Goal: Task Accomplishment & Management: Manage account settings

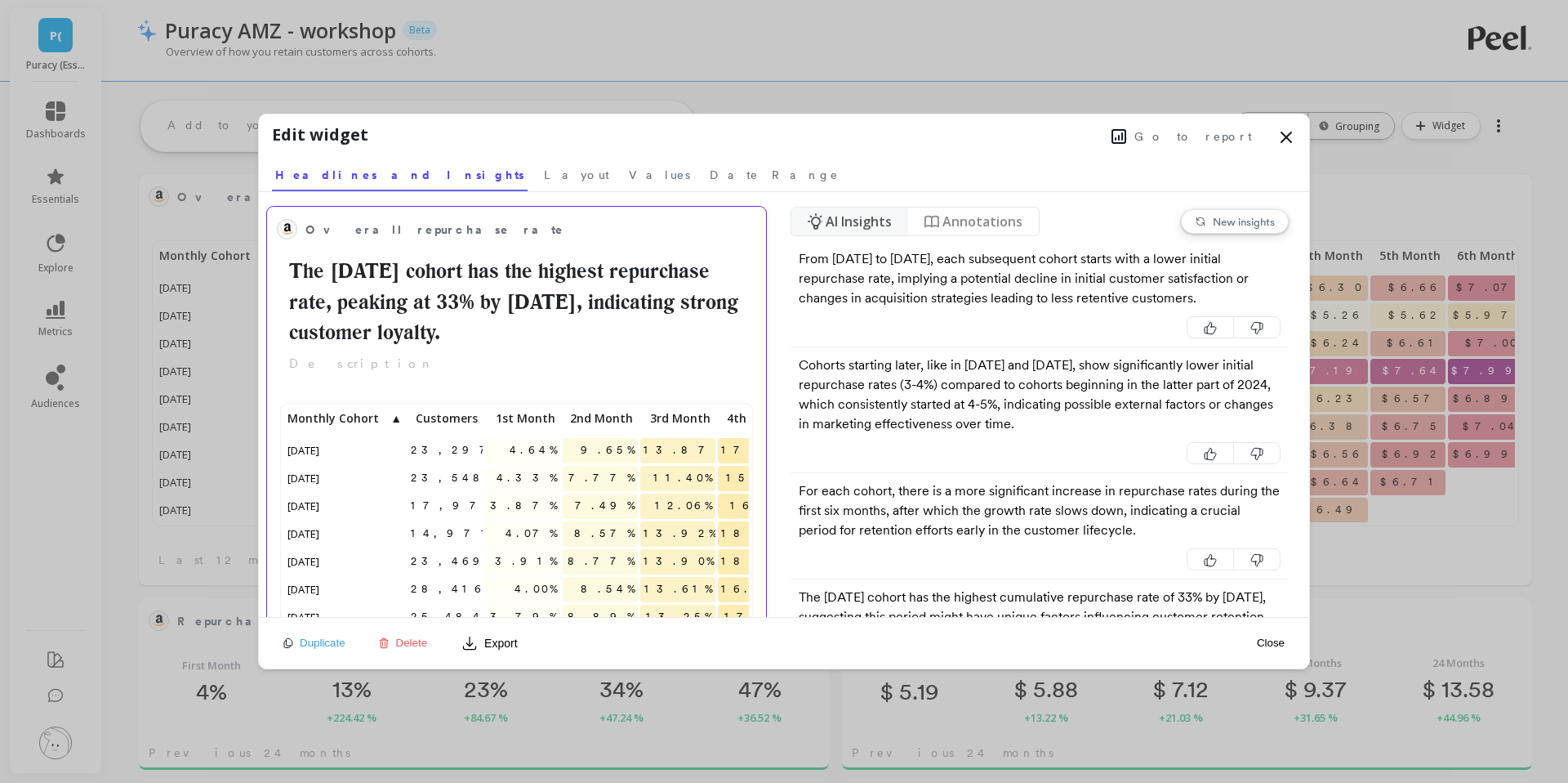
drag, startPoint x: 612, startPoint y: 325, endPoint x: 333, endPoint y: 242, distance: 291.1
click at [333, 242] on div "Overall repurchase rate The [DATE] cohort has the highest repurchase rate, peak…" at bounding box center [517, 295] width 480 height 156
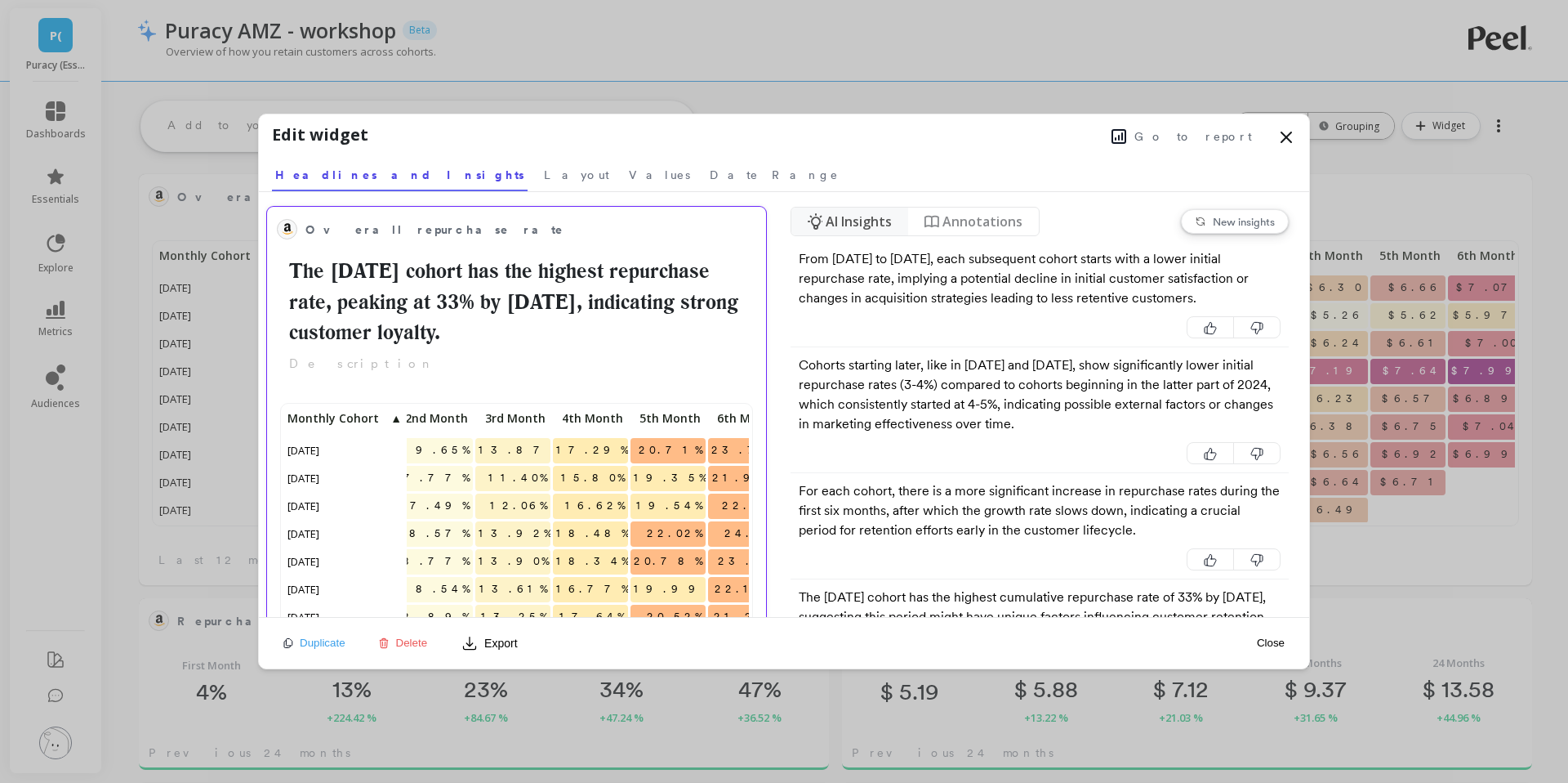
click at [532, 311] on h2 "The [DATE] cohort has the highest repurchase rate, peaking at 33% by [DATE], in…" at bounding box center [517, 302] width 480 height 93
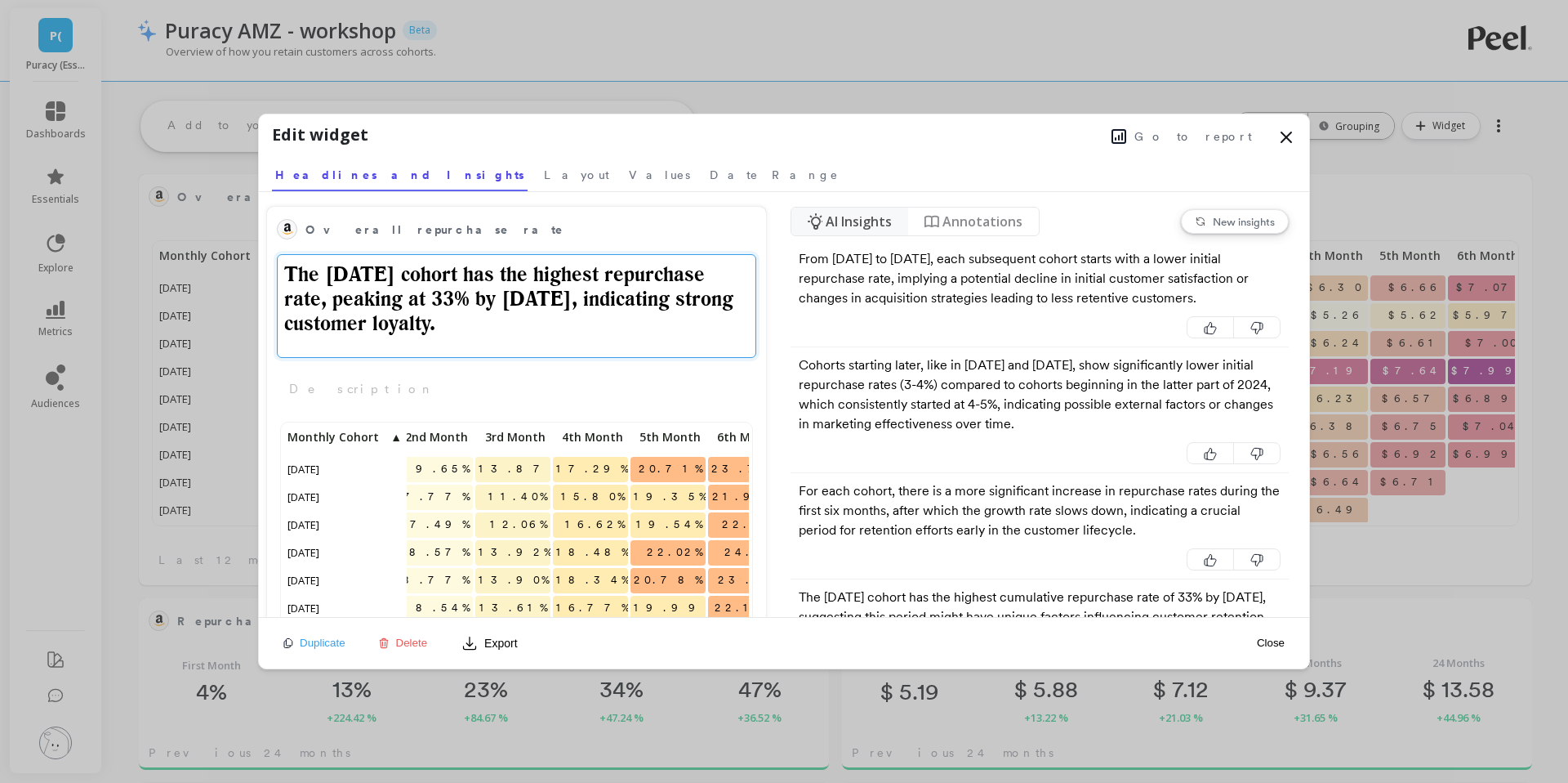
drag, startPoint x: 609, startPoint y: 331, endPoint x: 166, endPoint y: 217, distance: 457.4
click at [166, 217] on div "Edit widget Go to report Select a tab Headlines and Insights Layout Values Date…" at bounding box center [784, 391] width 1568 height 783
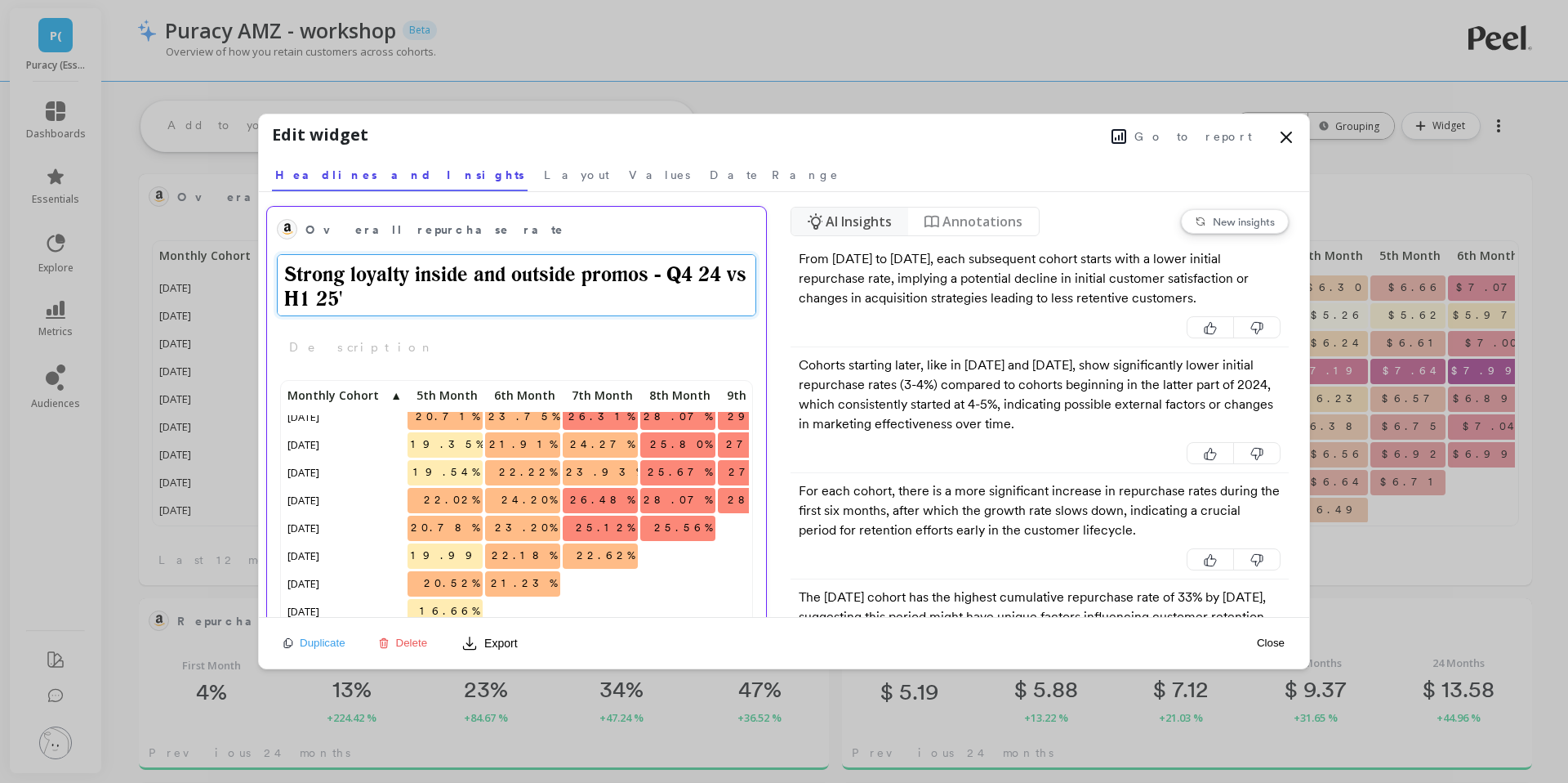
scroll to position [11, 0]
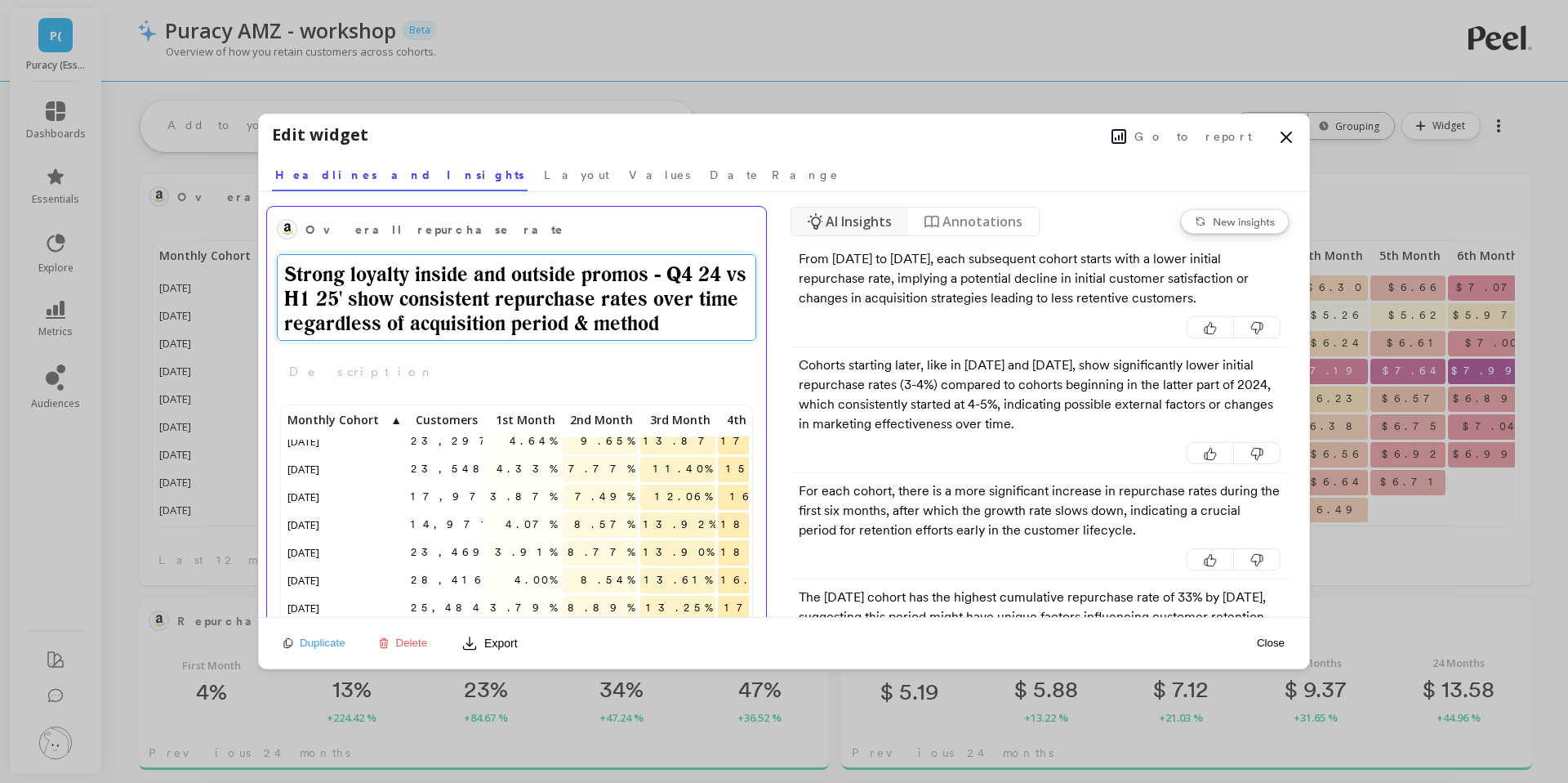
type textarea "Strong loyalty inside and outside promos - Q4 24 vs H1 25' show consistent repu…"
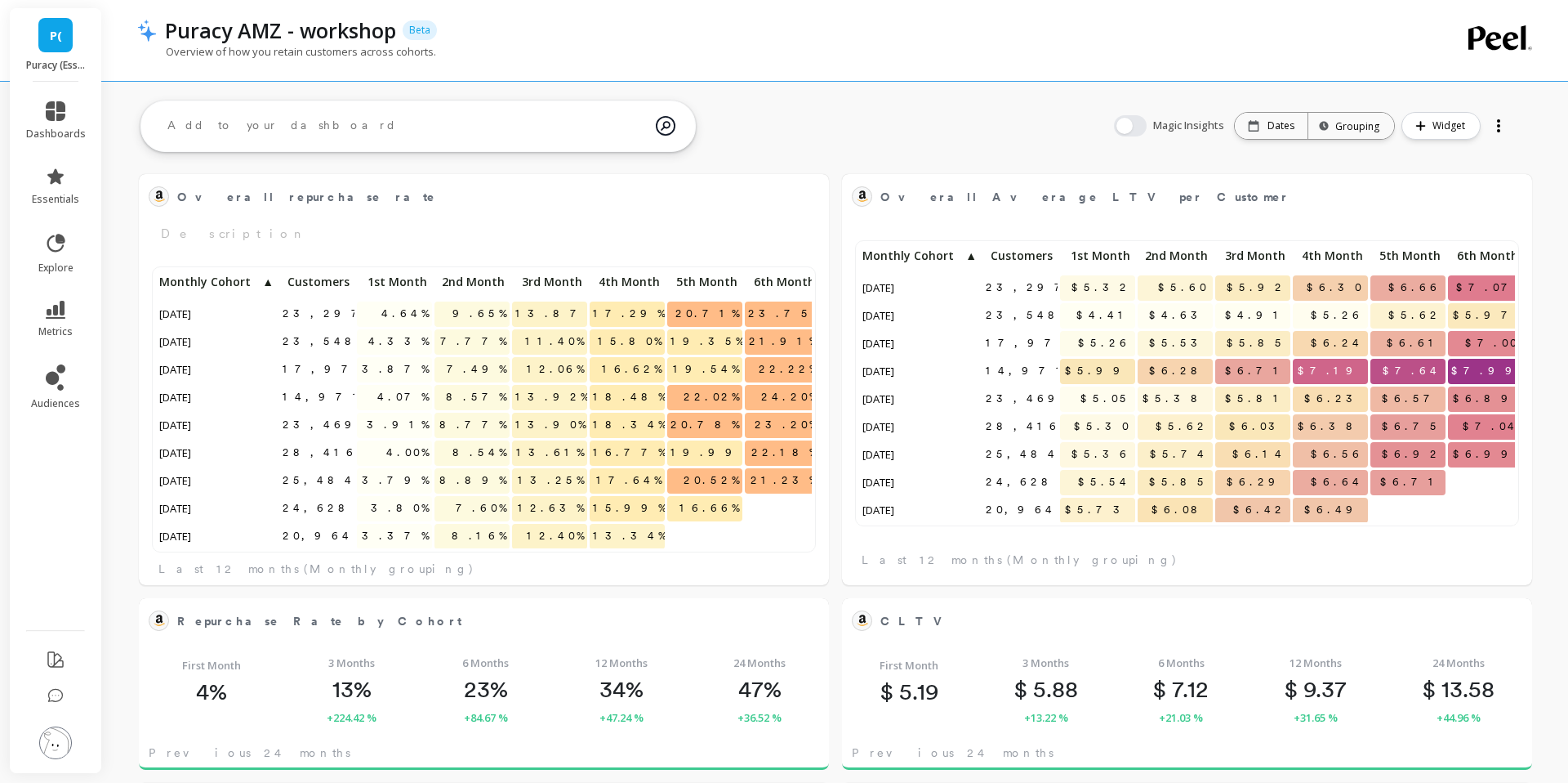
scroll to position [286, 656]
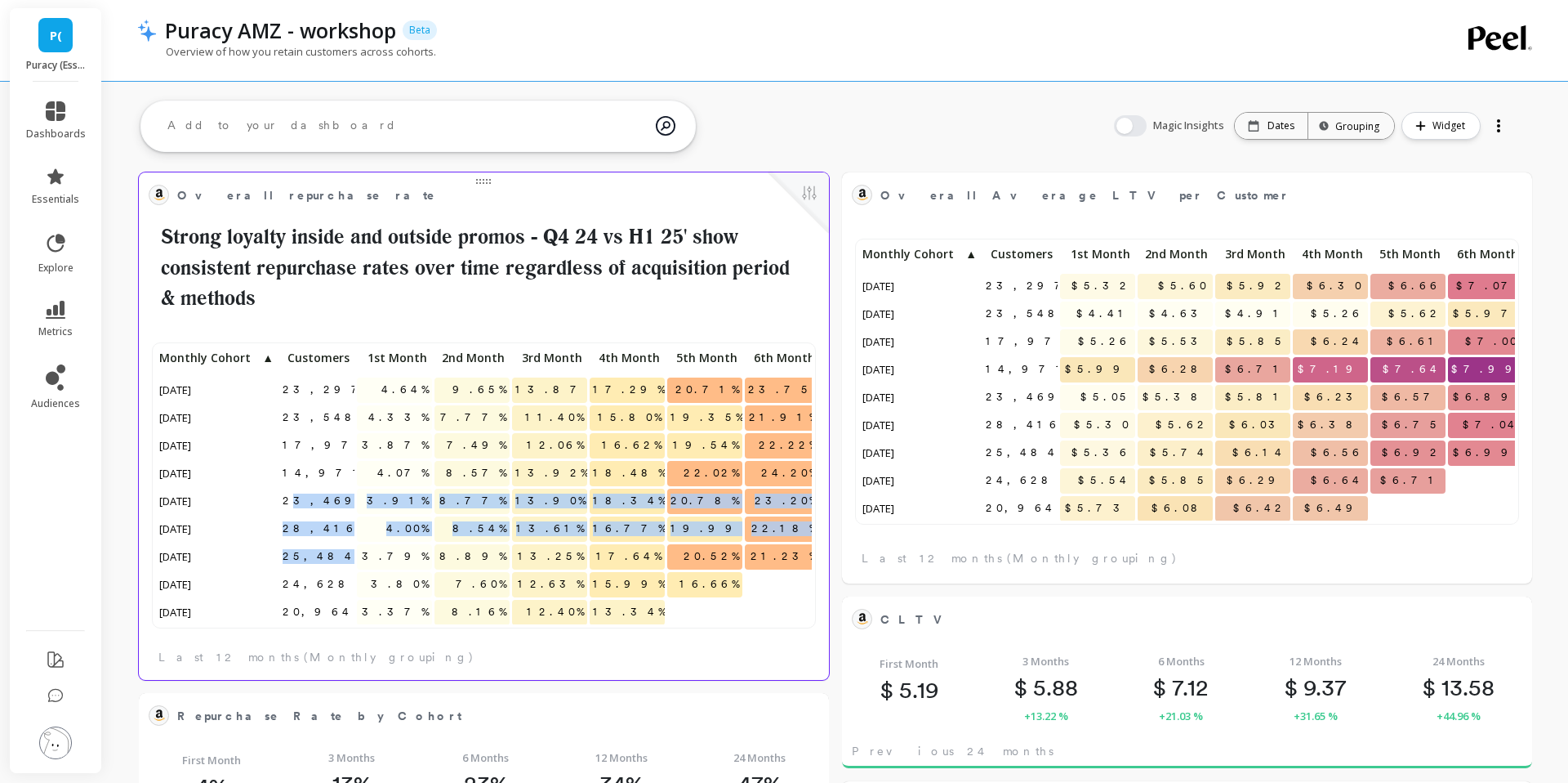
drag, startPoint x: 322, startPoint y: 496, endPoint x: 342, endPoint y: 567, distance: 73.8
click at [342, 567] on div "23,297 4.64% 9.65% 13.87% 17.29% 20.71% 23.75% 26.31% 23,548 4.33% 7.77% 11.40%…" at bounding box center [629, 555] width 948 height 419
click at [587, 266] on h2 "Strong loyalty inside and outside promos - Q4 24 vs H1 25' show consistent repu…" at bounding box center [484, 267] width 671 height 93
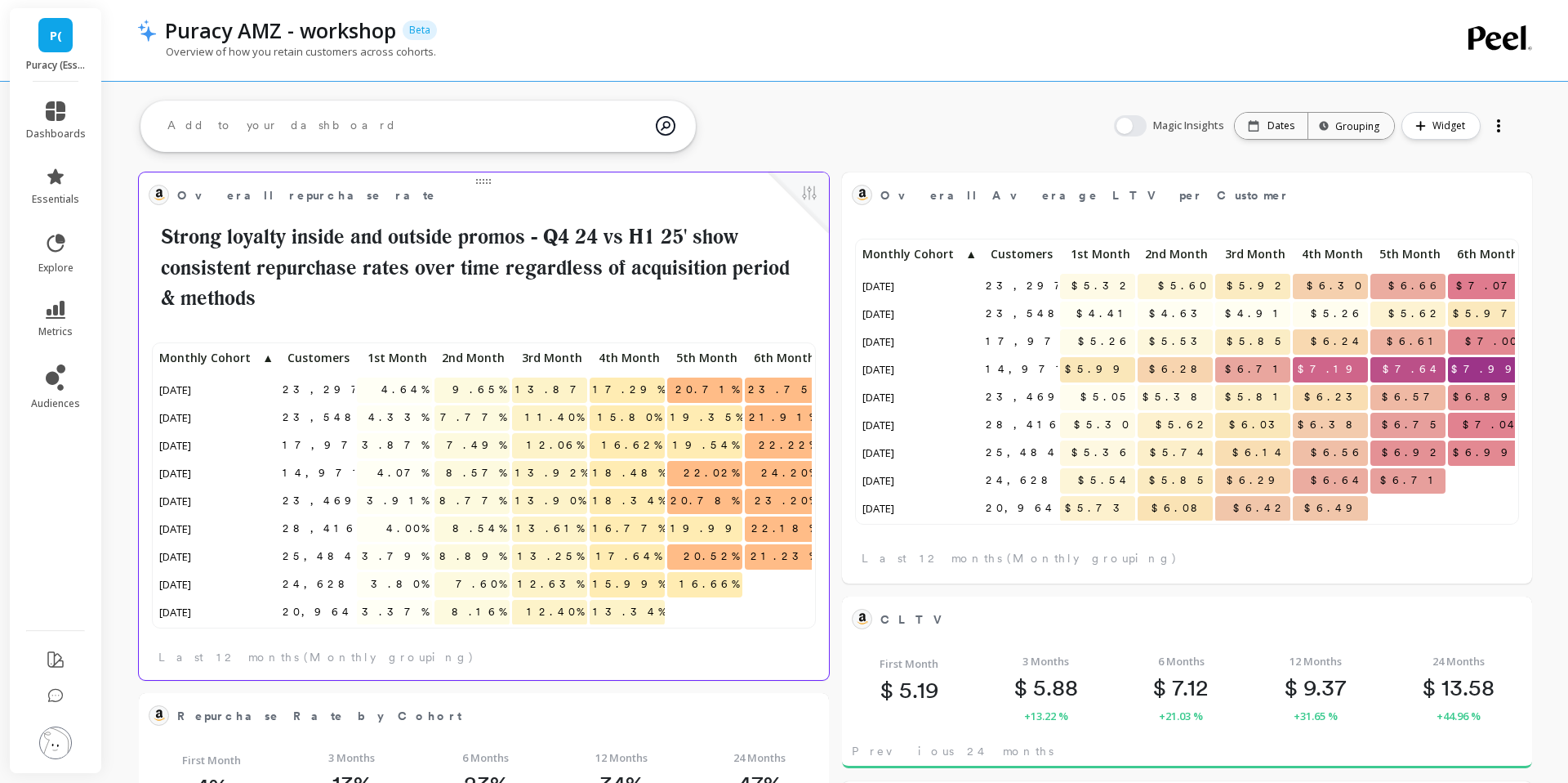
click at [466, 221] on h2 "Strong loyalty inside and outside promos - Q4 24 vs H1 25' show consistent repu…" at bounding box center [484, 267] width 671 height 93
click at [814, 189] on button at bounding box center [809, 194] width 19 height 23
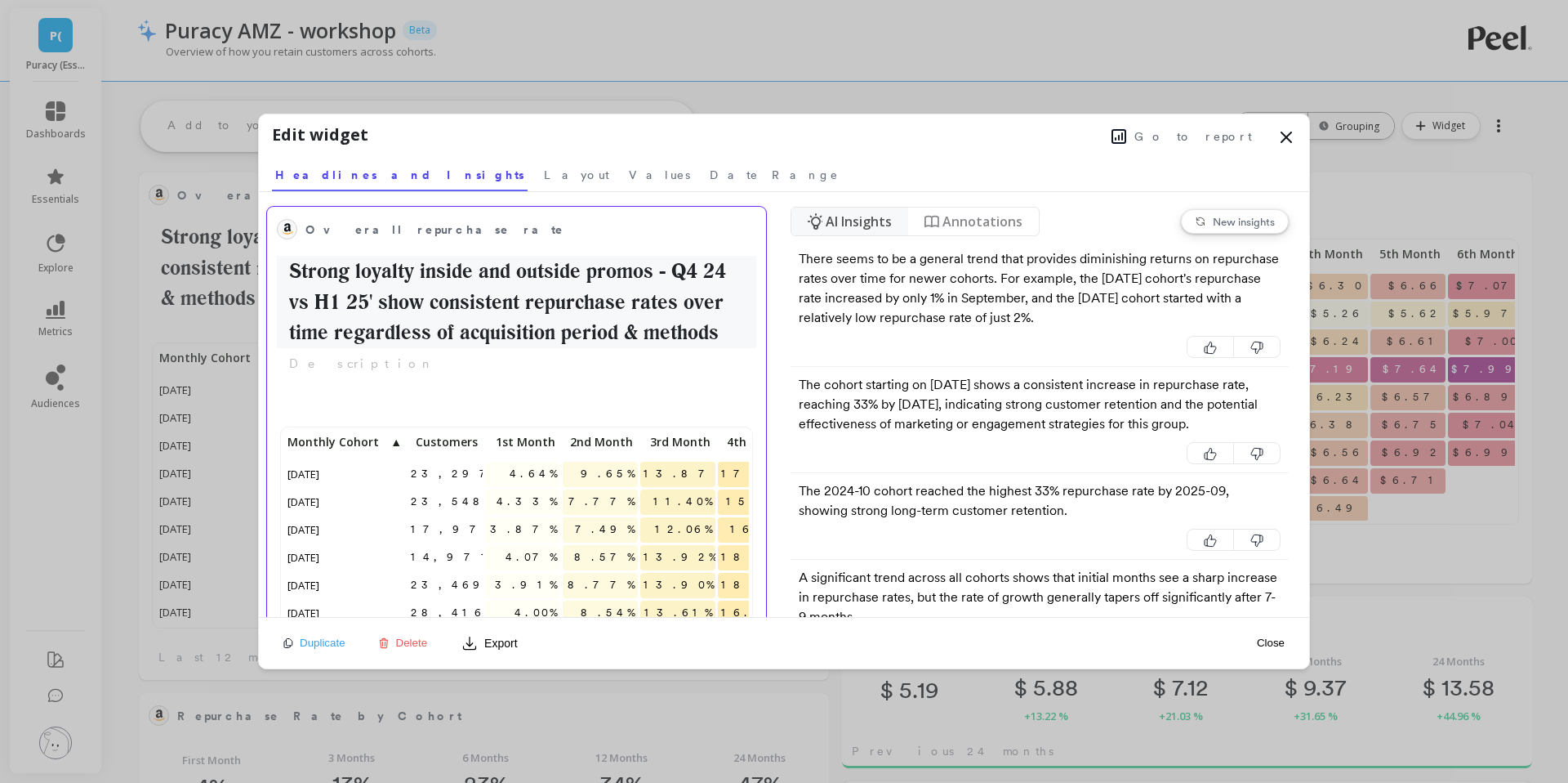
click at [614, 325] on h2 "Strong loyalty inside and outside promos - Q4 24 vs H1 25' show consistent repu…" at bounding box center [517, 302] width 480 height 93
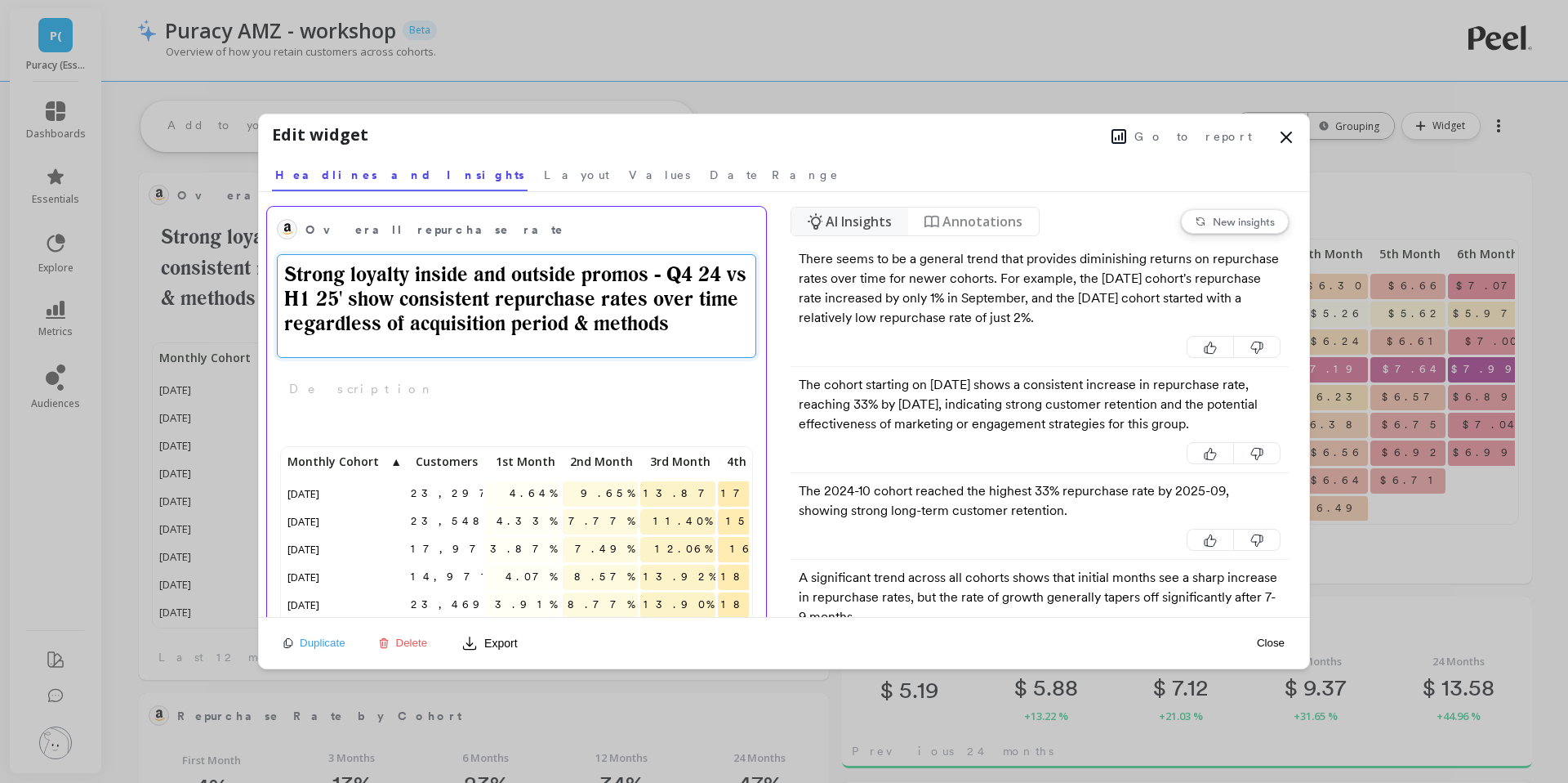
click at [564, 319] on textarea "Strong loyalty inside and outside promos - Q4 24 vs H1 25' show consistent repu…" at bounding box center [517, 306] width 480 height 104
click at [503, 323] on textarea "Strong loyalty inside and outside promos - Q4 24 vs H1 25' show consistent repu…" at bounding box center [517, 305] width 480 height 102
type textarea "Strong loyalty inside and outside promos - Q4 24 vs H1 25' show consistent repu…"
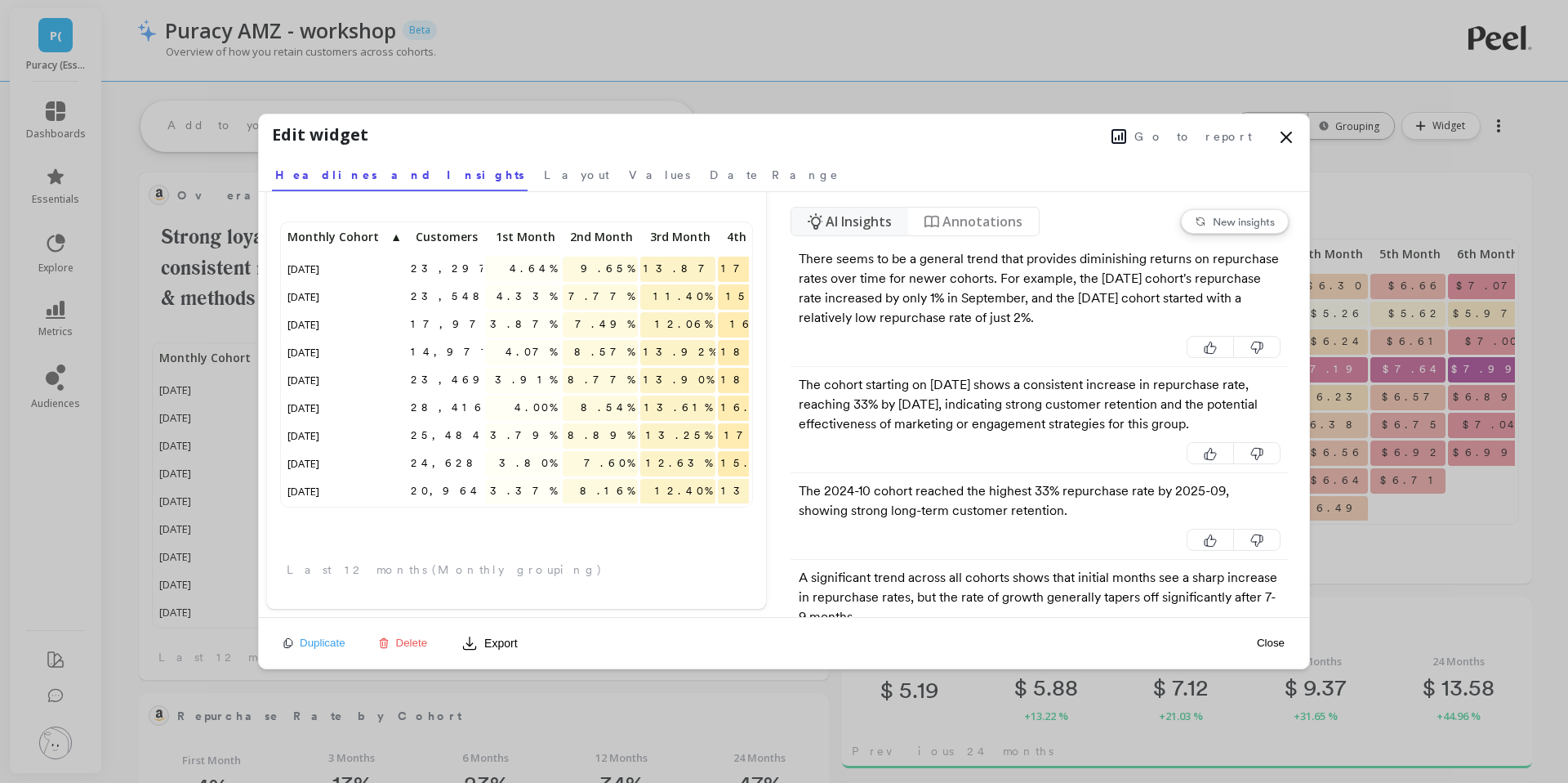
click at [1274, 643] on button "Close" at bounding box center [1271, 643] width 38 height 14
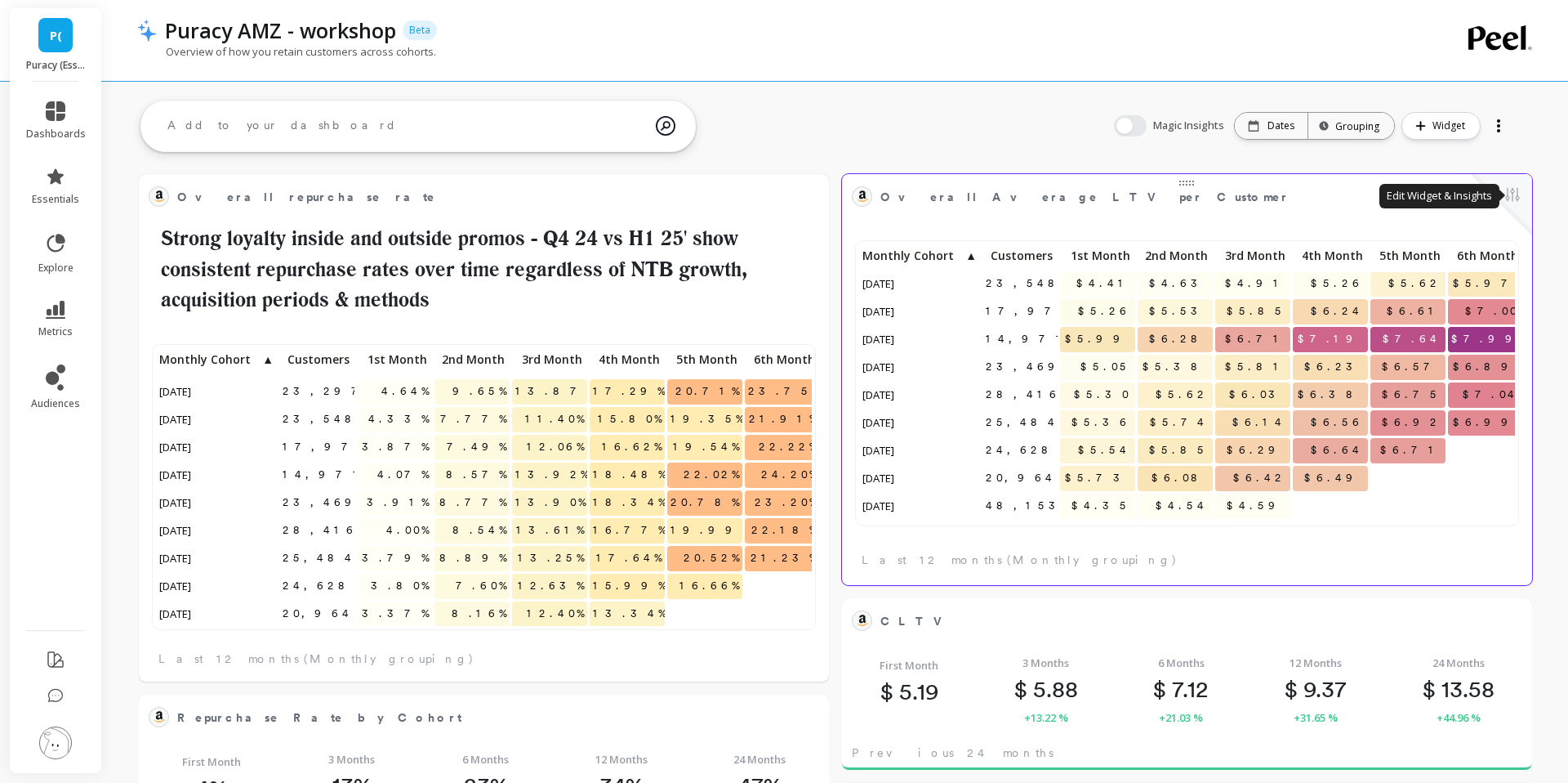
click at [1507, 185] on button at bounding box center [1512, 196] width 19 height 23
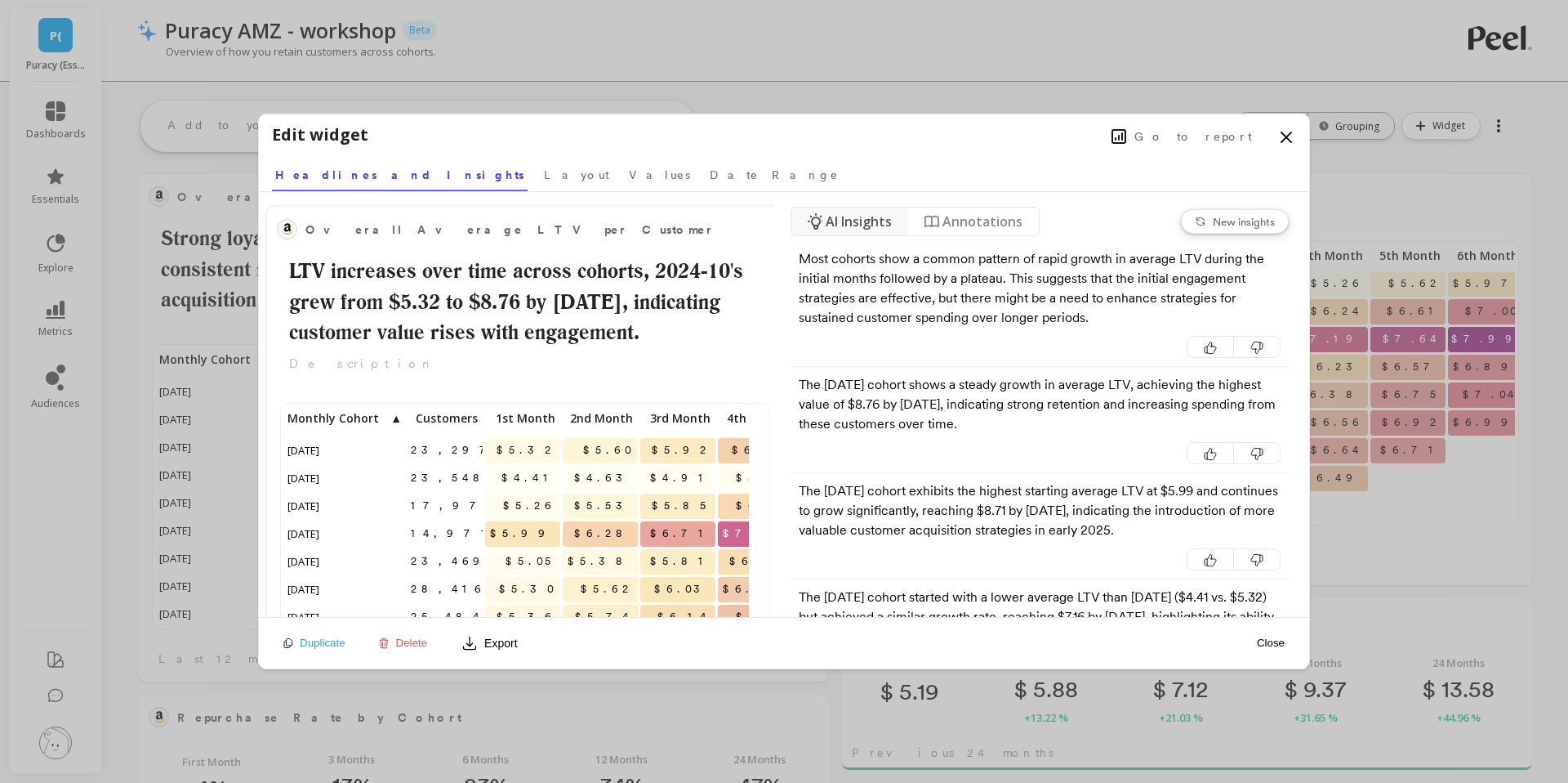
click at [1288, 137] on icon at bounding box center [1285, 137] width 19 height 19
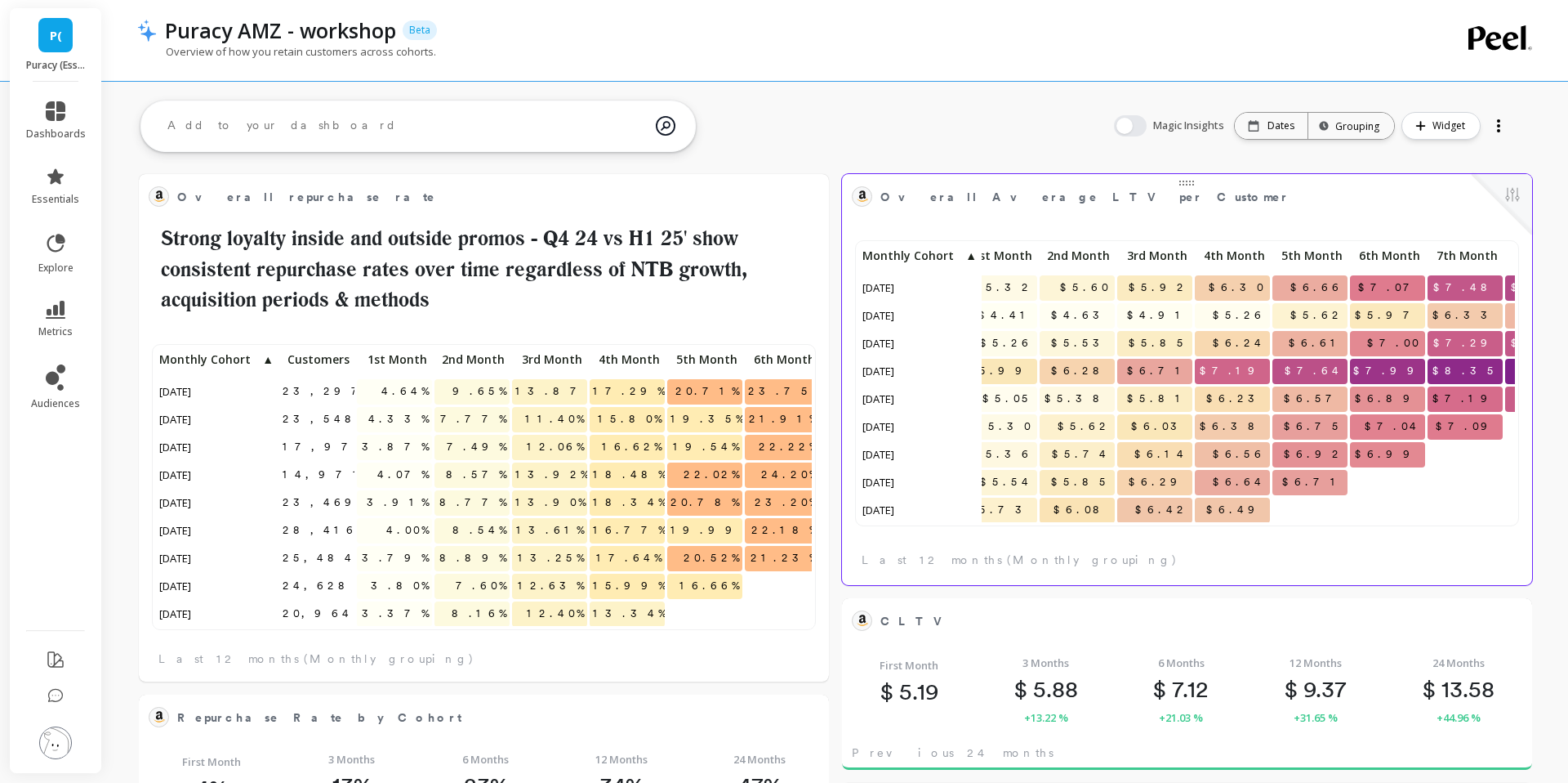
click at [1515, 203] on button at bounding box center [1512, 196] width 19 height 23
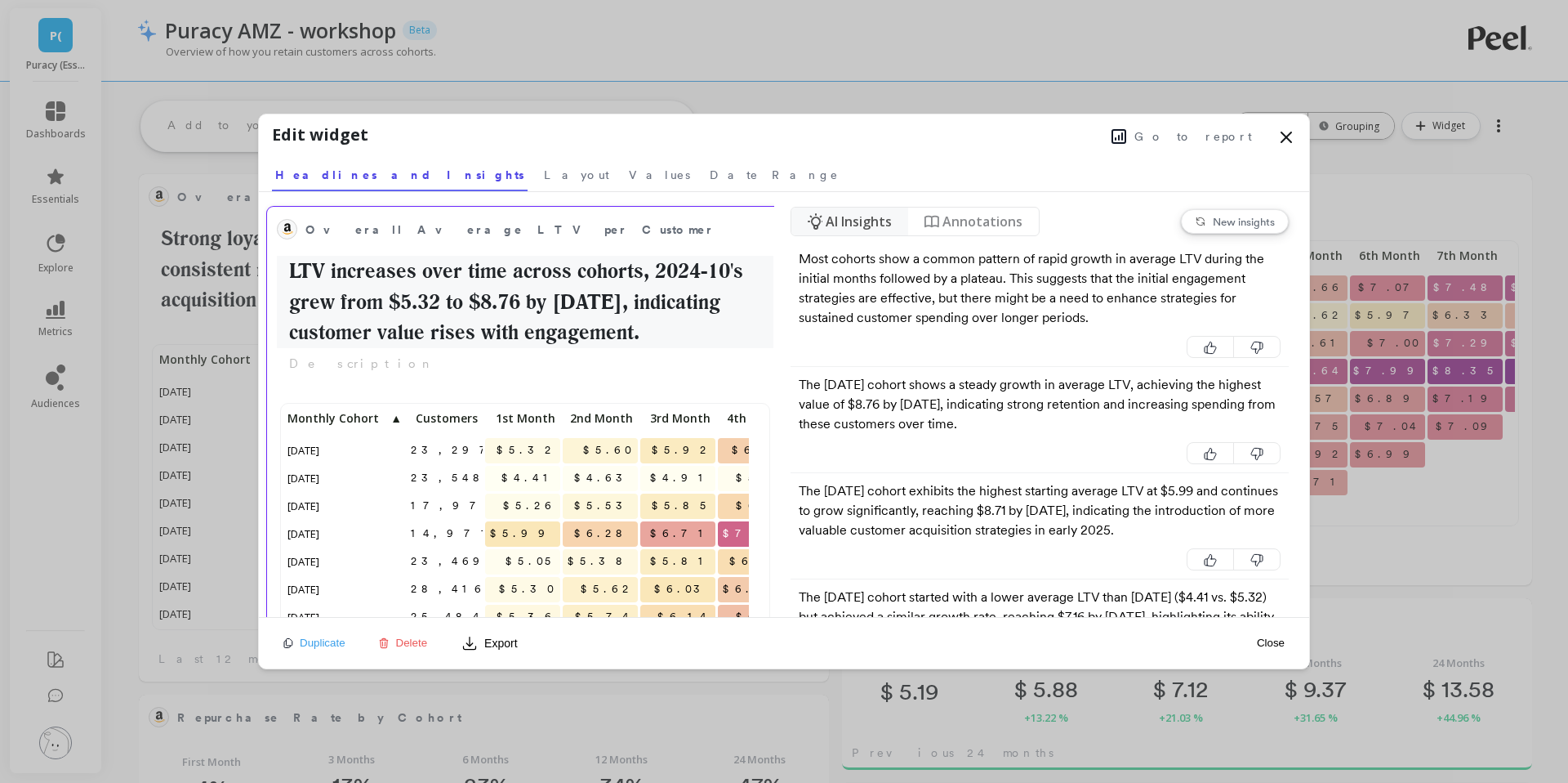
click at [665, 336] on h2 "LTV increases over time across cohorts, 2024-10's grew from $5.32 to $8.76 by […" at bounding box center [525, 302] width 496 height 93
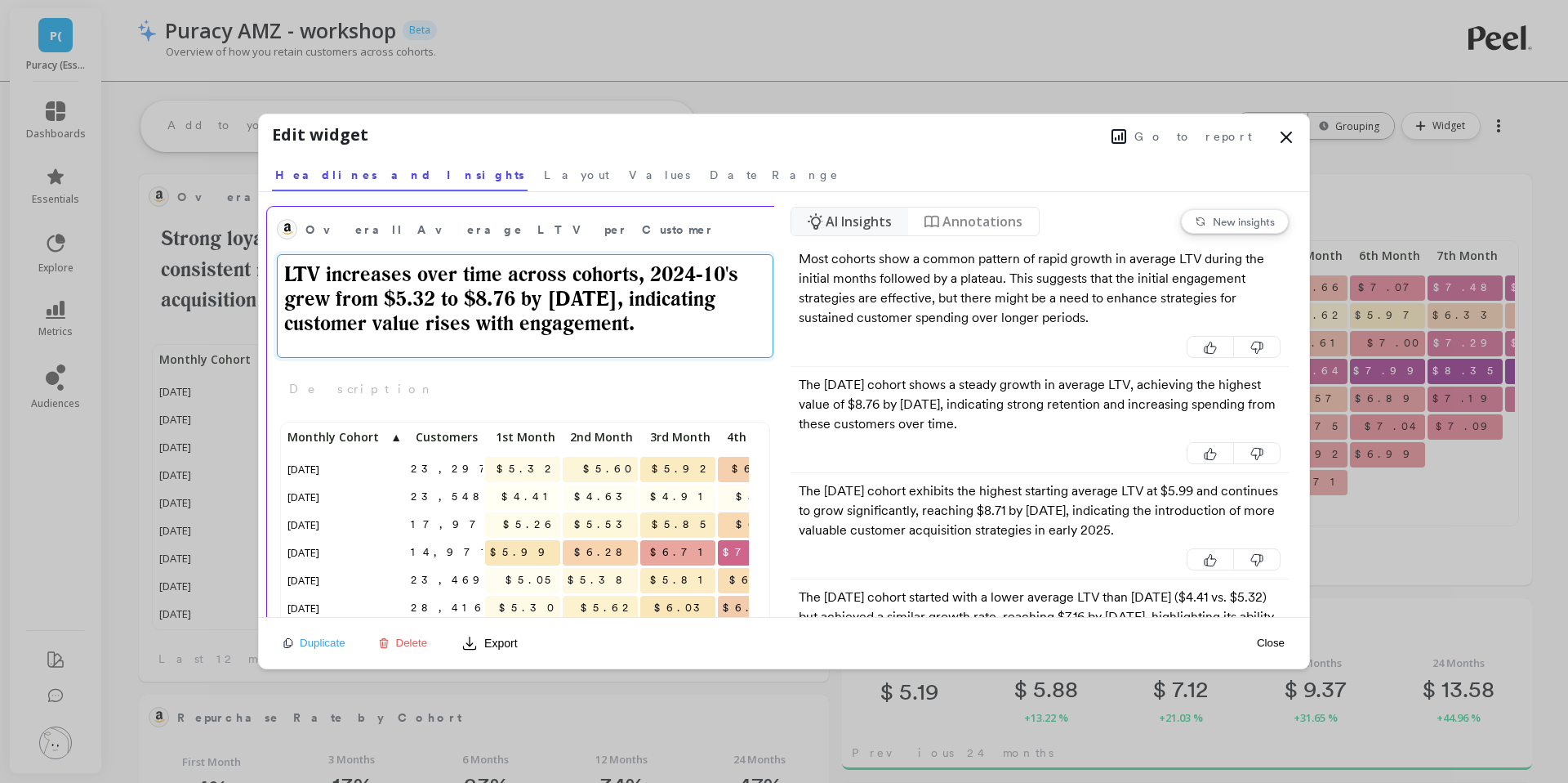
drag, startPoint x: 646, startPoint y: 331, endPoint x: 288, endPoint y: 269, distance: 363.3
click at [288, 269] on textarea "LTV increases over time across cohorts, 2024-10's grew from $5.32 to $8.76 by […" at bounding box center [525, 306] width 496 height 104
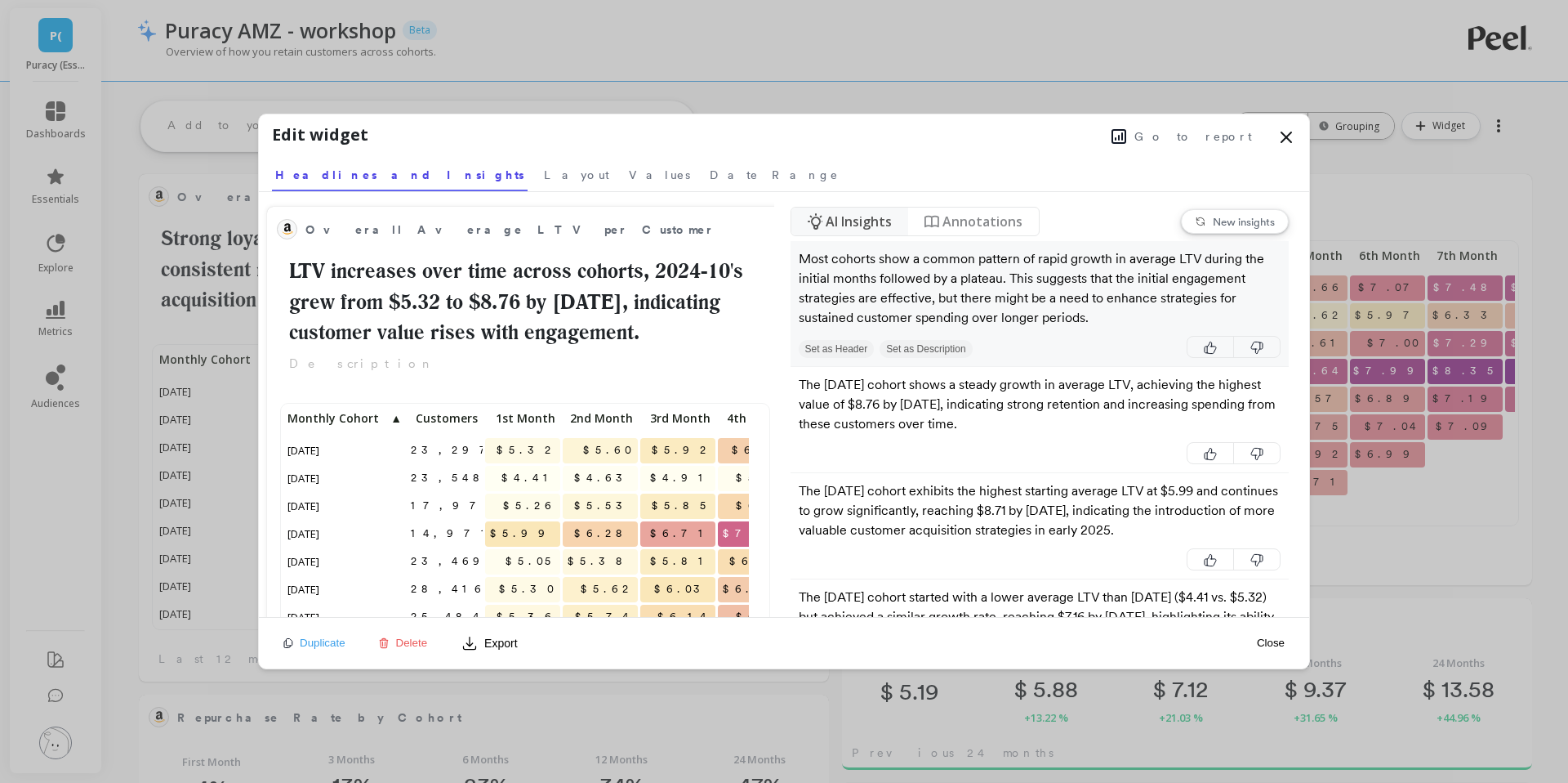
click at [956, 322] on p "Most cohorts show a common pattern of rapid growth in average LTV during the in…" at bounding box center [1040, 288] width 483 height 78
click at [929, 250] on p "Most cohorts show a common pattern of rapid growth in average LTV during the in…" at bounding box center [1040, 288] width 483 height 78
click at [860, 348] on button "Set as Header" at bounding box center [837, 349] width 76 height 18
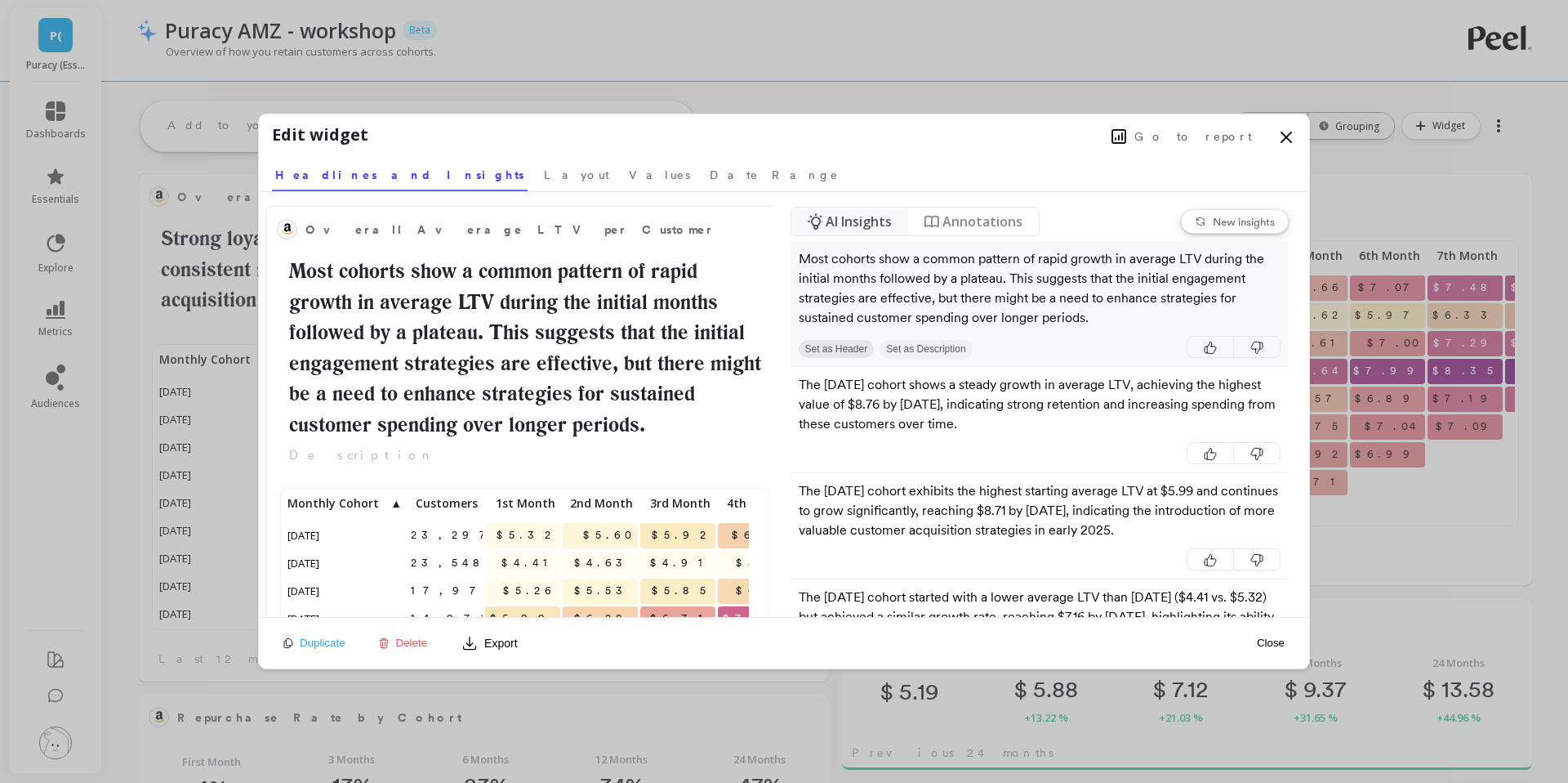
scroll to position [286, 464]
click at [915, 349] on button "Set as Description" at bounding box center [926, 349] width 93 height 18
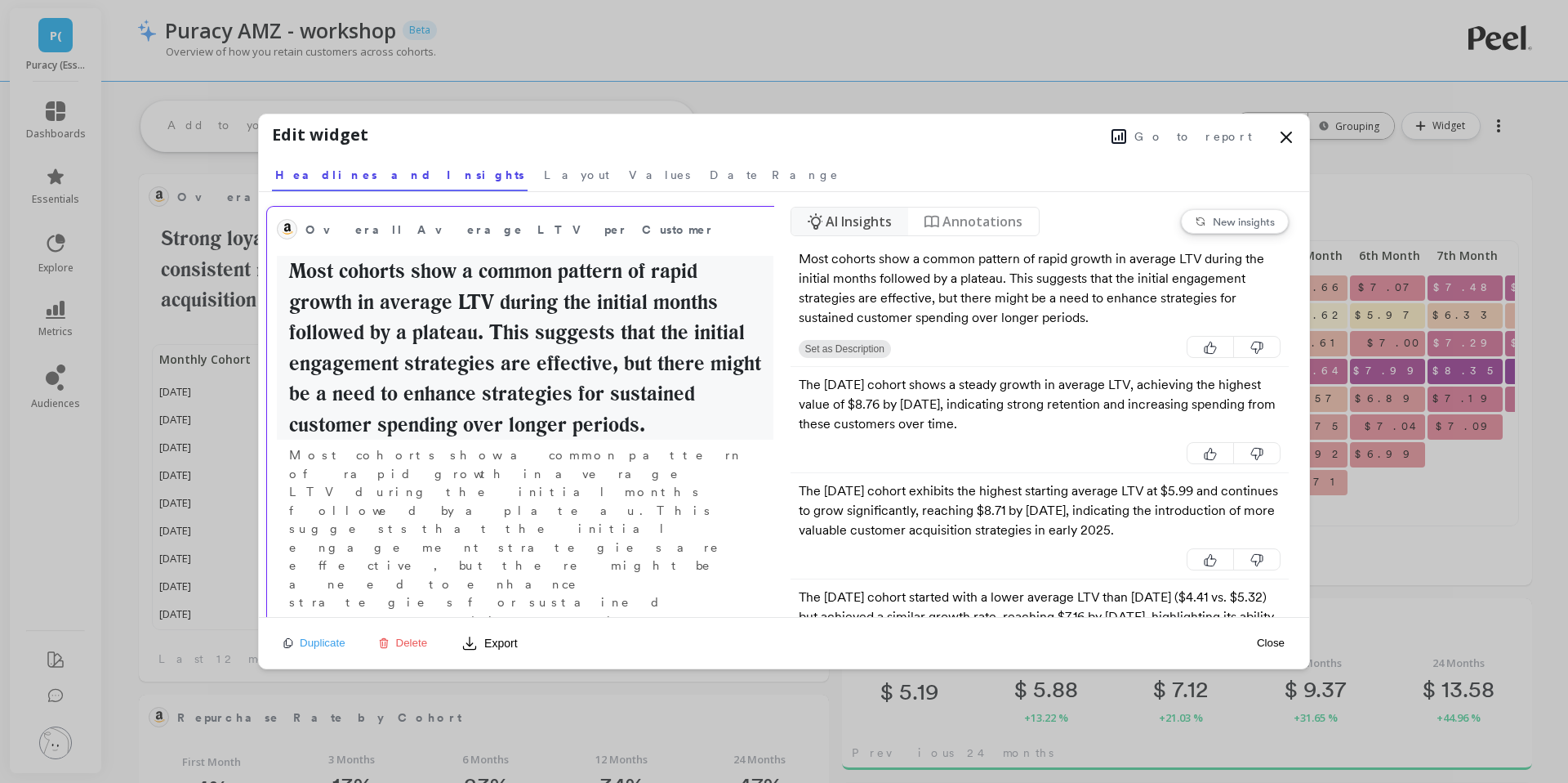
click at [632, 404] on h2 "Most cohorts show a common pattern of rapid growth in average LTV during the in…" at bounding box center [525, 348] width 496 height 184
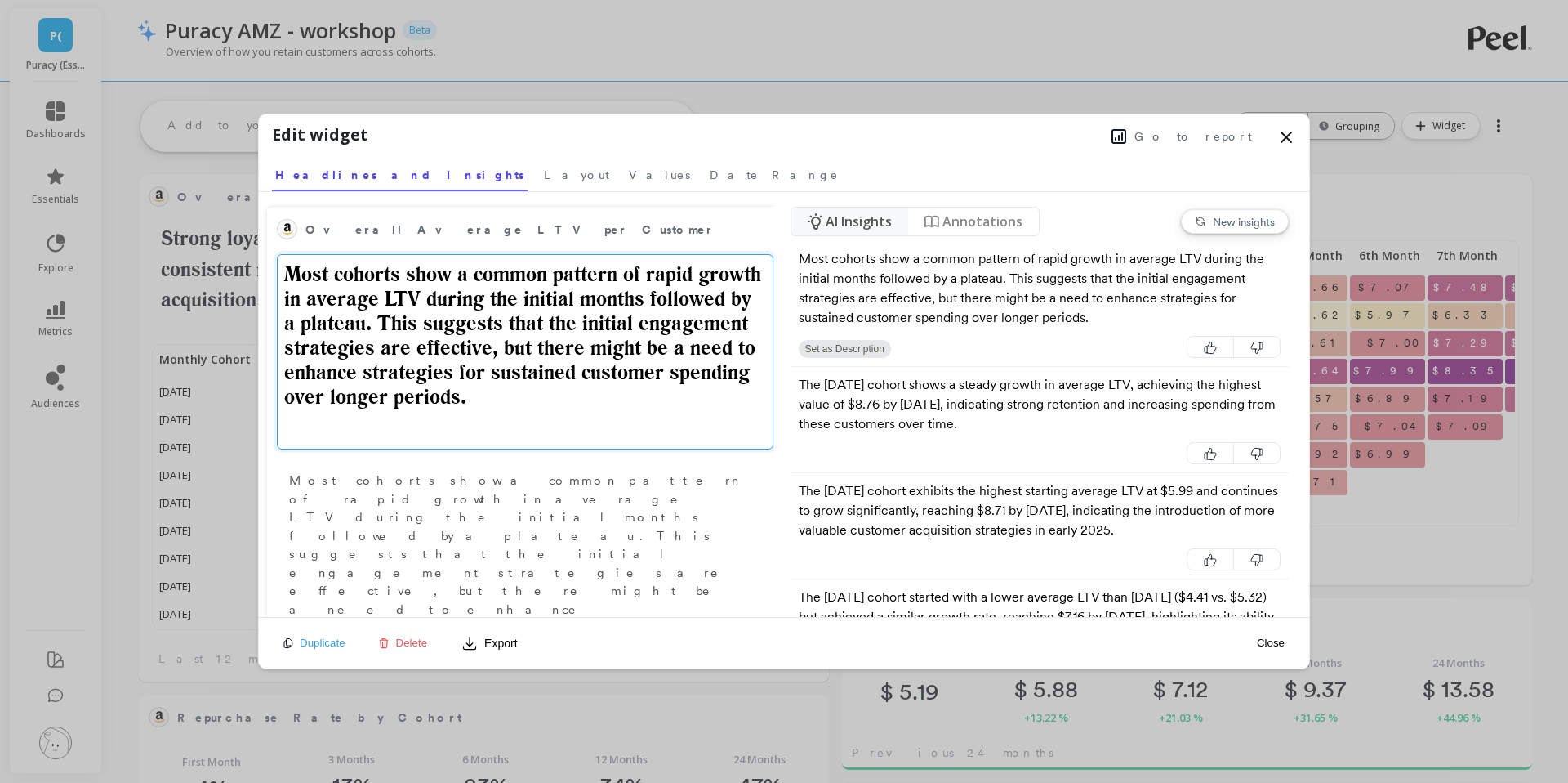
drag, startPoint x: 709, startPoint y: 420, endPoint x: 247, endPoint y: 263, distance: 487.9
click at [247, 263] on div "Edit widget Go to report Select a tab Headlines and Insights Layout Values Date…" at bounding box center [784, 391] width 1568 height 783
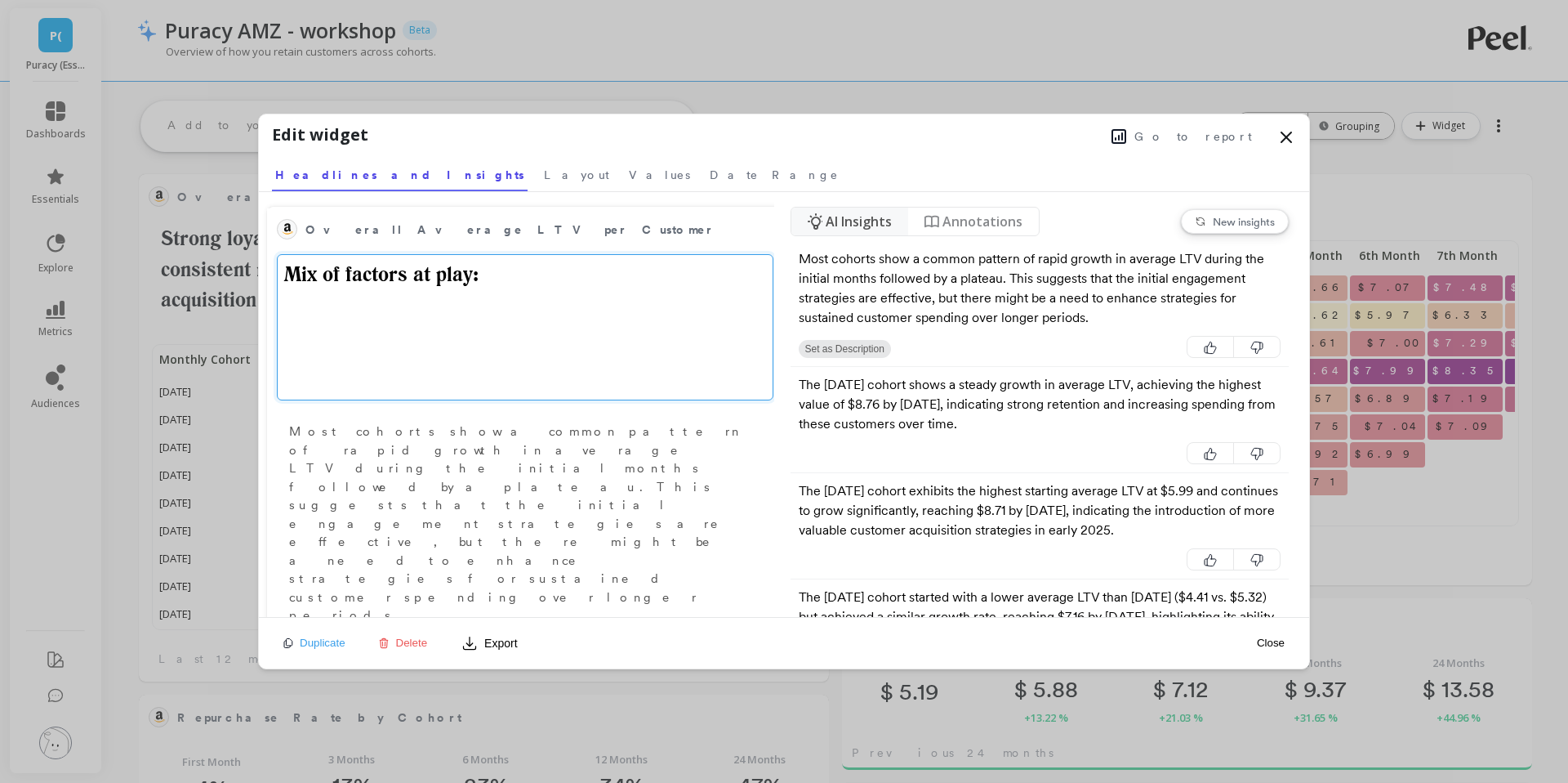
type textarea "Mix of factors at play:"
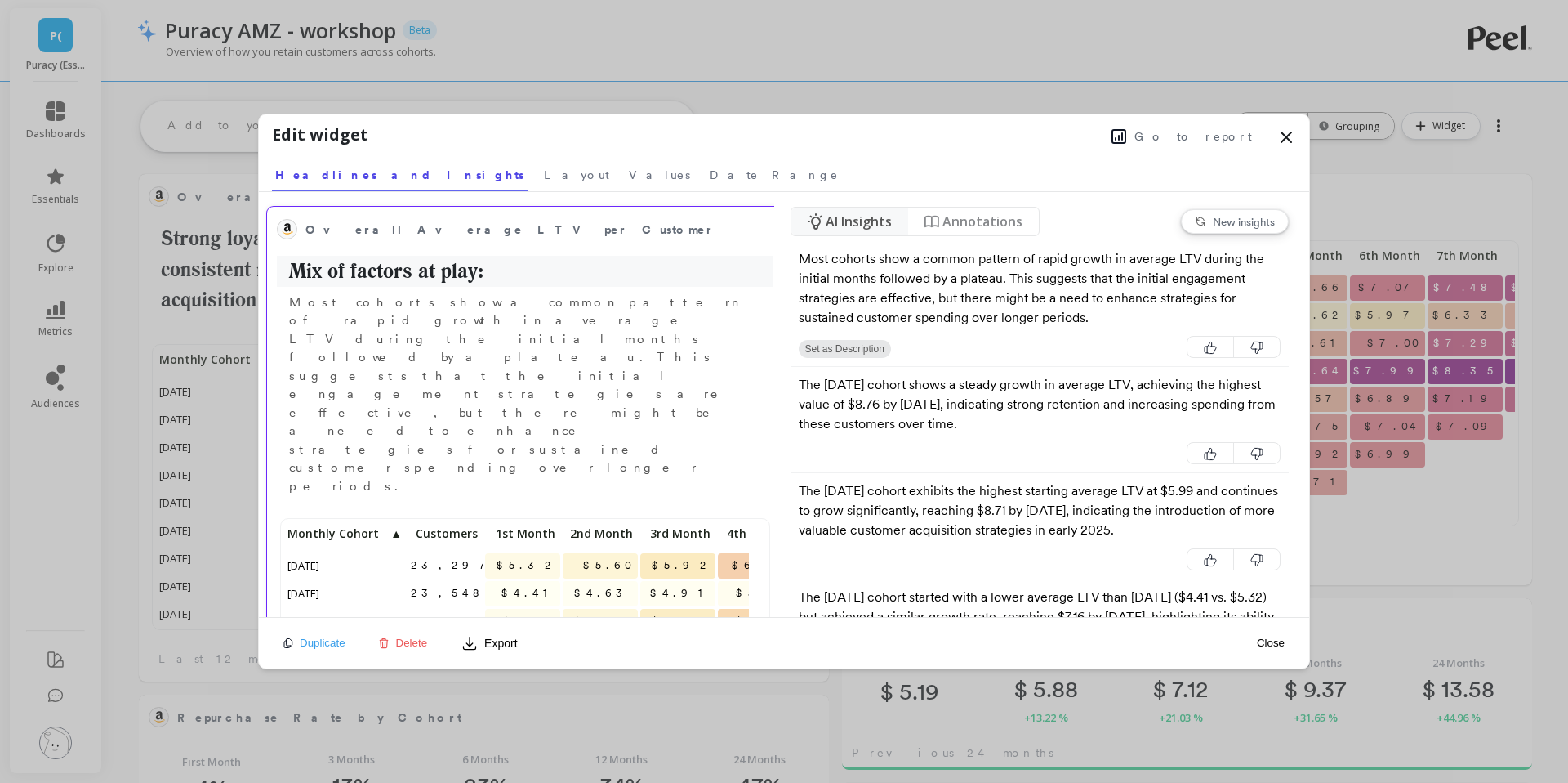
click at [486, 262] on h2 "Mix of factors at play:" at bounding box center [525, 272] width 496 height 31
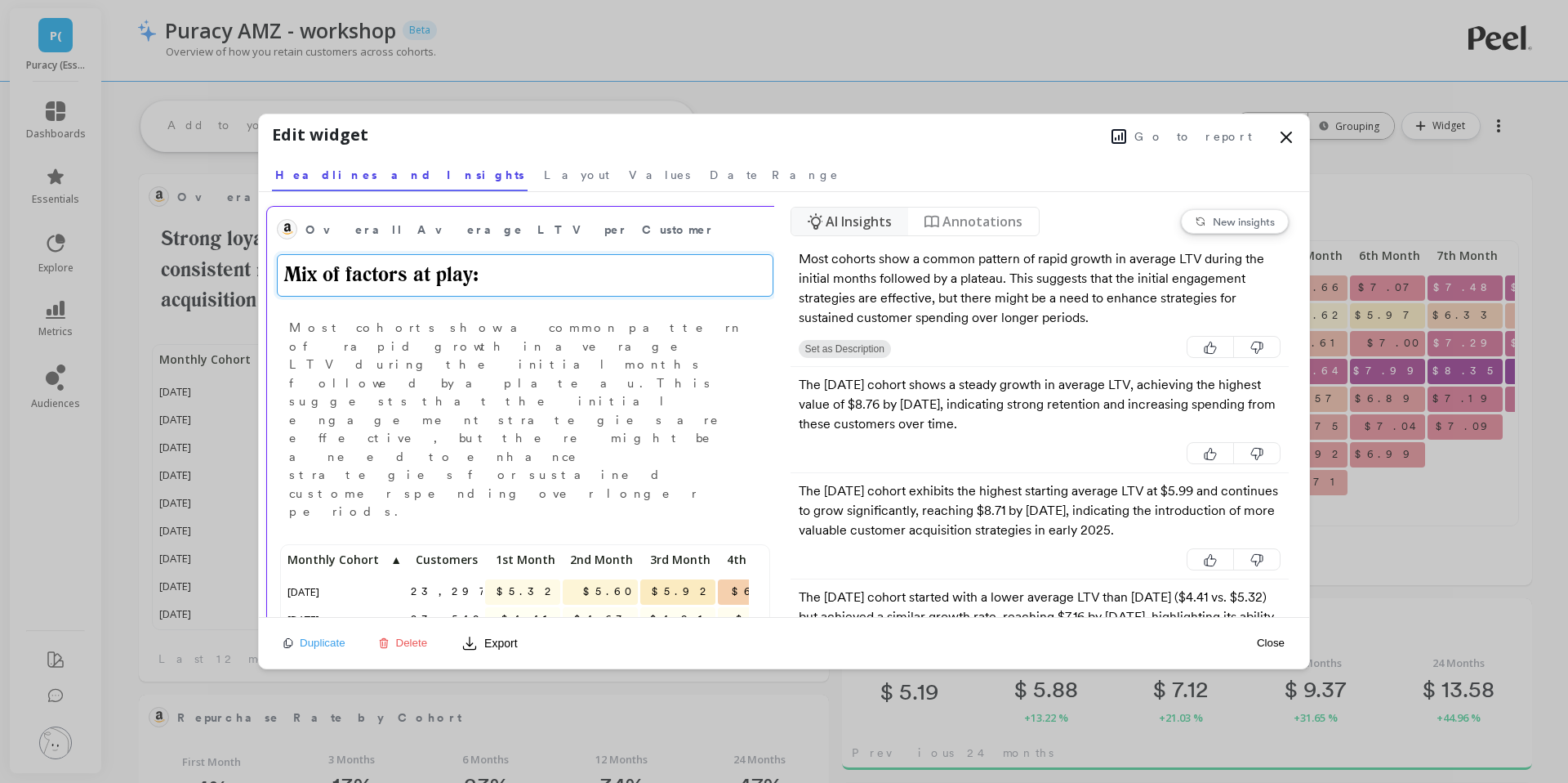
click at [486, 280] on textarea "Mix of factors at play:" at bounding box center [525, 275] width 496 height 42
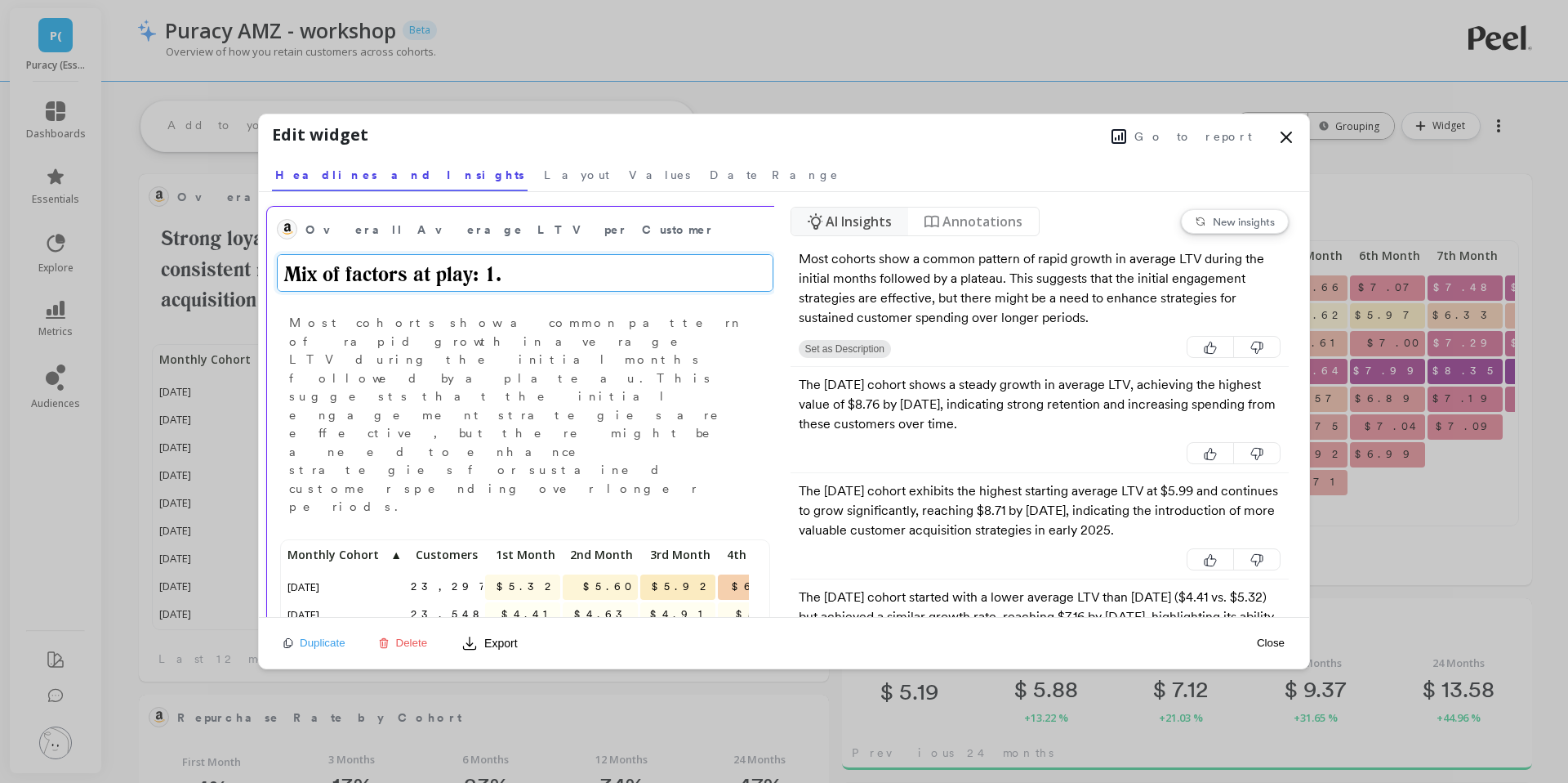
click at [476, 276] on textarea "Mix of factors at play: 1." at bounding box center [525, 273] width 496 height 38
click at [290, 274] on textarea "Mix of factors at play: 1." at bounding box center [525, 273] width 496 height 38
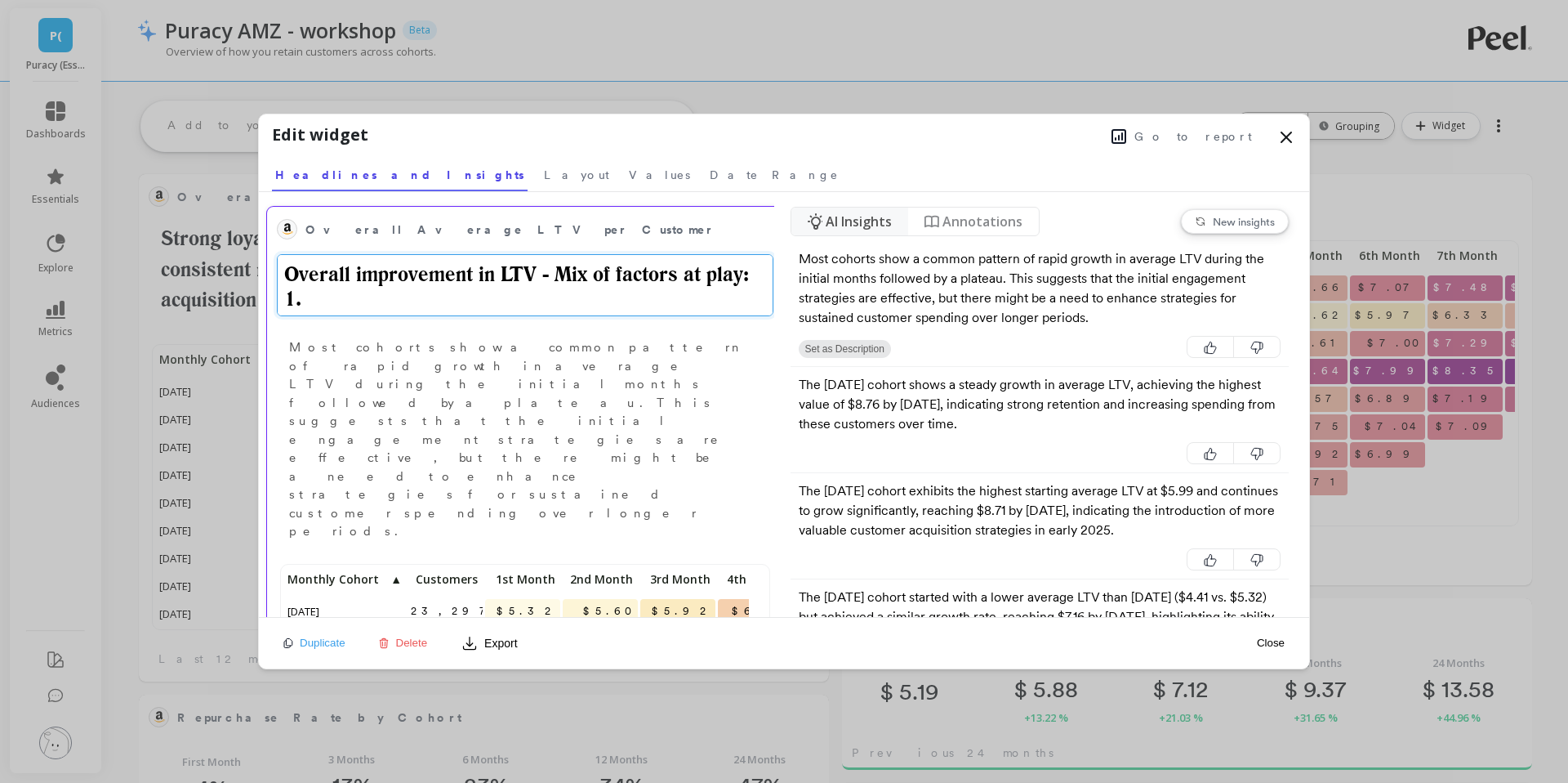
click at [427, 291] on textarea "Overall improvement in LTV - Mix of factors at play: 1." at bounding box center [525, 285] width 496 height 62
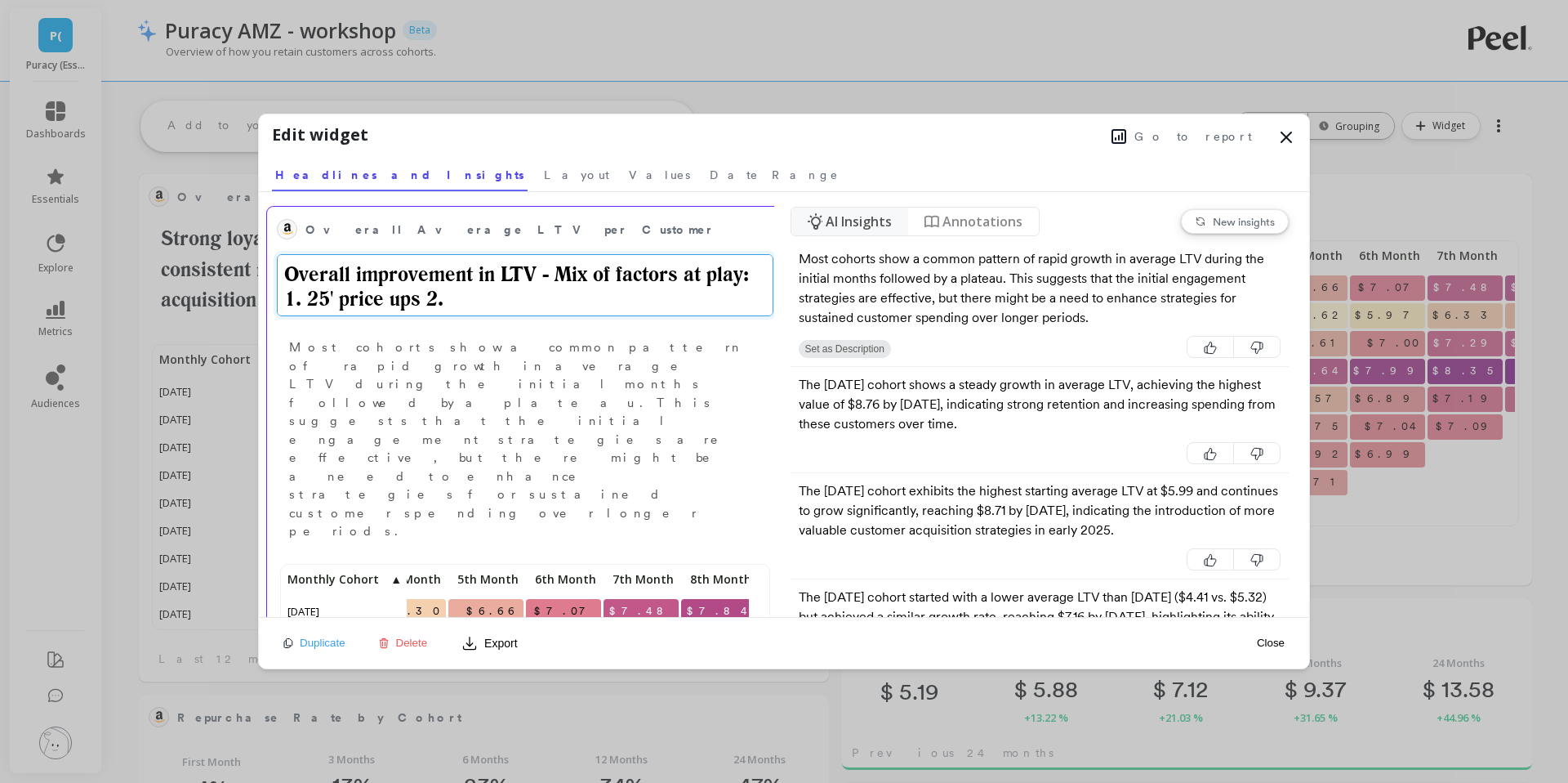
scroll to position [0, 353]
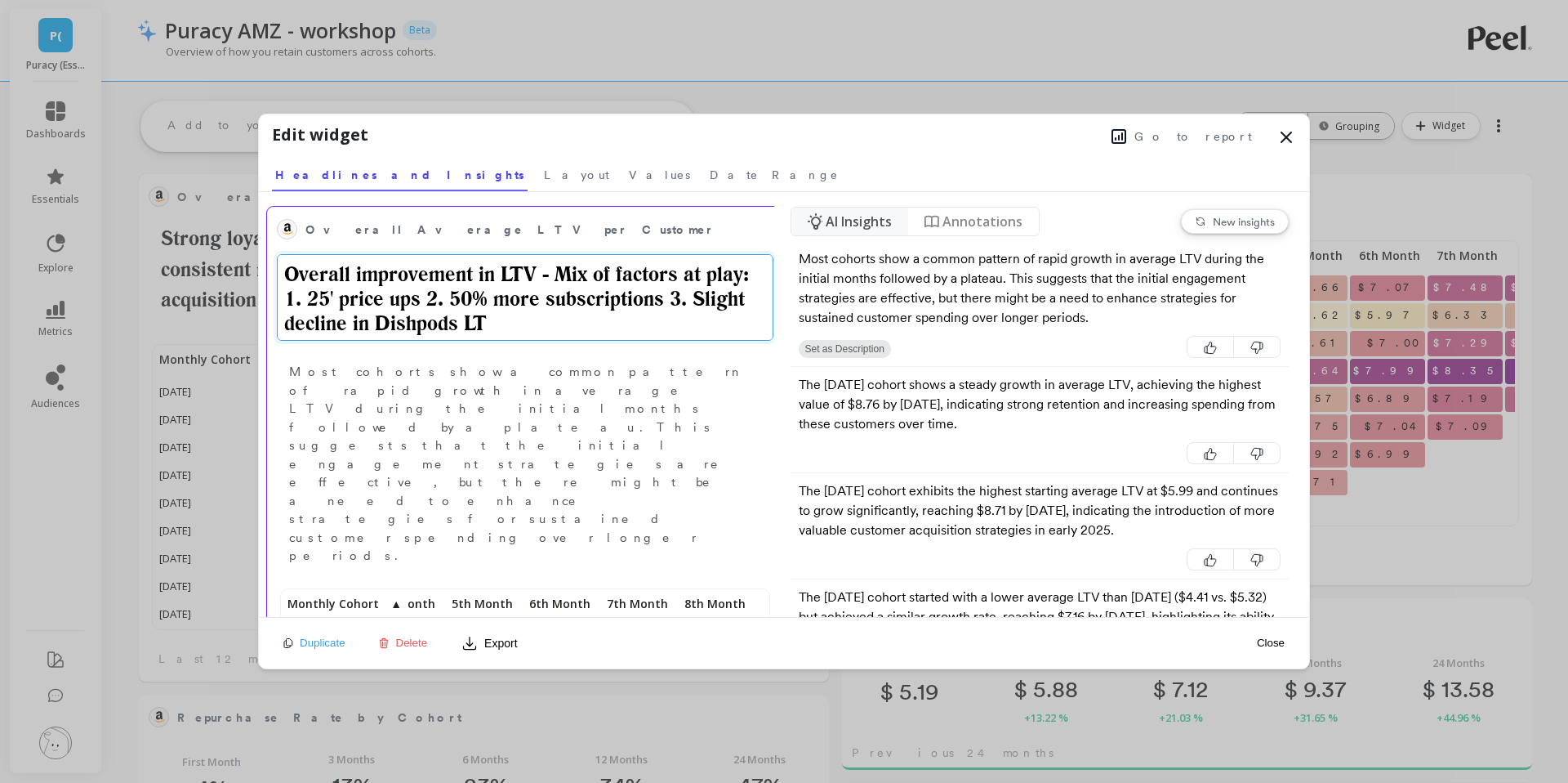
type textarea "Overall improvement in LTV - Mix of factors at play: 1. 25' price ups 2. 50% mo…"
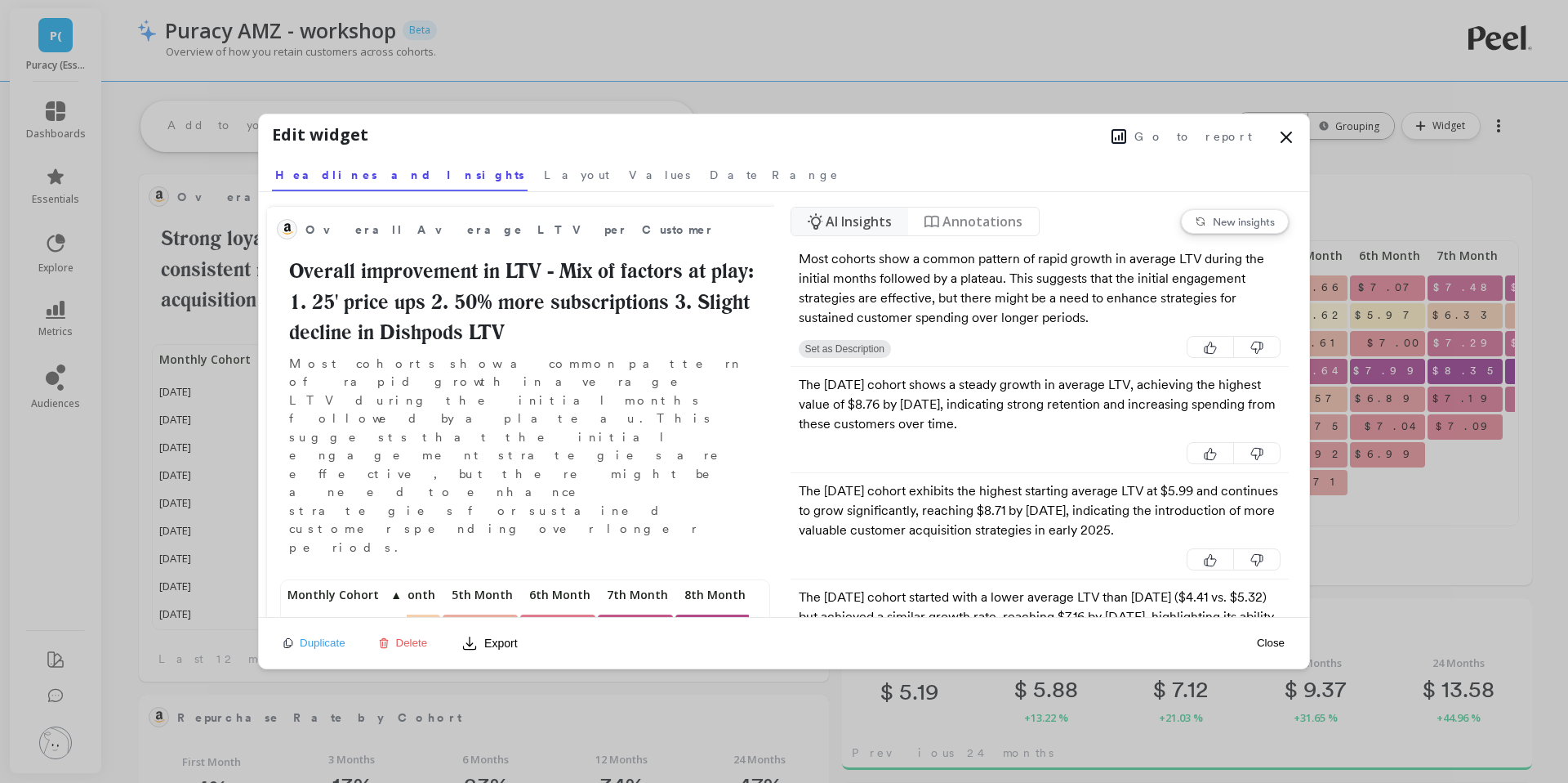
click at [1290, 141] on icon at bounding box center [1285, 137] width 19 height 19
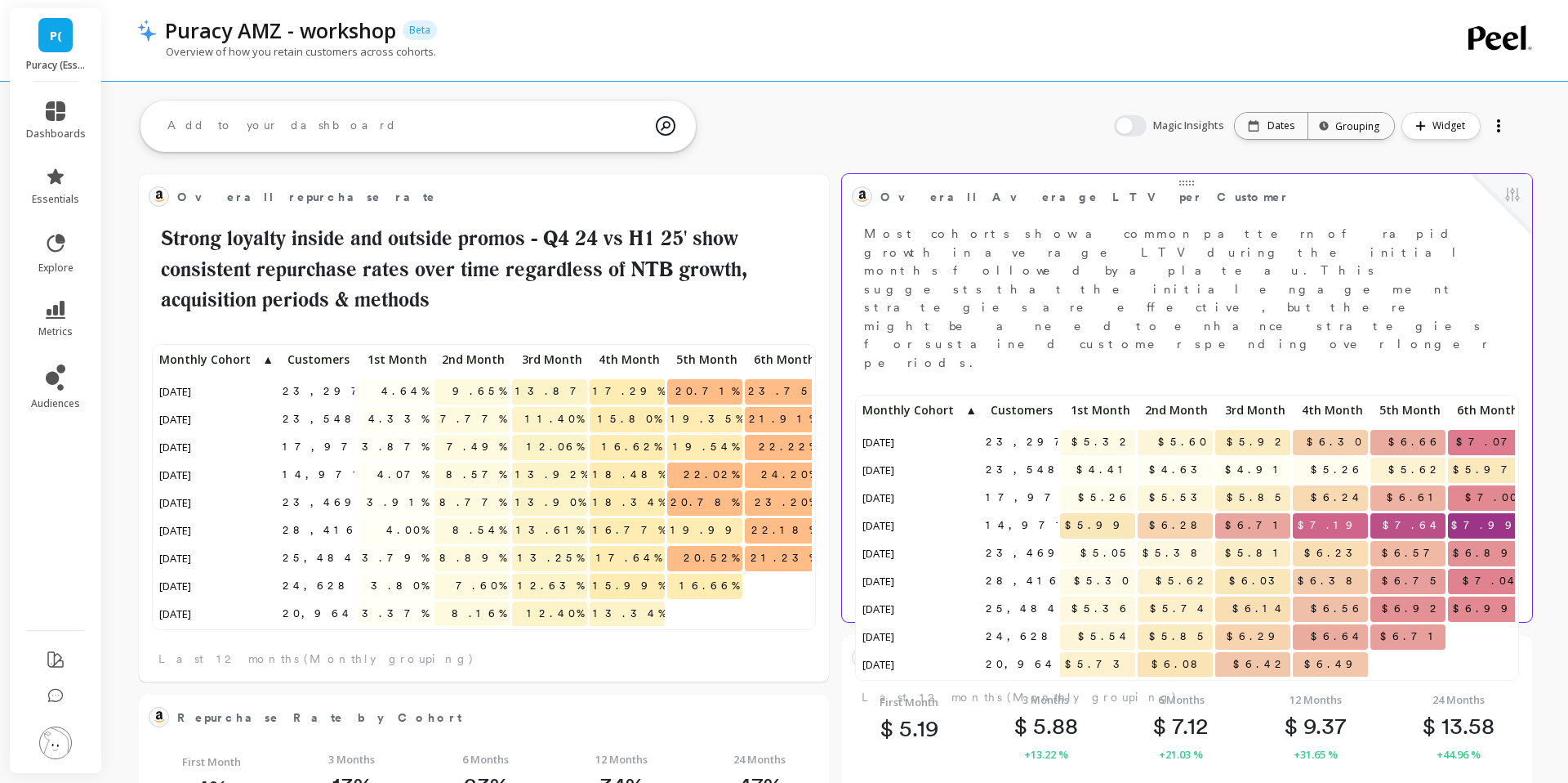
scroll to position [286, 656]
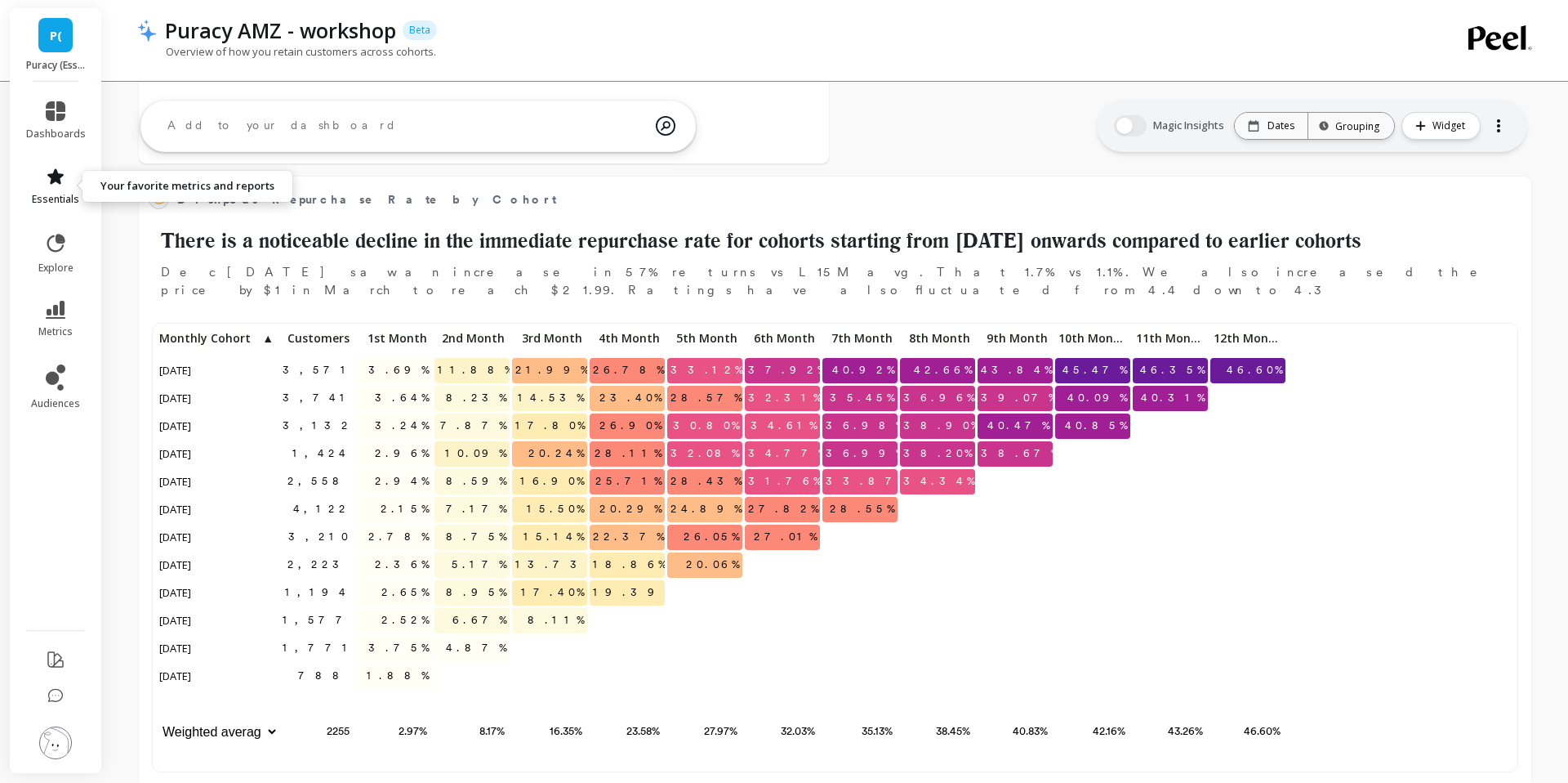
click at [59, 183] on icon at bounding box center [56, 175] width 17 height 16
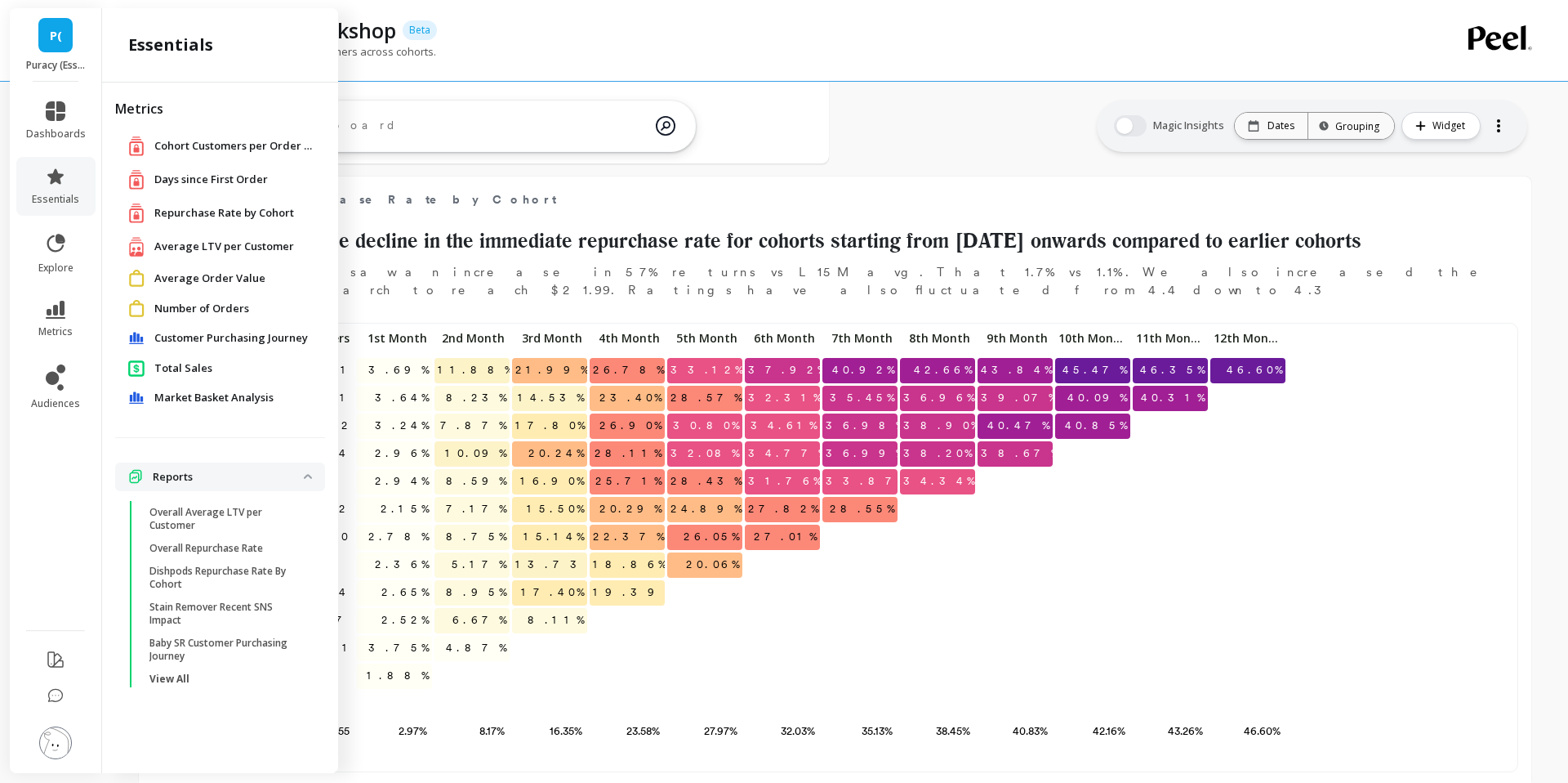
click at [227, 242] on span "Average LTV per Customer" at bounding box center [224, 247] width 139 height 17
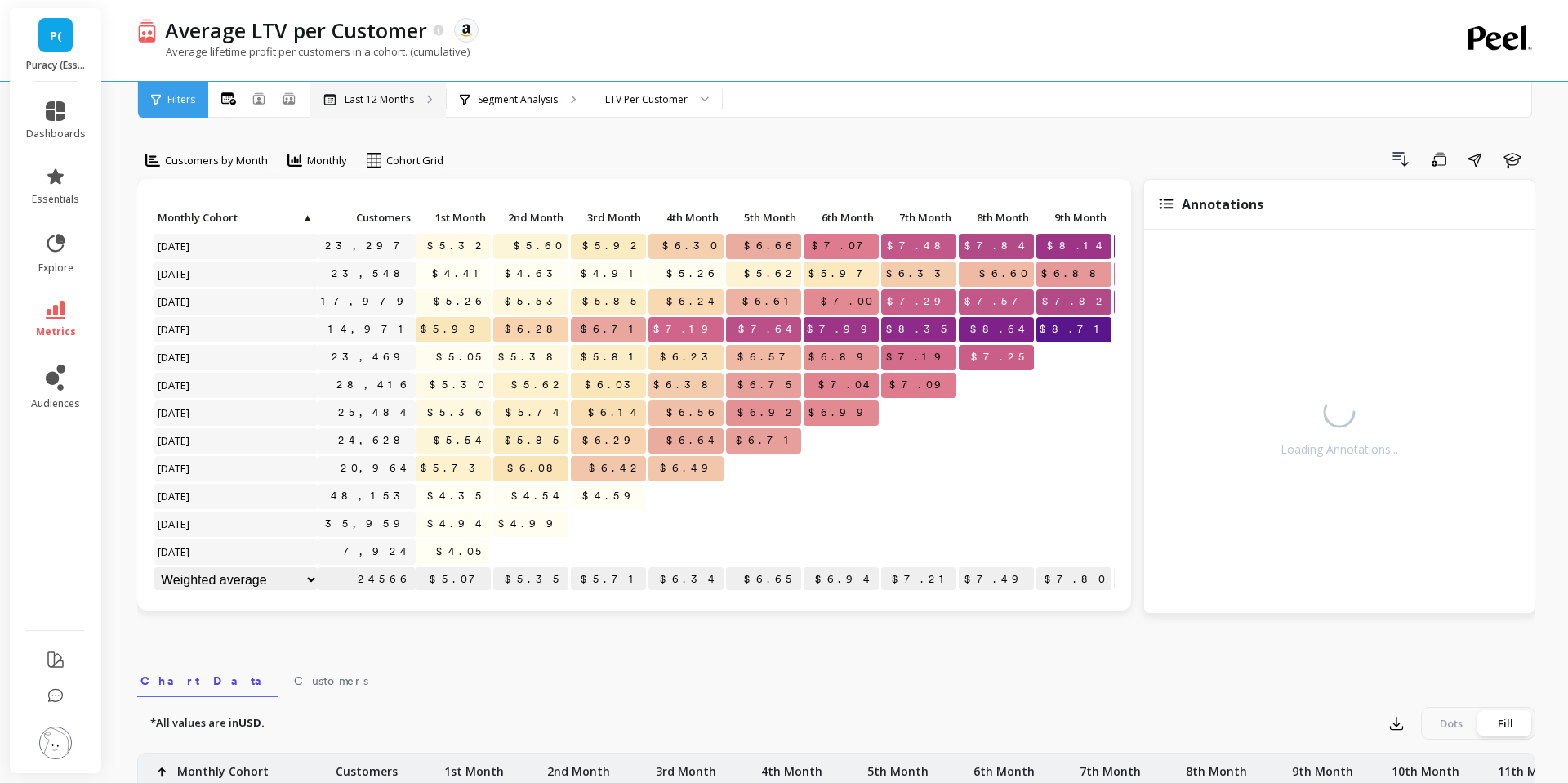
click at [428, 108] on div "Last 12 Months" at bounding box center [378, 99] width 136 height 36
click at [575, 108] on div "Segment Analysis" at bounding box center [518, 99] width 143 height 36
click at [560, 102] on div "Segment Analysis" at bounding box center [518, 99] width 143 height 36
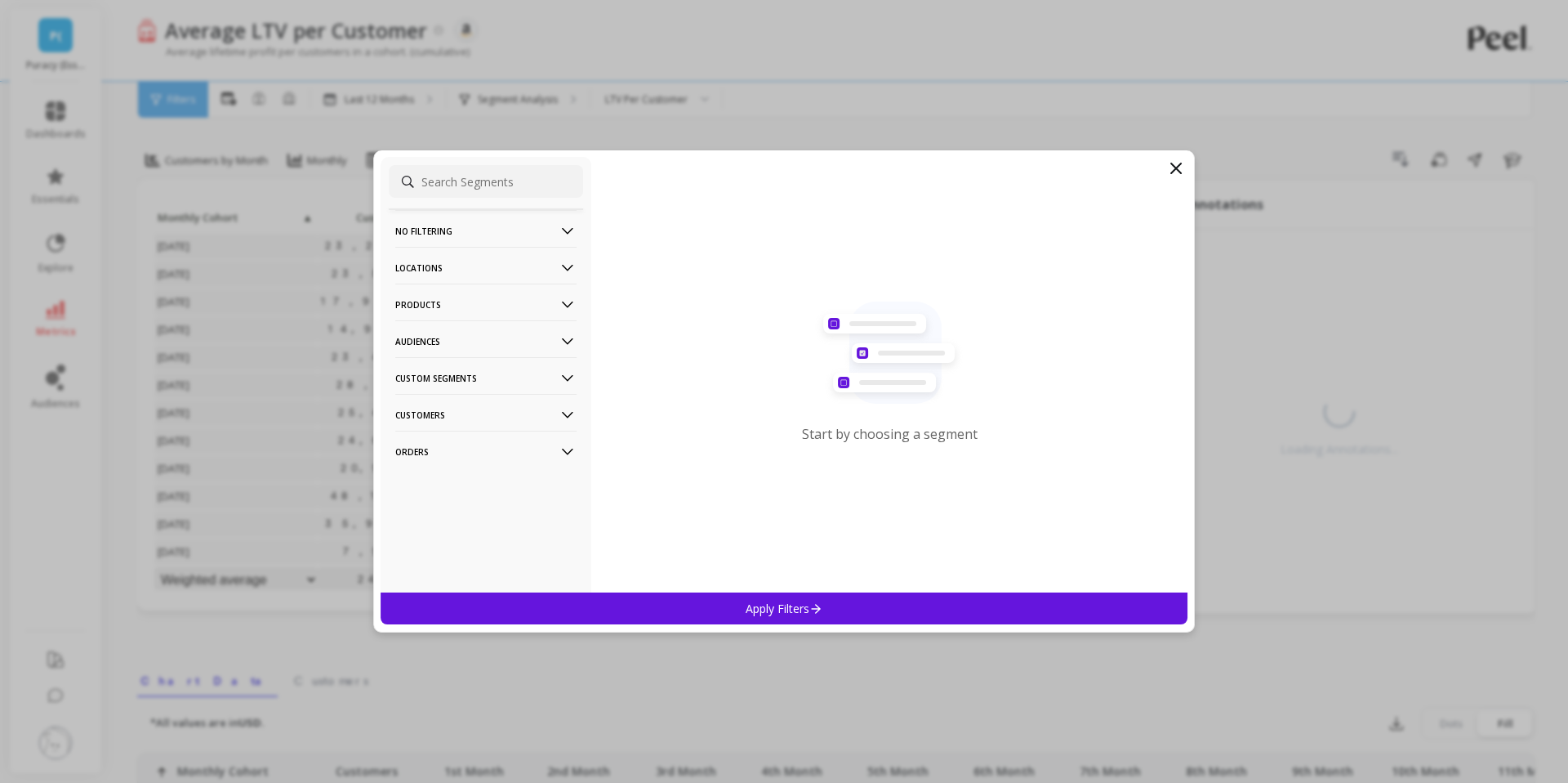
click at [510, 296] on p "Products" at bounding box center [486, 304] width 182 height 41
click at [436, 334] on div "ASIN" at bounding box center [486, 336] width 195 height 26
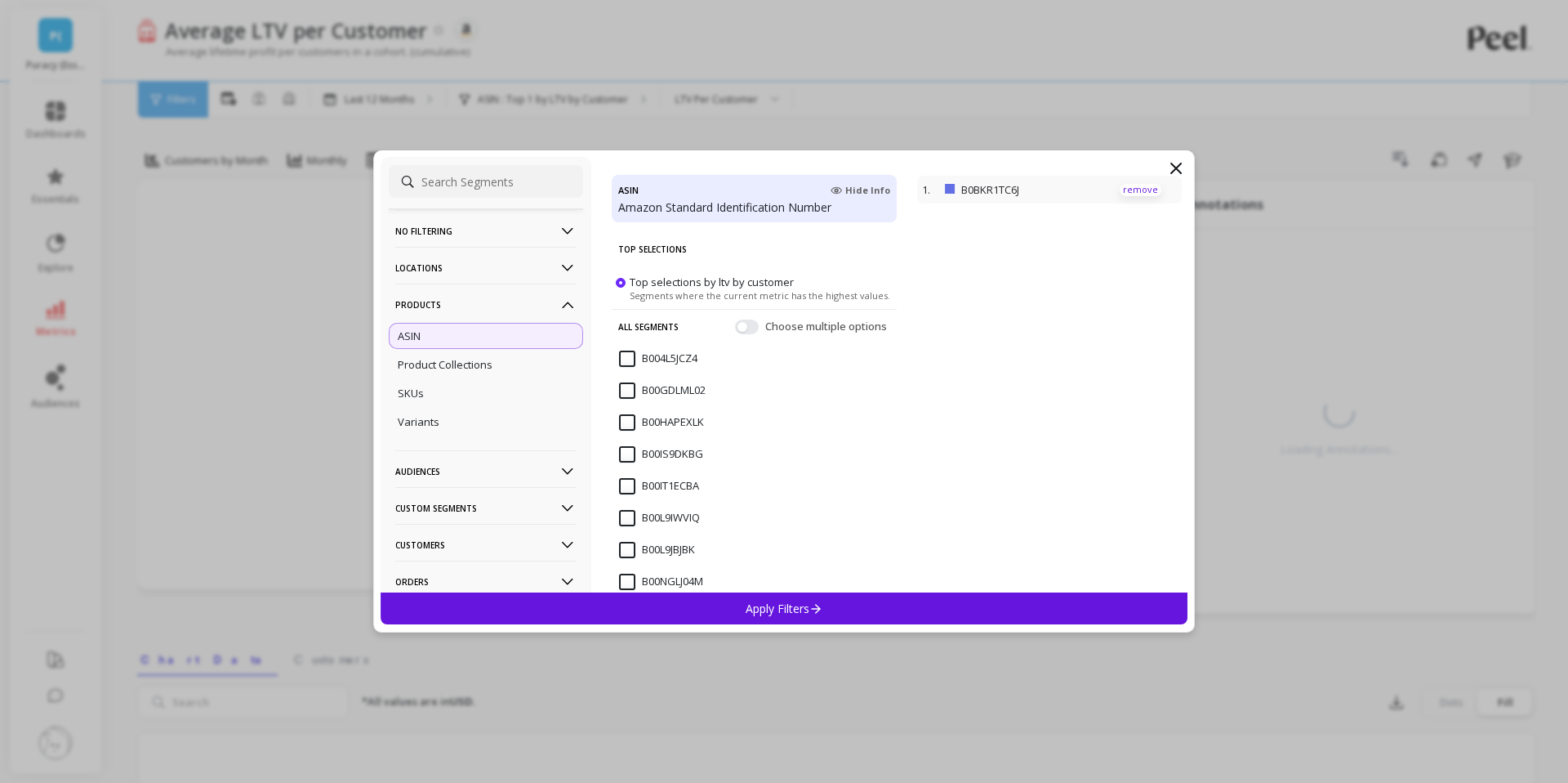
click at [1142, 188] on p "remove" at bounding box center [1140, 189] width 41 height 12
click at [750, 331] on button "button" at bounding box center [747, 327] width 24 height 15
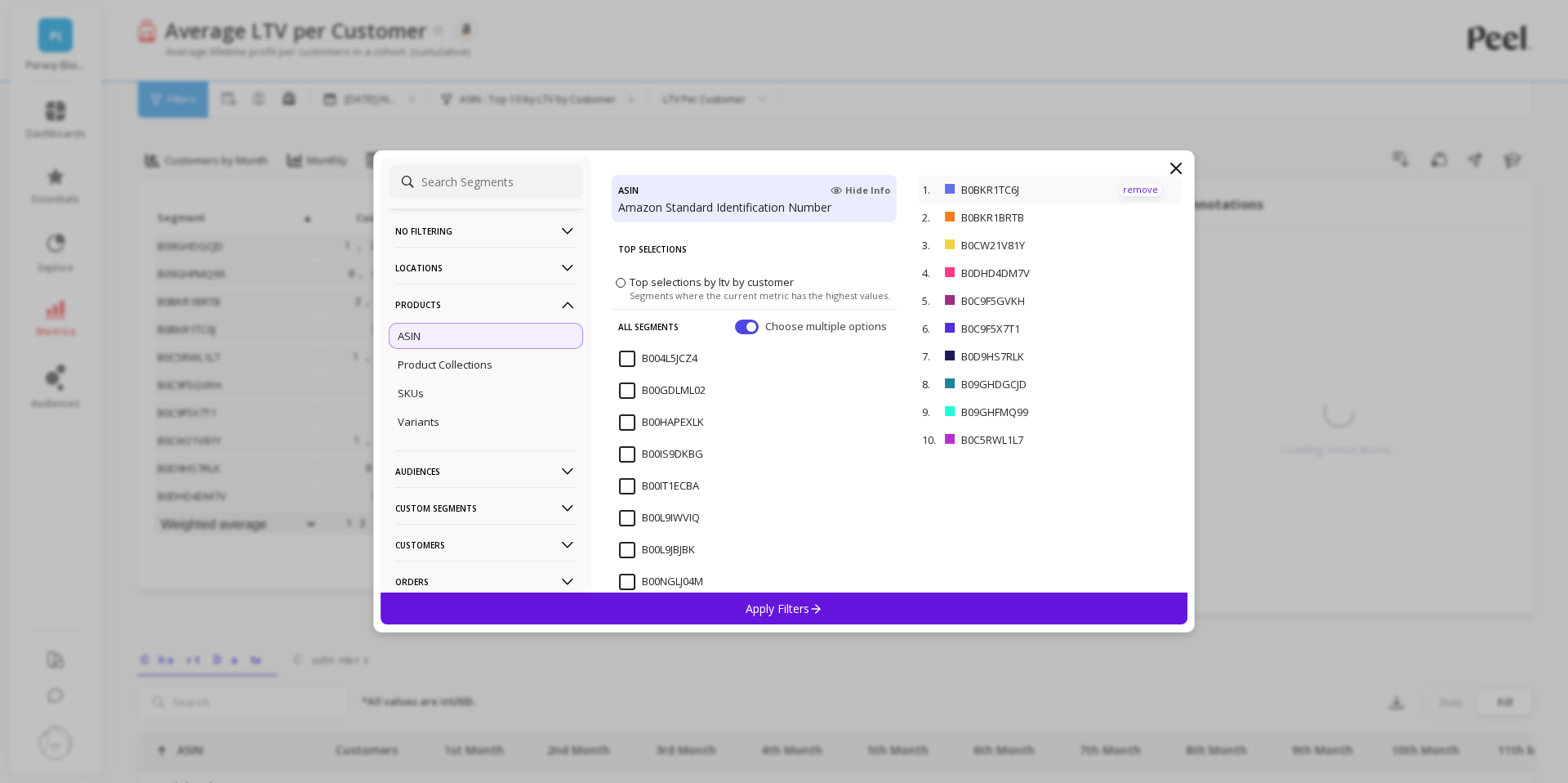
click at [1134, 190] on p "remove" at bounding box center [1140, 189] width 41 height 12
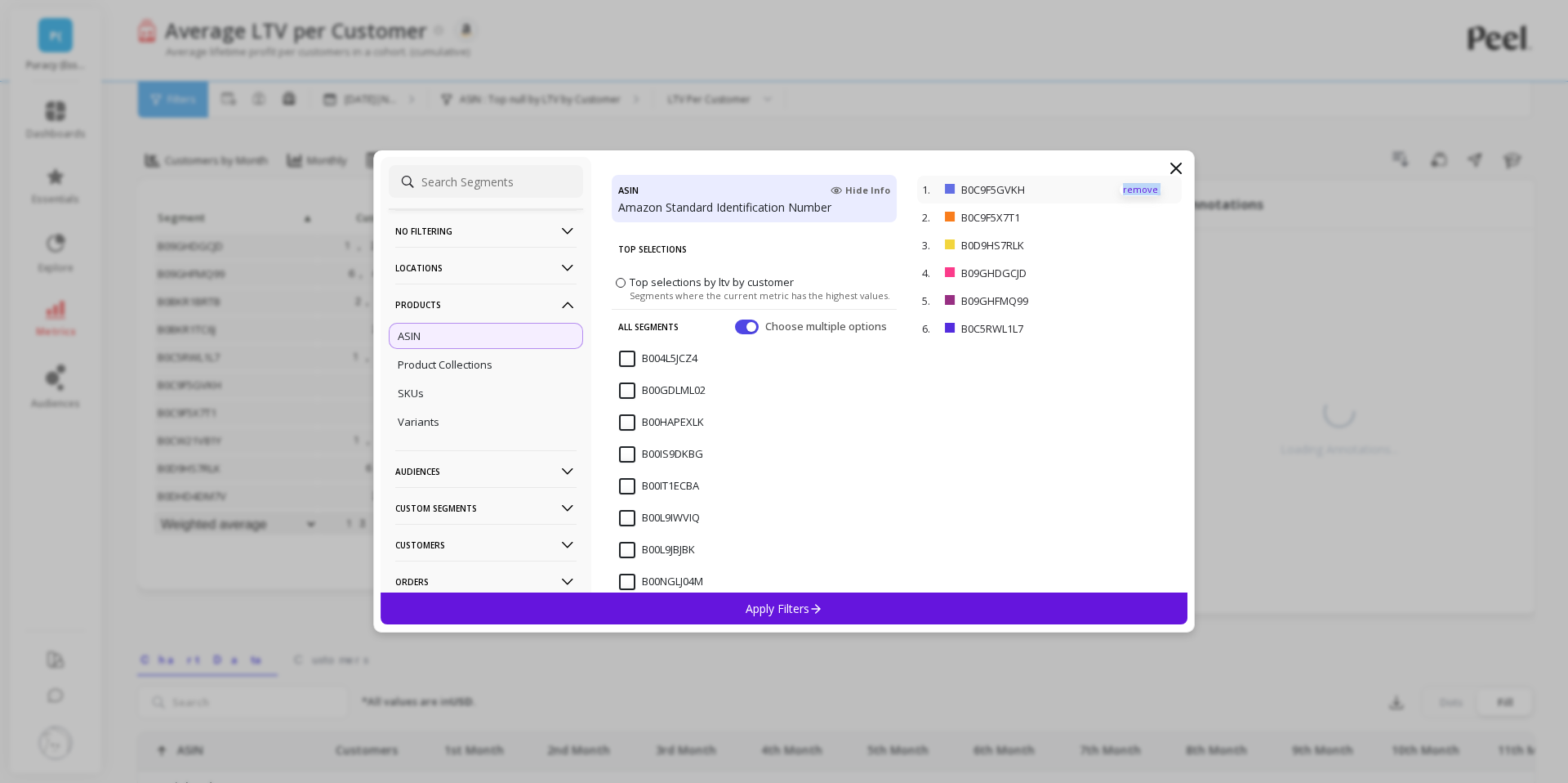
click at [1134, 190] on p "remove" at bounding box center [1140, 189] width 41 height 12
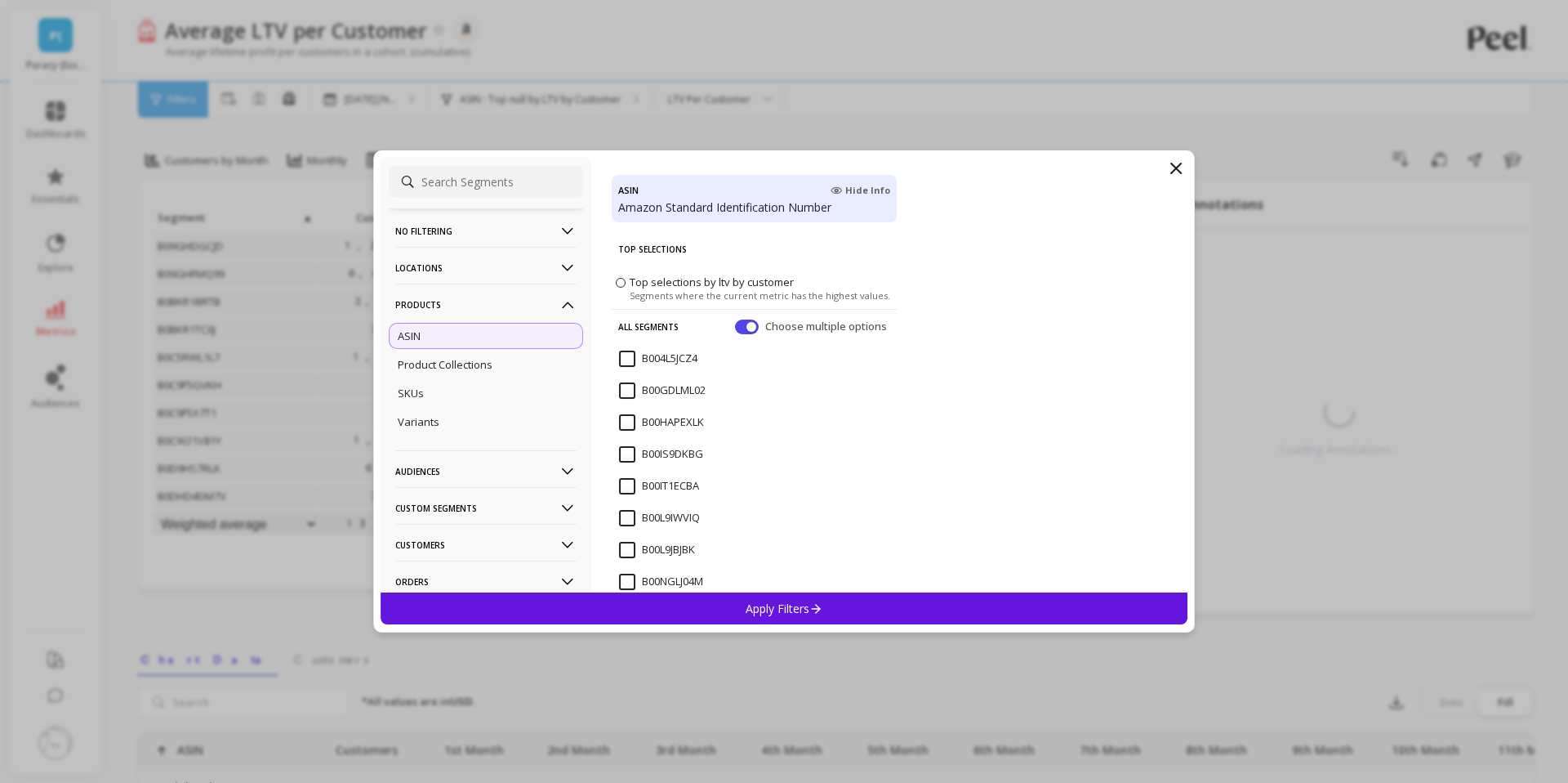
click at [485, 177] on input at bounding box center [486, 182] width 195 height 33
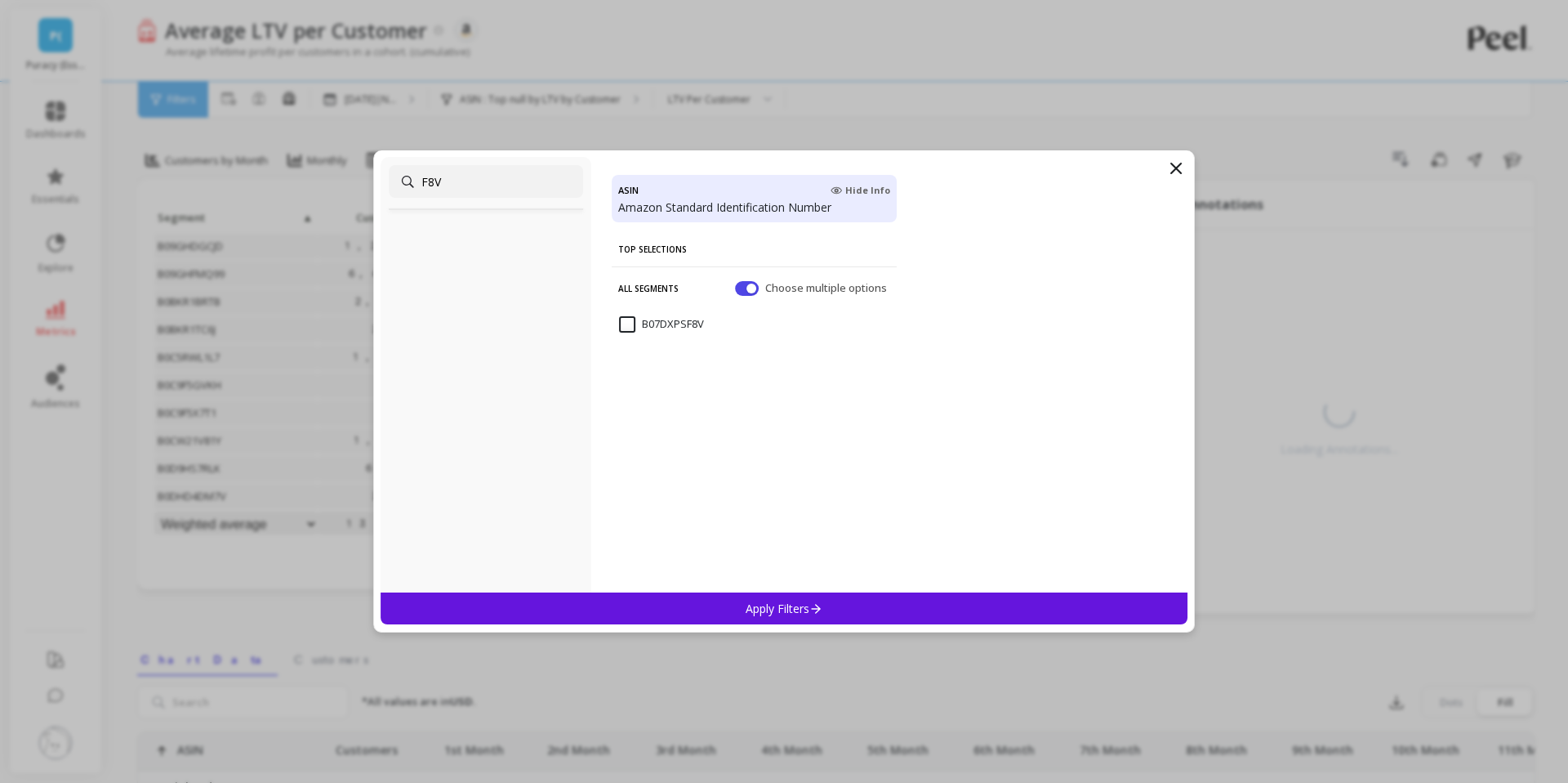
type input "F8V"
click at [637, 323] on input "B07DXPSF8V" at bounding box center [662, 325] width 85 height 17
click at [741, 296] on div "All Segments Choose multiple options" at bounding box center [754, 287] width 285 height 42
click at [743, 291] on button "button" at bounding box center [747, 288] width 24 height 15
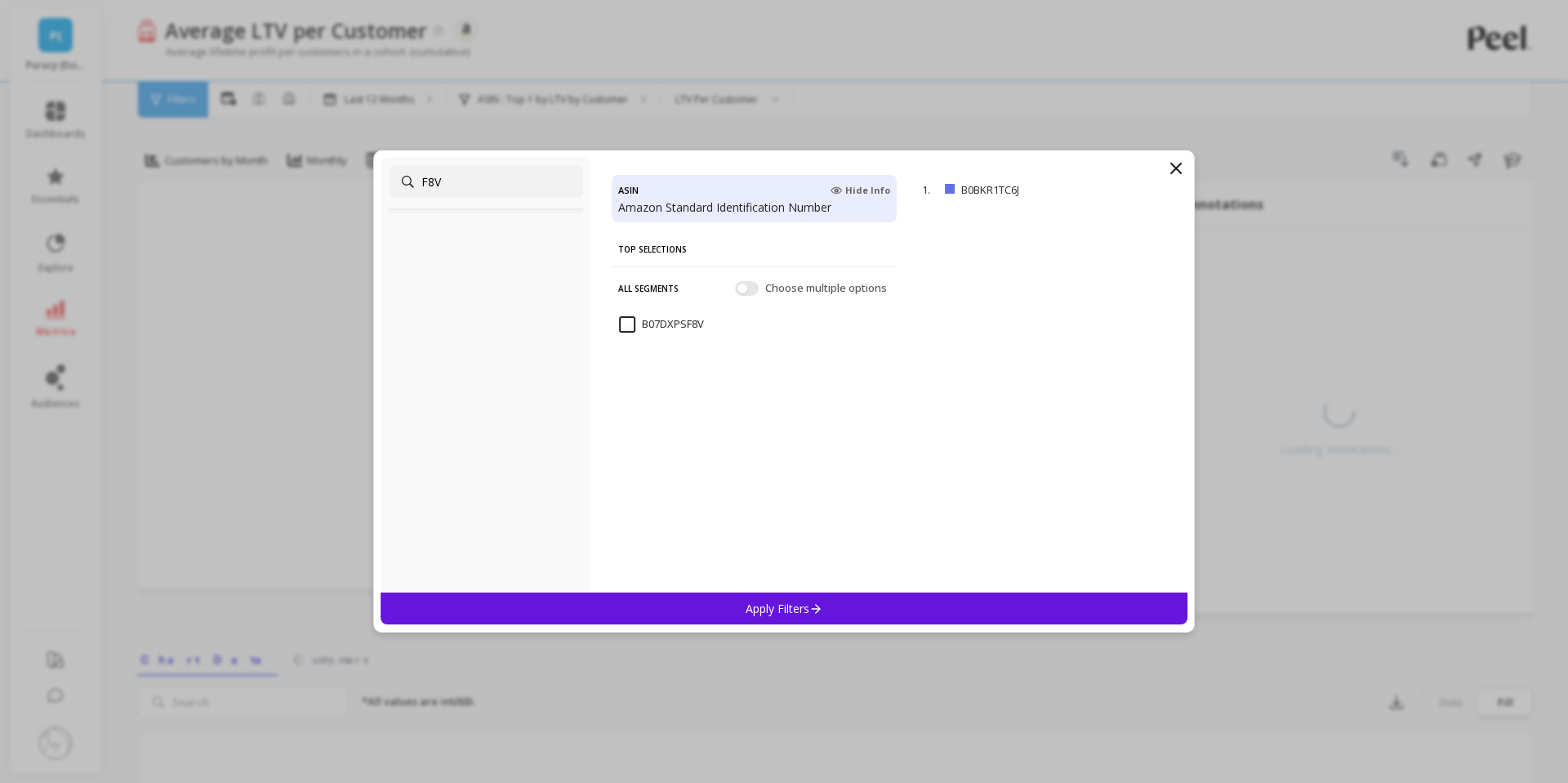
click at [629, 322] on input "B07DXPSF8V" at bounding box center [662, 325] width 85 height 17
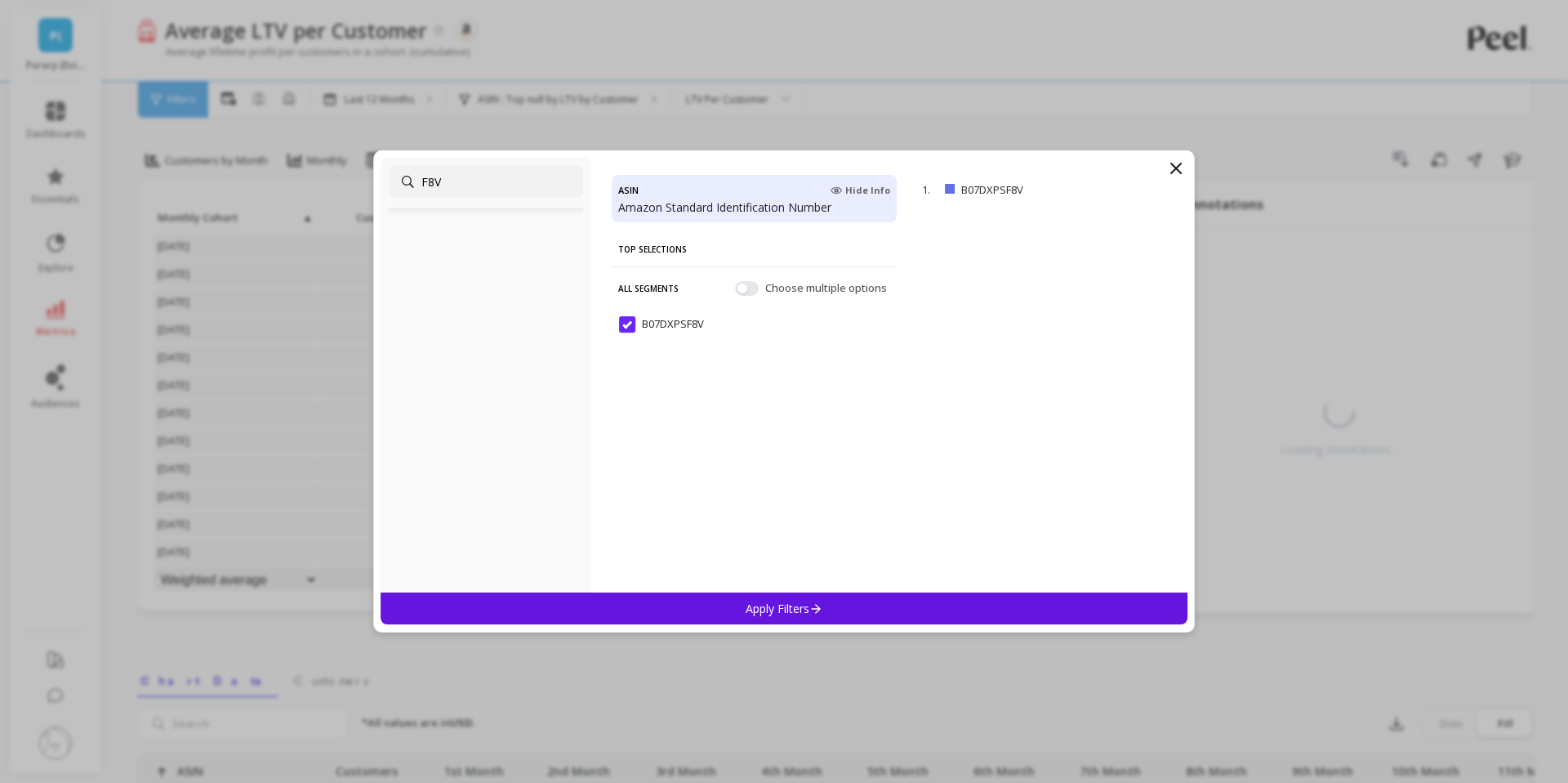
click at [763, 610] on p "Apply Filters" at bounding box center [784, 608] width 78 height 16
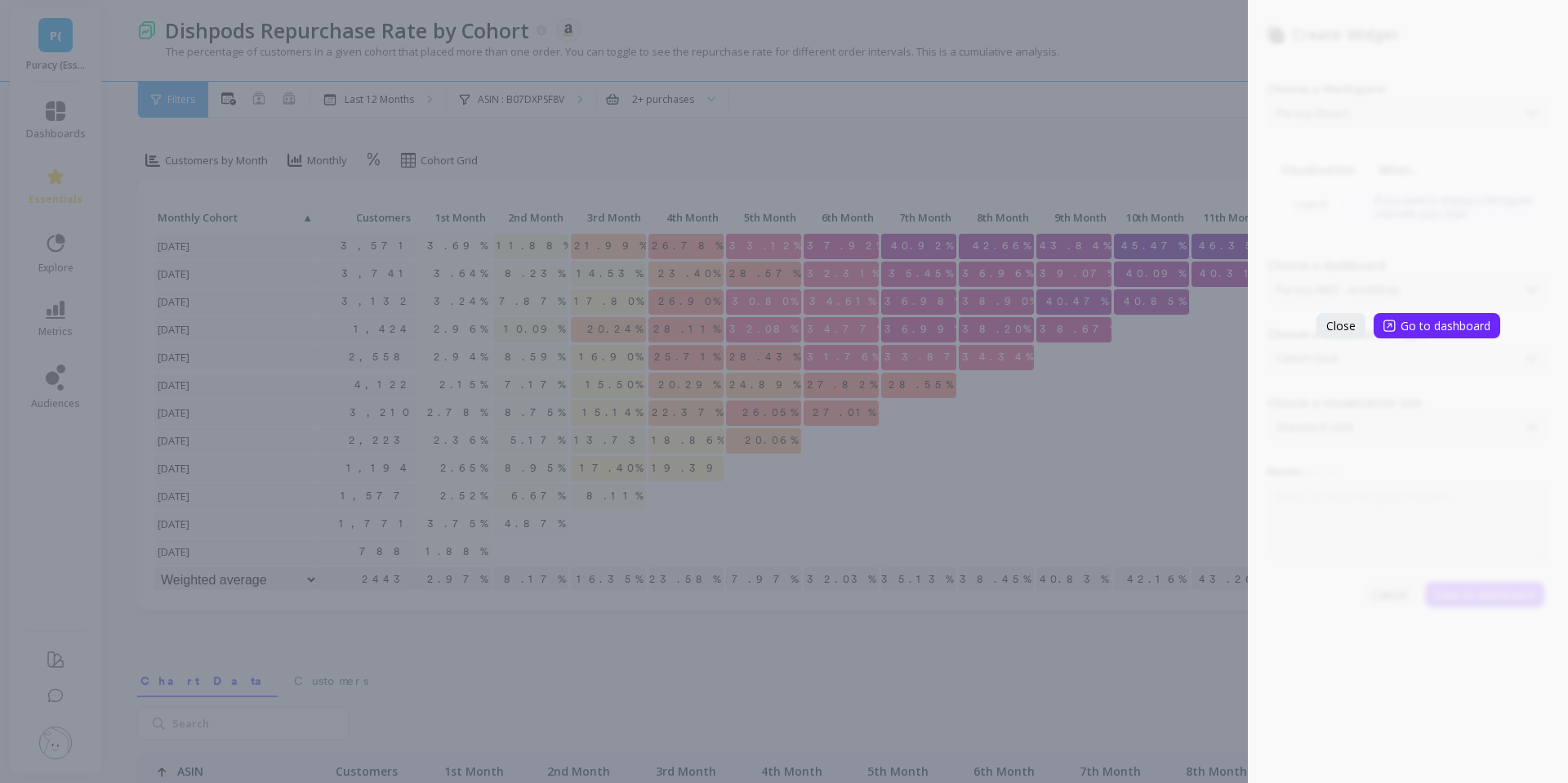
click at [726, 186] on div "Create Widget Choose a Workspace Puracy (Essor) Visualization When... Legend If…" at bounding box center [784, 391] width 1568 height 783
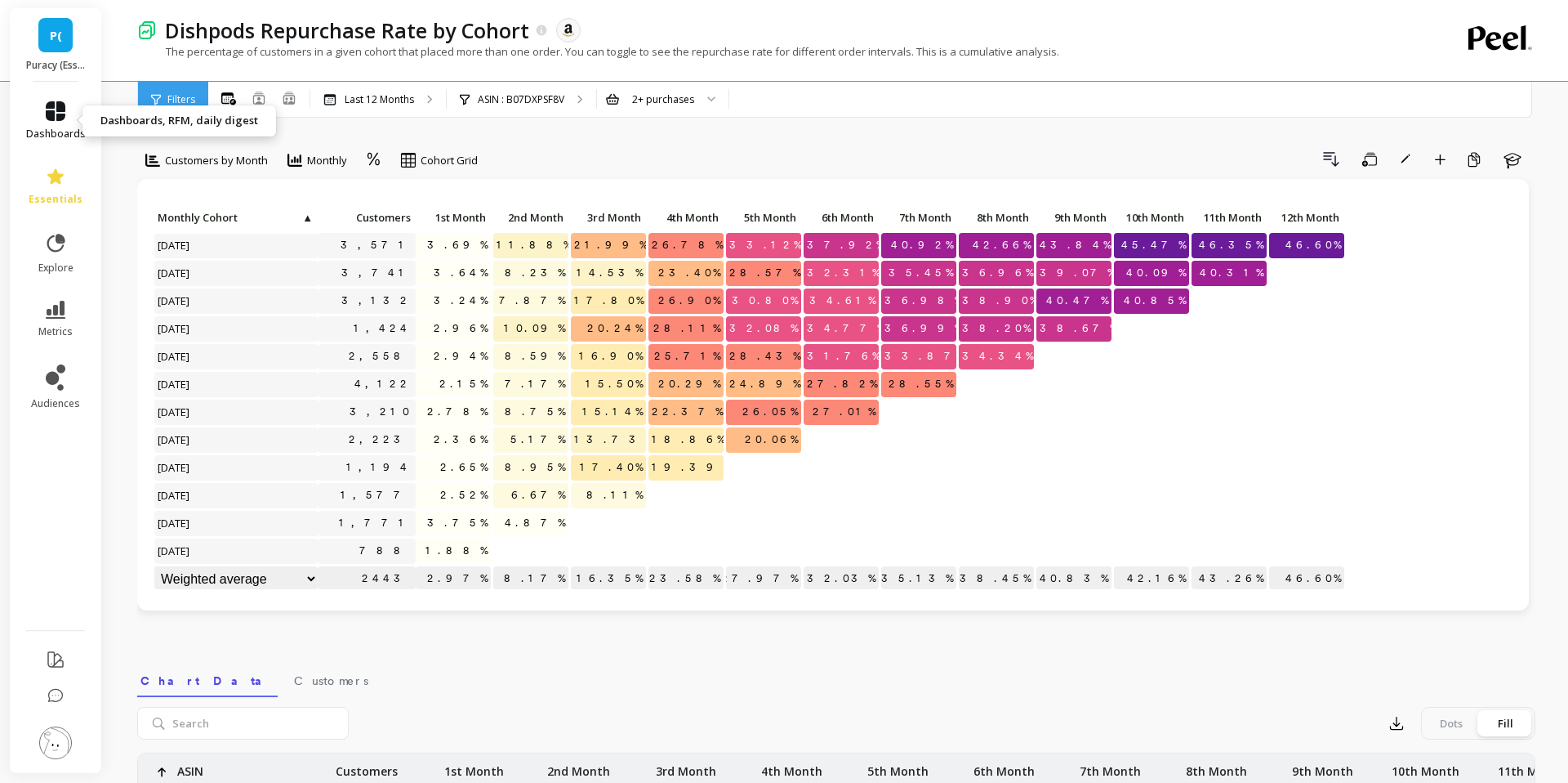
click at [63, 124] on link "dashboards" at bounding box center [55, 120] width 60 height 39
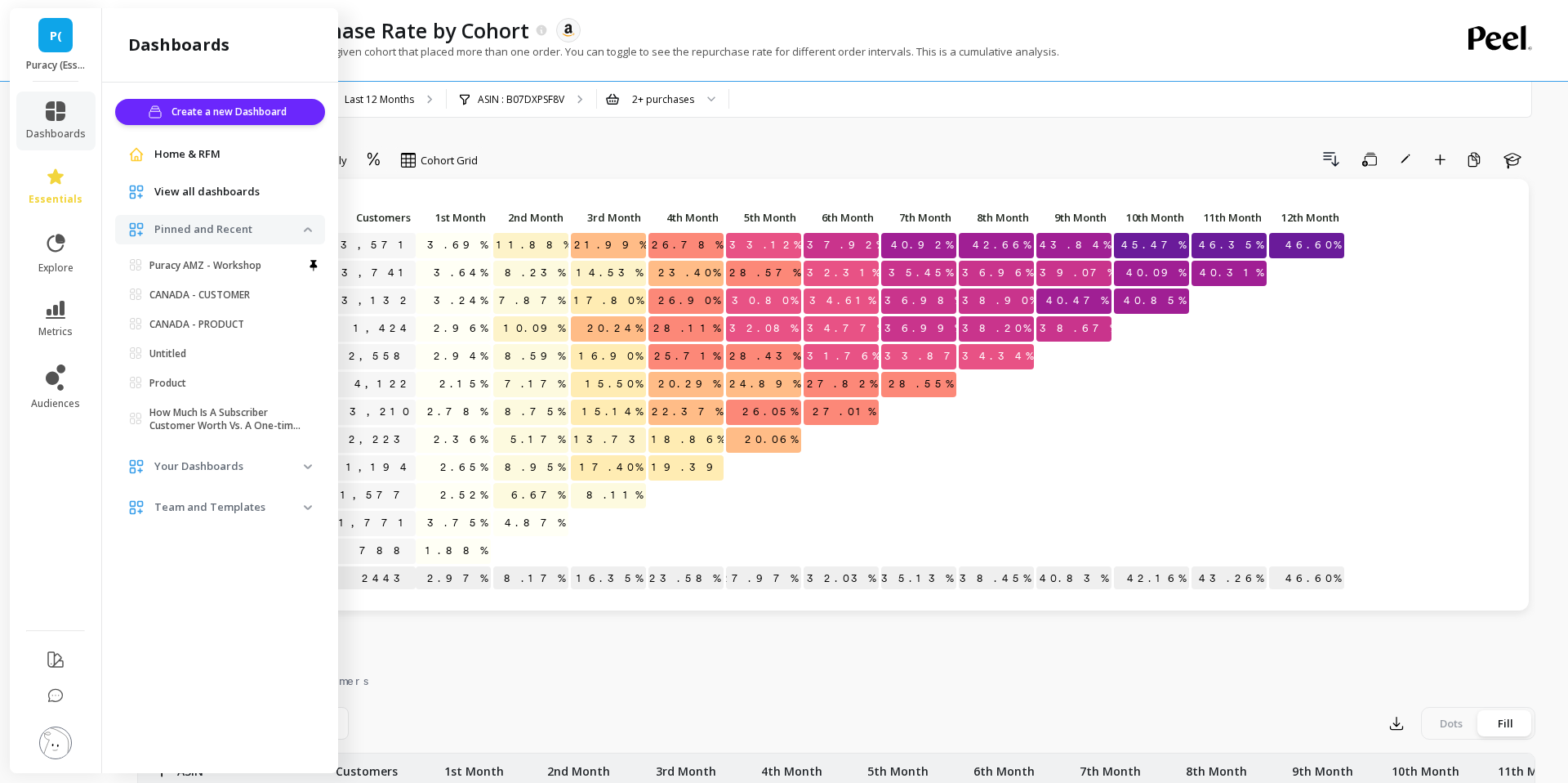
click at [207, 197] on span "View all dashboards" at bounding box center [206, 192] width 106 height 17
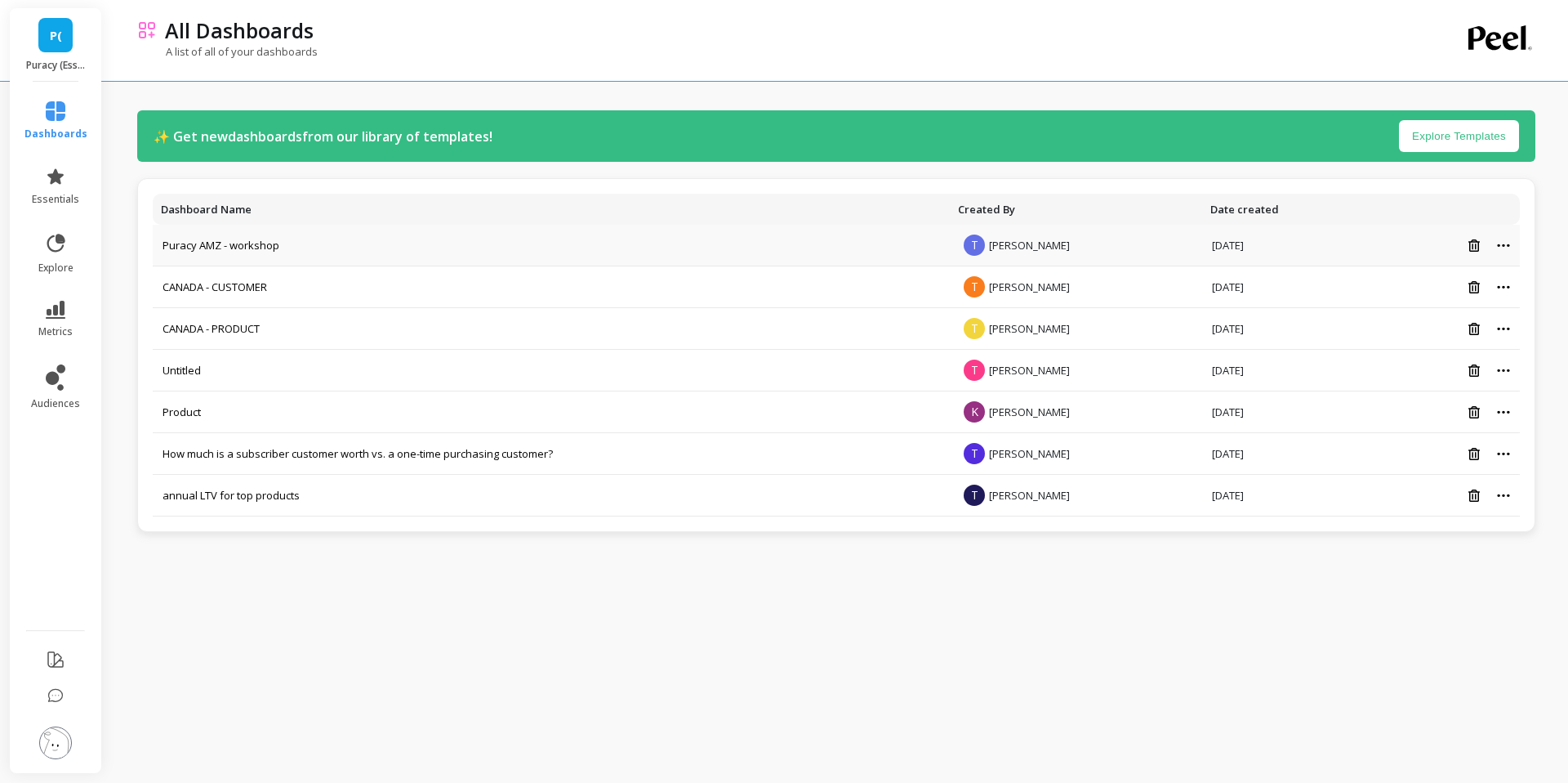
click at [464, 235] on td "Puracy AMZ - workshop" at bounding box center [550, 245] width 797 height 41
click at [237, 250] on link "Puracy AMZ - workshop" at bounding box center [220, 245] width 117 height 15
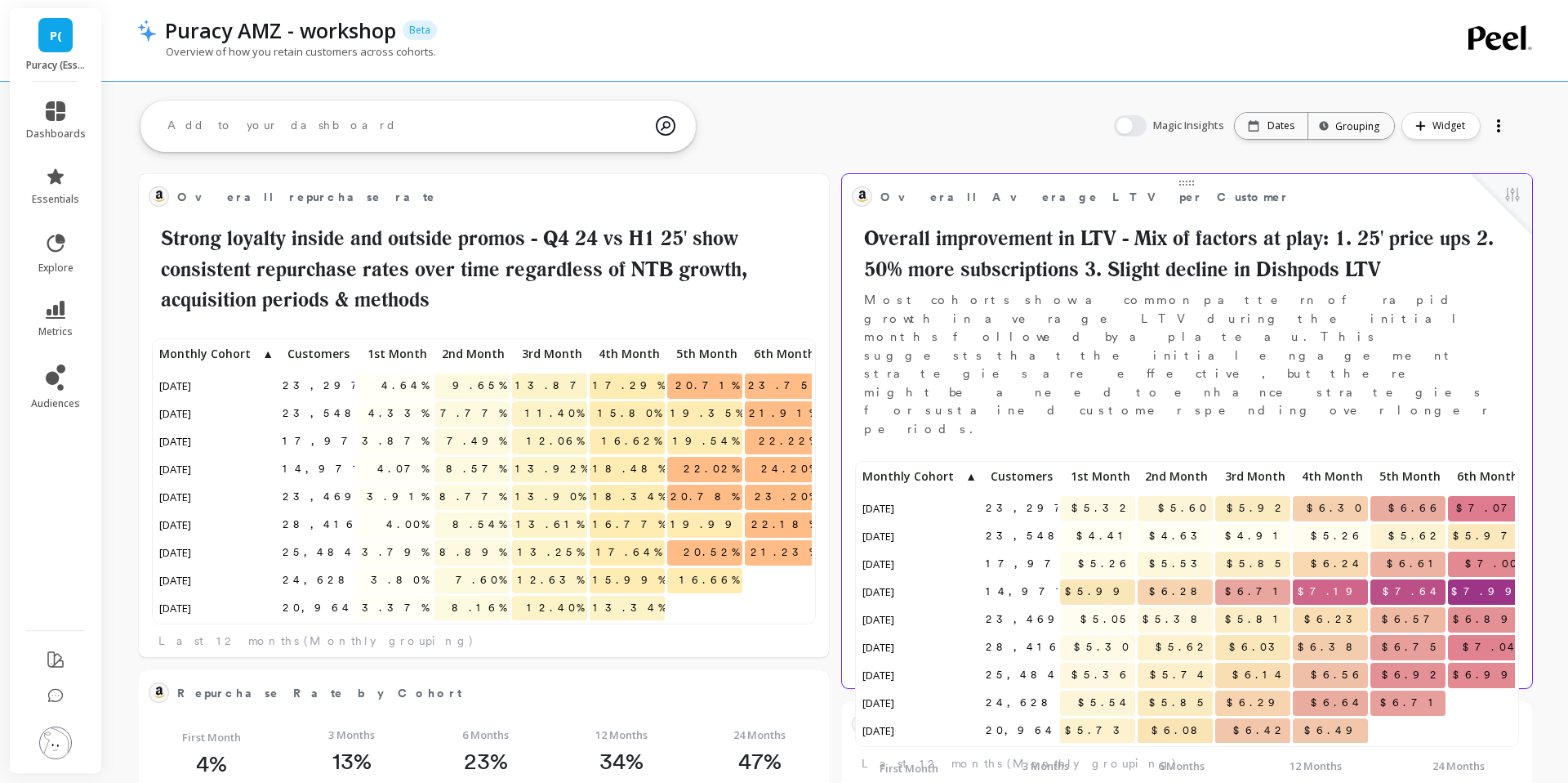
click at [1164, 271] on h2 "Overall improvement in LTV - Mix of factors at play: 1. 25' price ups 2. 50% mo…" at bounding box center [1187, 253] width 671 height 62
click at [1507, 208] on div at bounding box center [1502, 205] width 61 height 61
click at [1514, 194] on button at bounding box center [1512, 196] width 19 height 23
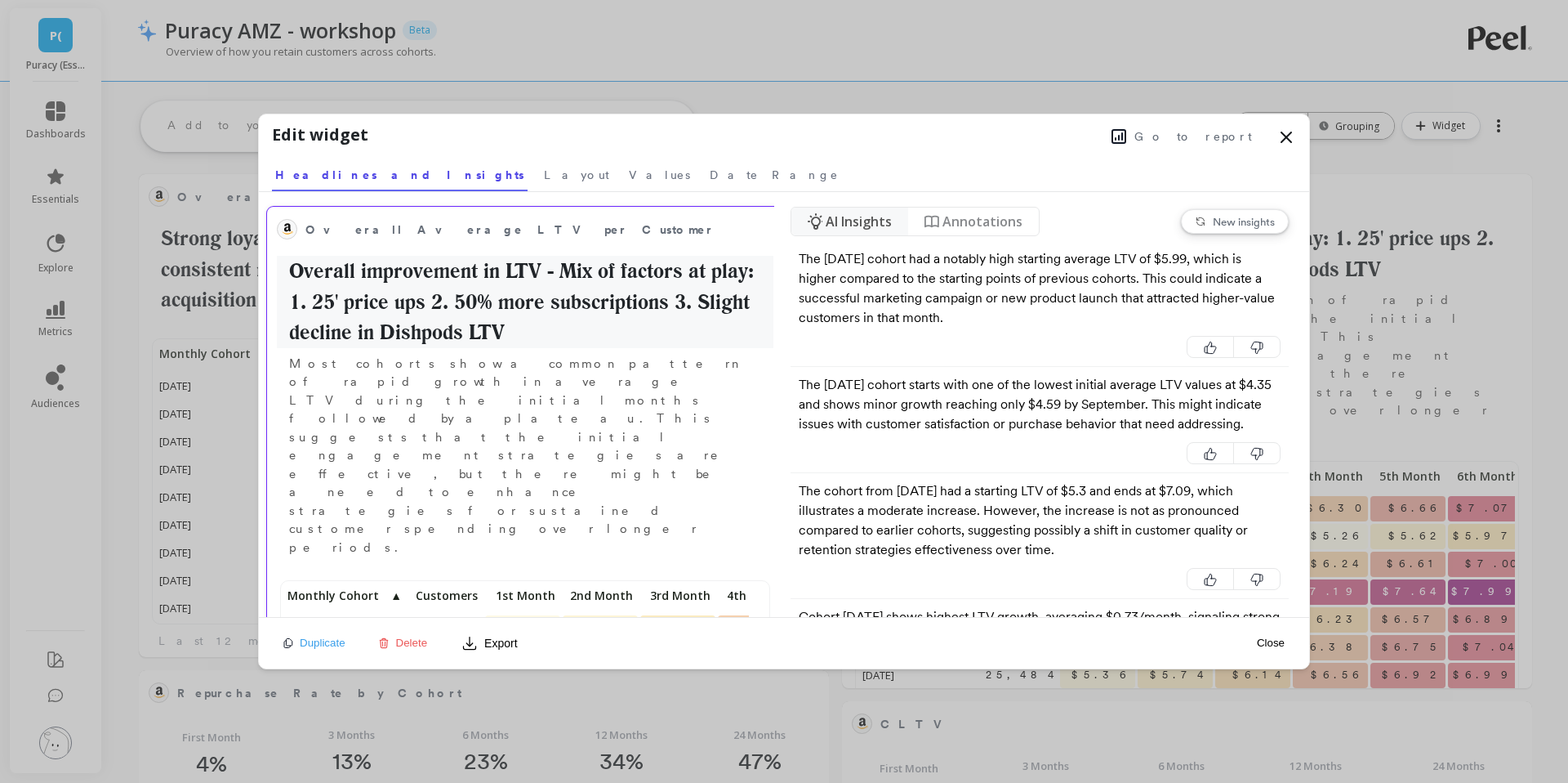
click at [602, 305] on h2 "Overall improvement in LTV - Mix of factors at play: 1. 25' price ups 2. 50% mo…" at bounding box center [525, 302] width 496 height 93
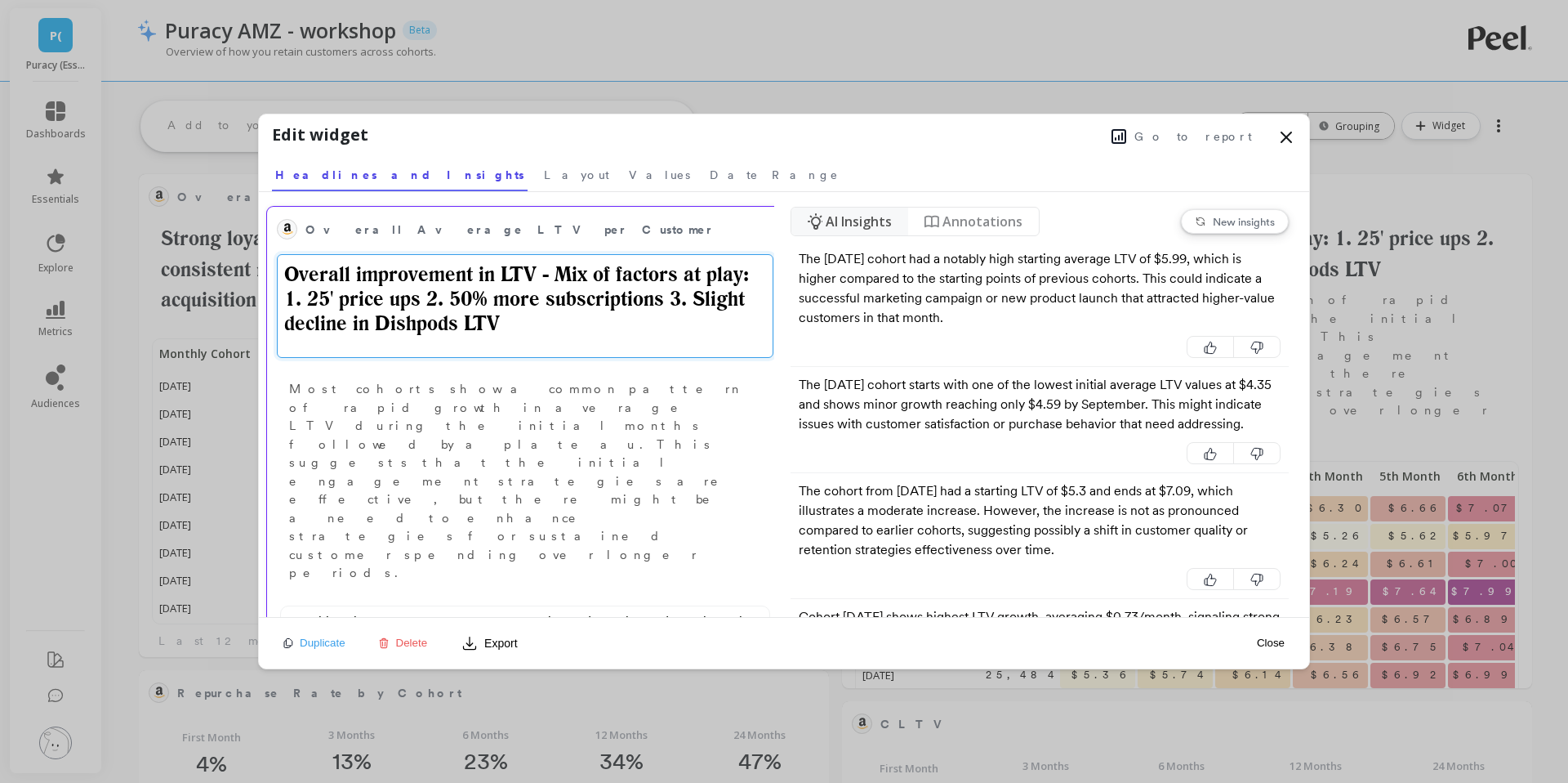
drag, startPoint x: 596, startPoint y: 331, endPoint x: 675, endPoint y: 296, distance: 86.4
click at [675, 296] on textarea "Overall improvement in LTV - Mix of factors at play: 1. 25' price ups 2. 50% mo…" at bounding box center [525, 306] width 496 height 104
click at [674, 330] on textarea "Overall improvement in LTV - Mix of factors at play: 1. 25' price ups 2. 50% mo…" at bounding box center [525, 306] width 496 height 104
drag, startPoint x: 697, startPoint y: 297, endPoint x: 733, endPoint y: 324, distance: 45.0
click at [734, 324] on textarea "Overall improvement in LTV - Mix of factors at play: 1. 25' price ups 2. 50% mo…" at bounding box center [525, 306] width 496 height 104
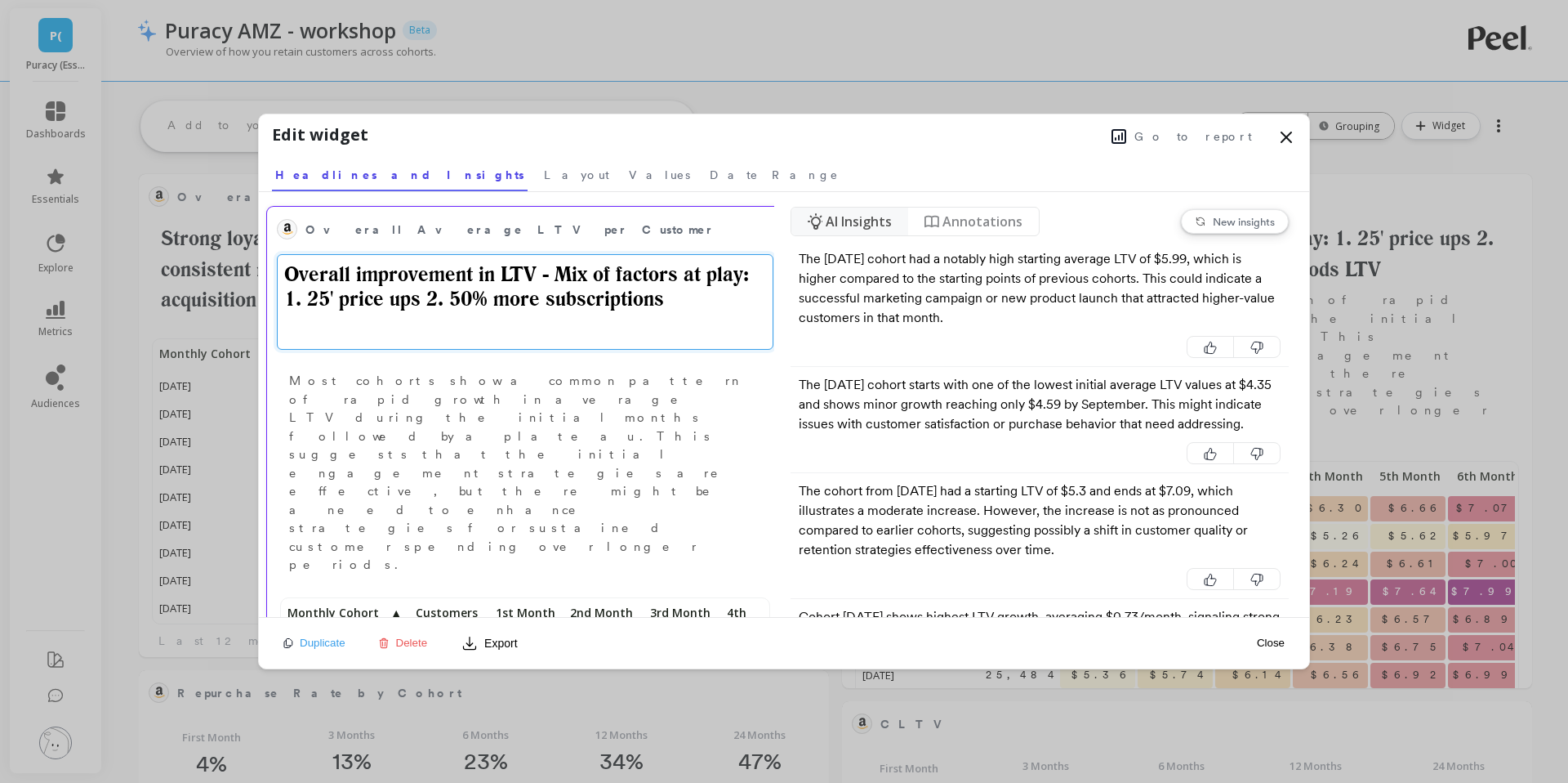
click at [566, 269] on textarea "Overall improvement in LTV - Mix of factors at play: 1. 25' price ups 2. 50% mo…" at bounding box center [525, 302] width 496 height 95
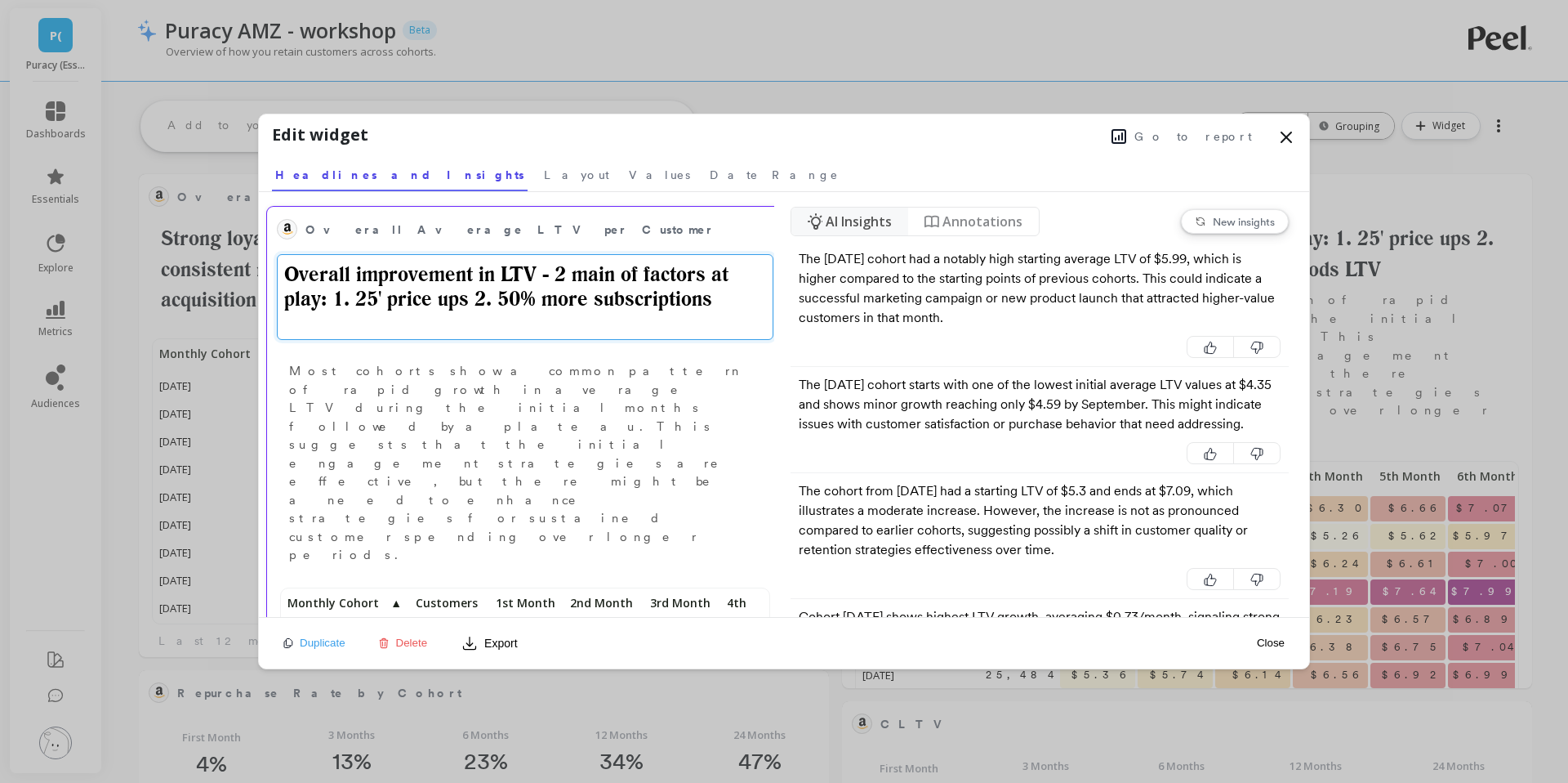
click at [630, 279] on textarea "Overall improvement in LTV - 2 main of factors at play: 1. 25' price ups 2. 50%…" at bounding box center [525, 296] width 496 height 85
click at [618, 271] on textarea "Overall improvement in LTV - 2 main factors at play: 1. 25' price ups 2. 50% mo…" at bounding box center [525, 296] width 496 height 84
type textarea "Overall improvement in LTV - 2 main factors at play: 1. 25' price ups 2. 50% mo…"
click at [1270, 641] on button "Close" at bounding box center [1271, 643] width 38 height 14
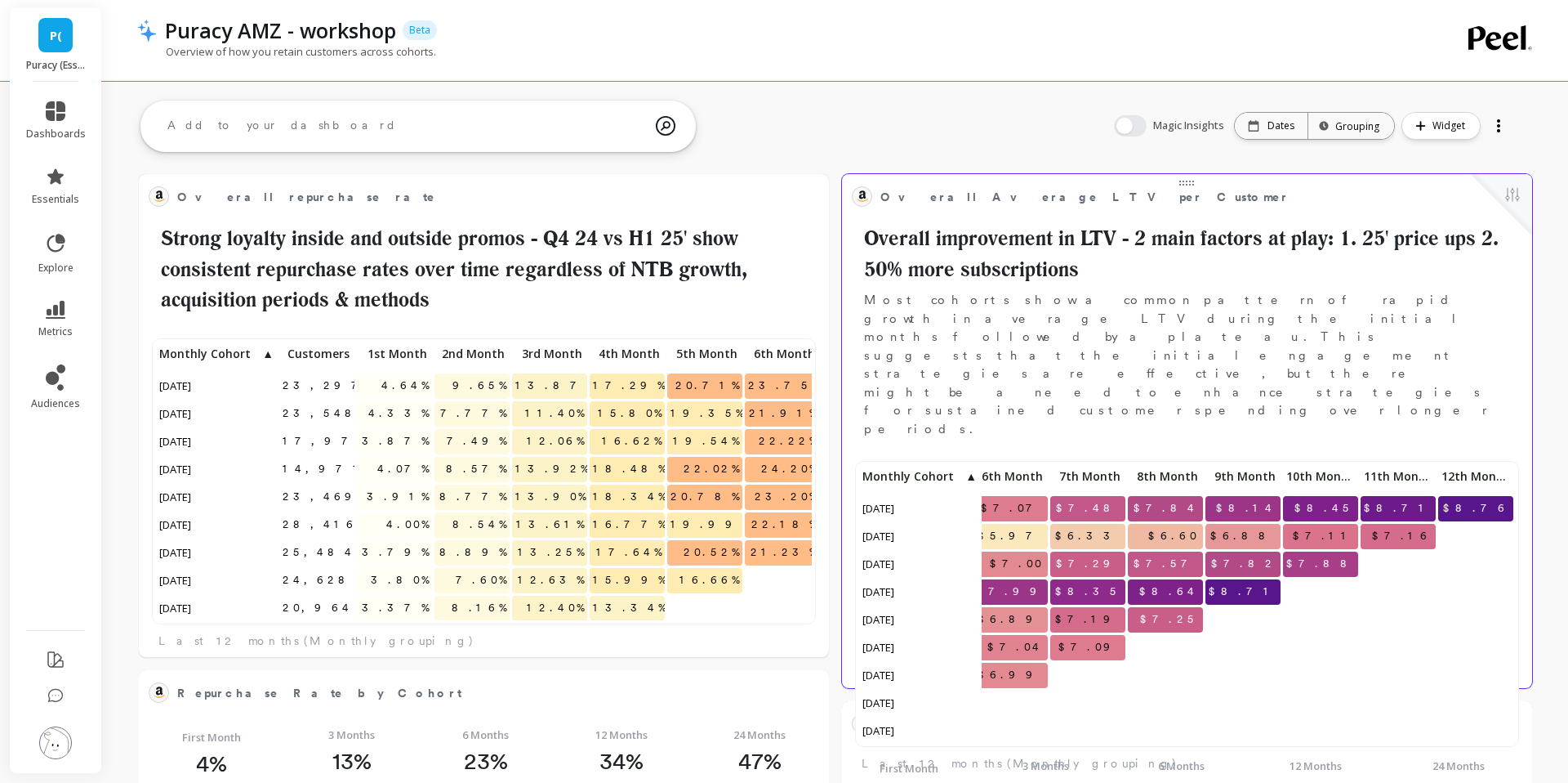
click at [1522, 185] on div at bounding box center [1502, 205] width 61 height 61
click at [1511, 190] on button at bounding box center [1512, 196] width 19 height 23
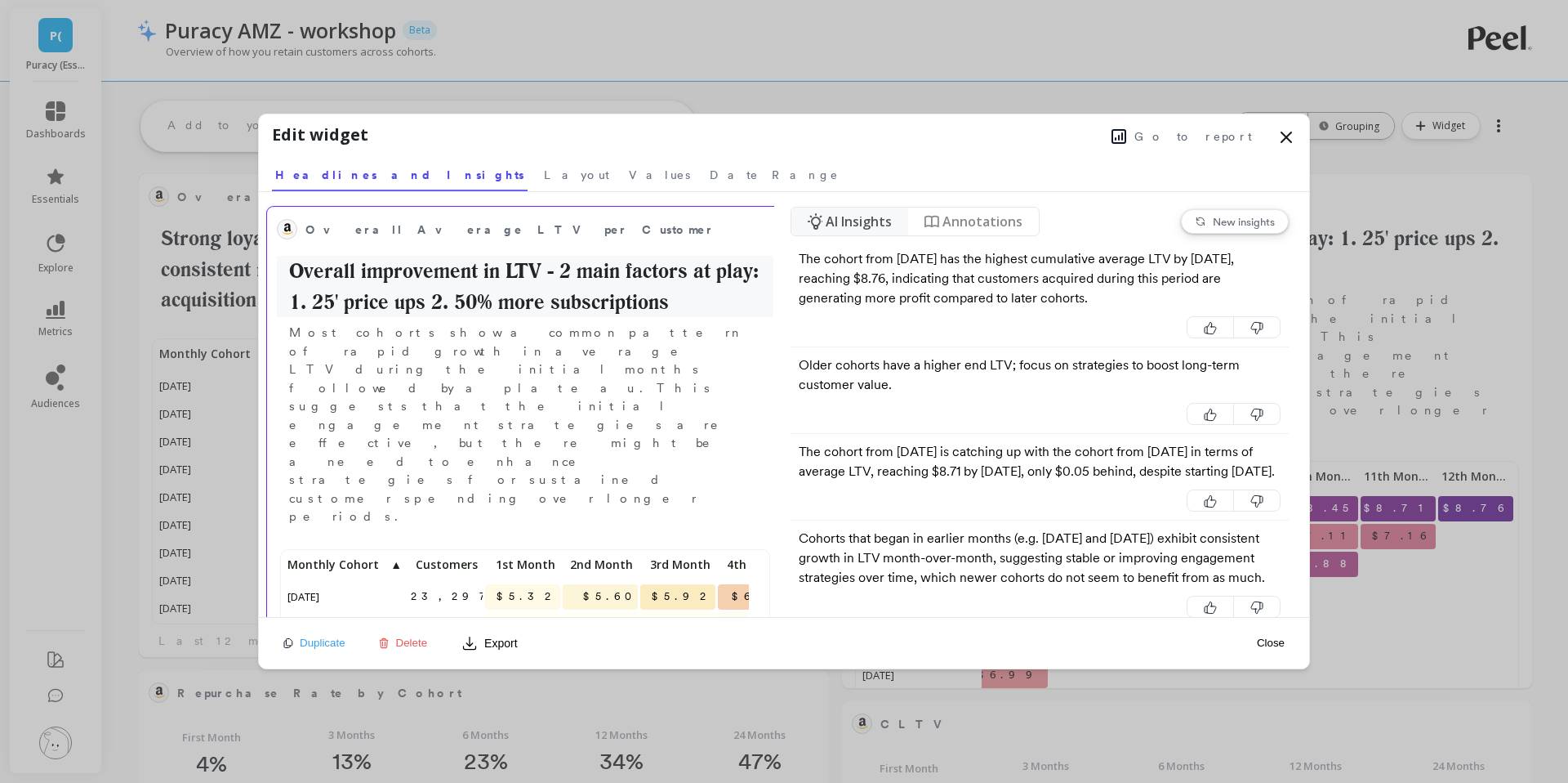
click at [360, 288] on h2 "Overall improvement in LTV - 2 main factors at play: 1. 25' price ups 2. 50% mo…" at bounding box center [525, 286] width 496 height 62
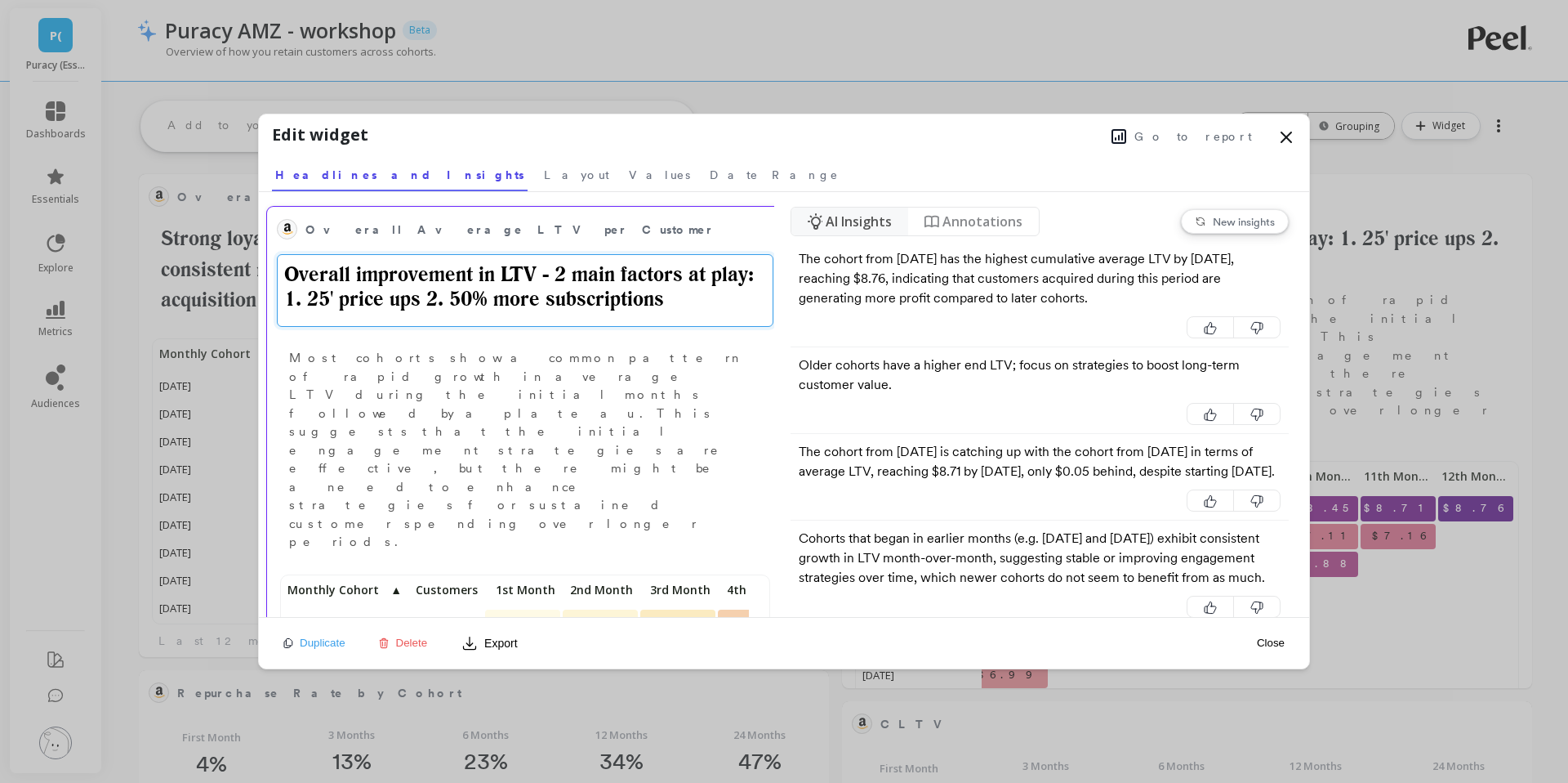
click at [356, 275] on textarea "Overall improvement in LTV - 2 main factors at play: 1. 25' price ups 2. 50% mo…" at bounding box center [525, 290] width 496 height 73
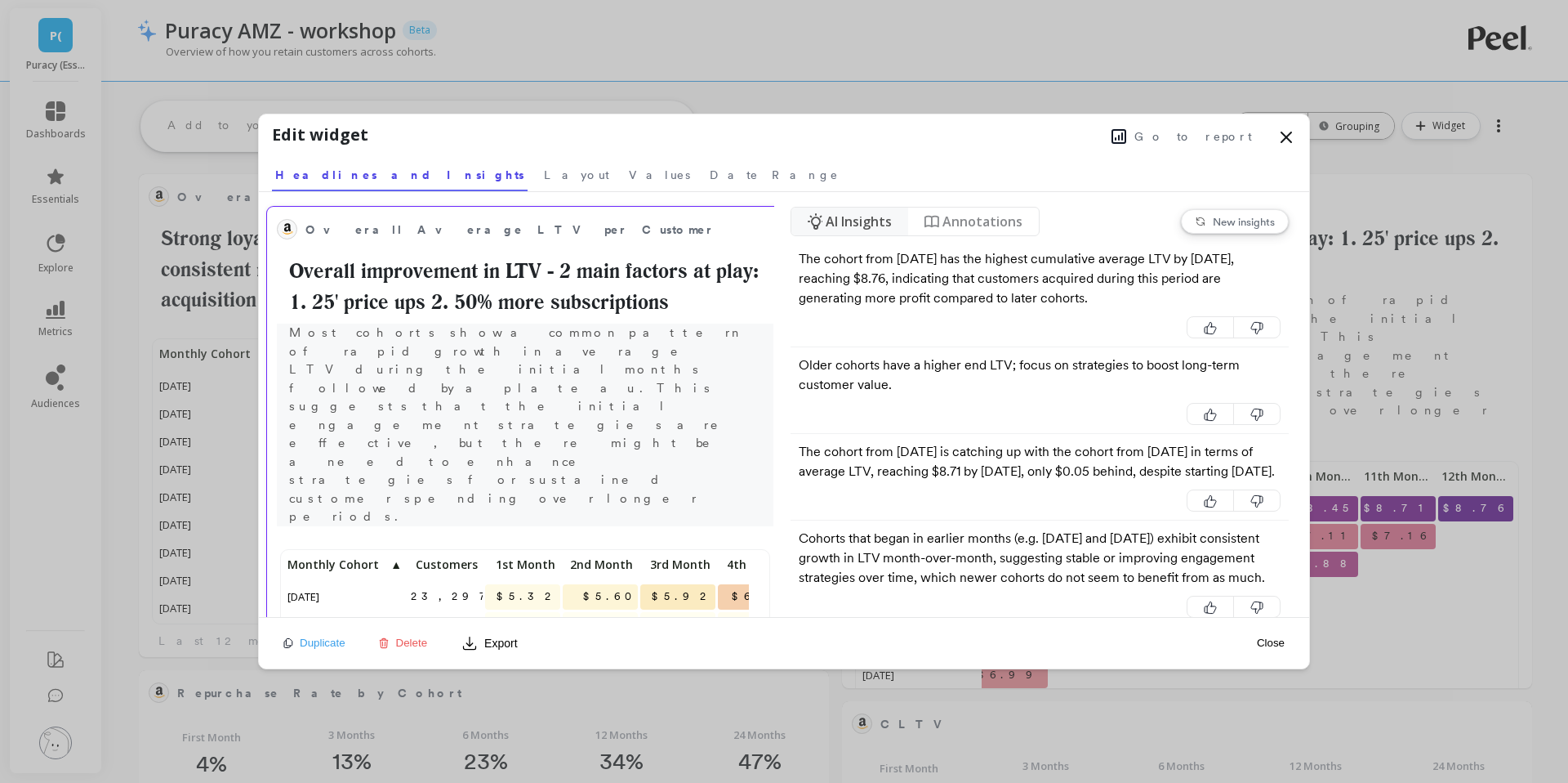
click at [337, 358] on p "Most cohorts show a common pattern of rapid growth in average LTV during the in…" at bounding box center [525, 425] width 496 height 203
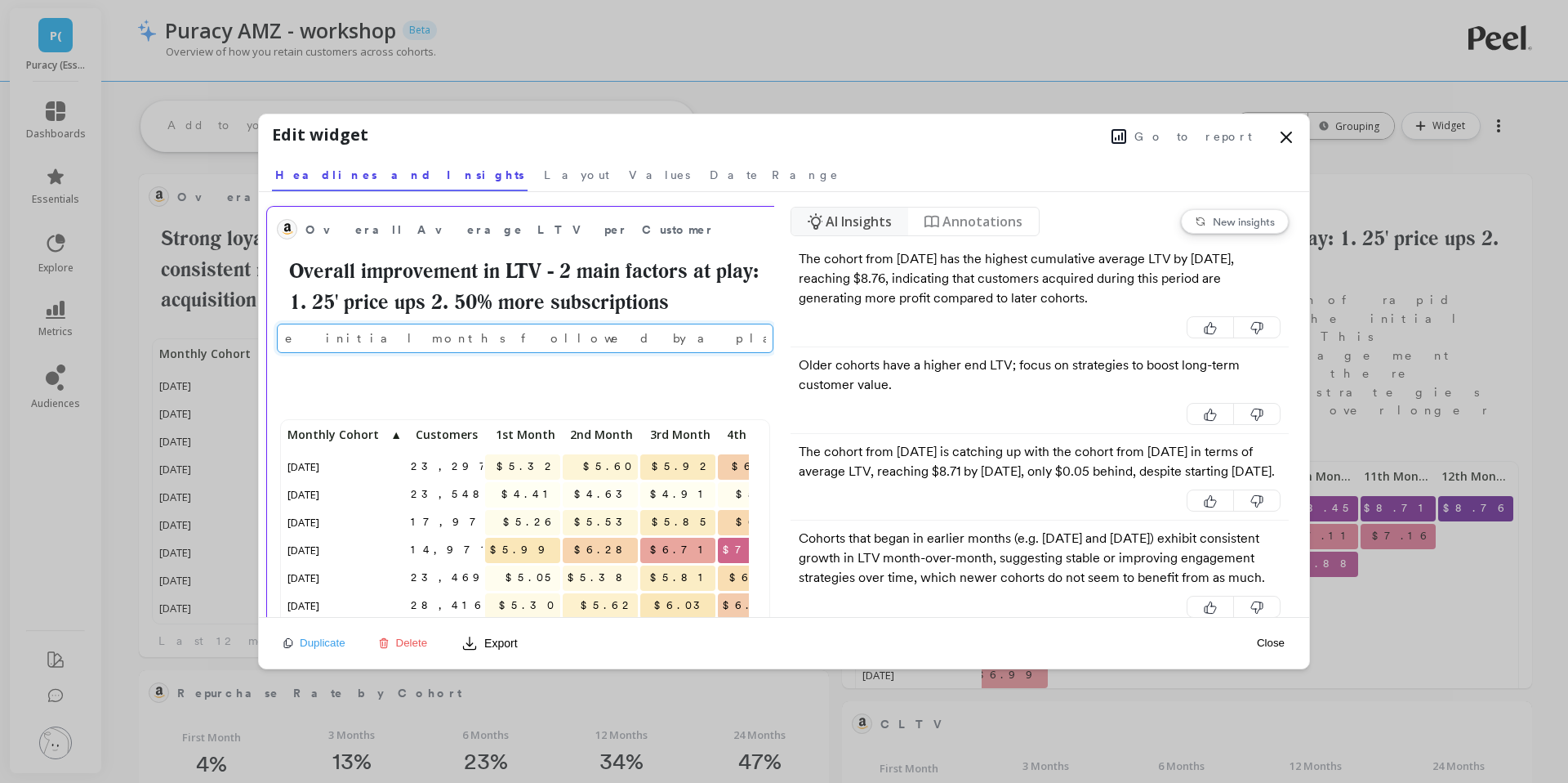
click at [295, 331] on input "Most cohorts show a common pattern of rapid growth in average LTV during the in…" at bounding box center [525, 339] width 496 height 29
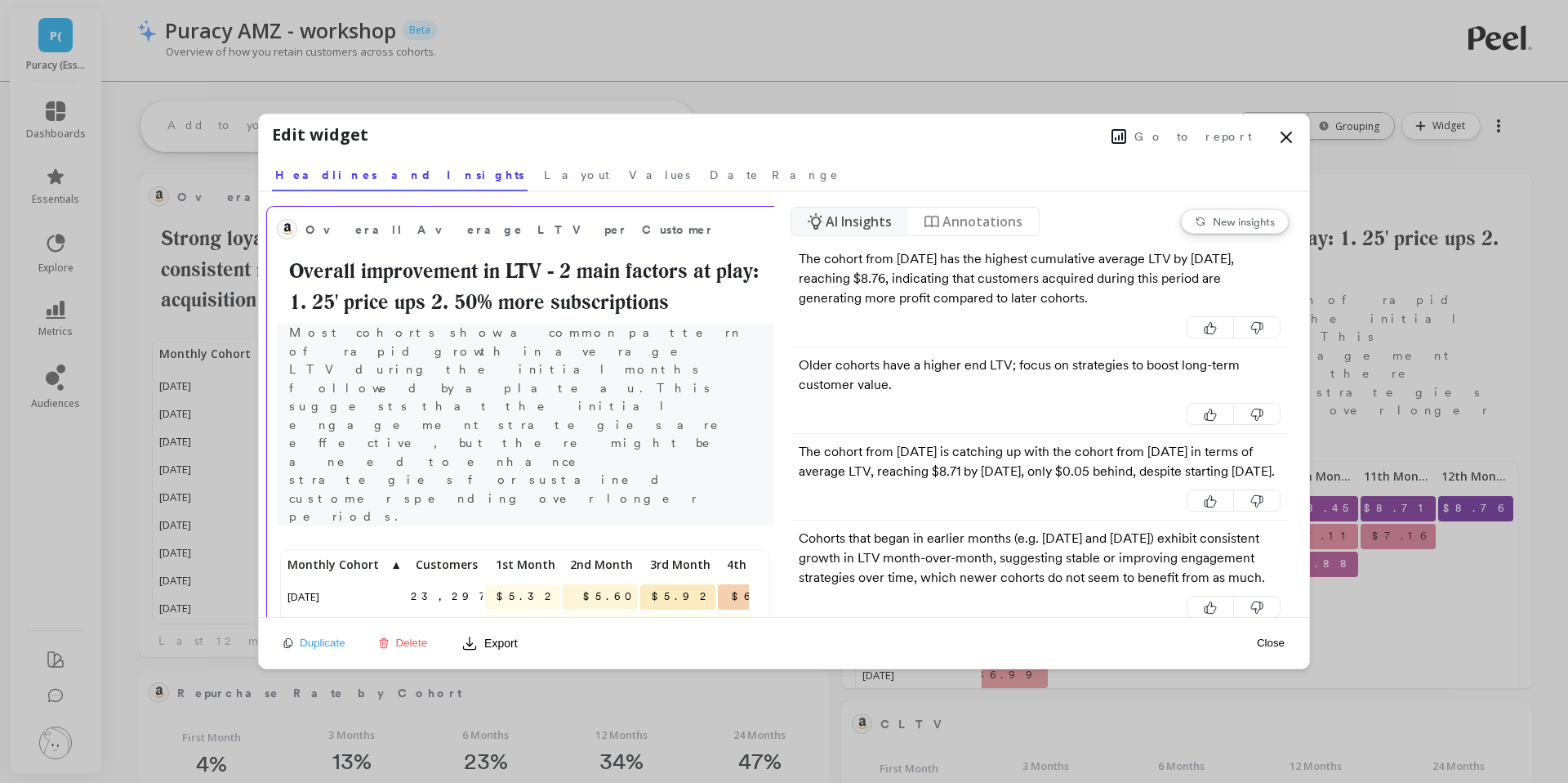
click at [293, 335] on p "Most cohorts show a common pattern of rapid growth in average LTV during the in…" at bounding box center [525, 425] width 496 height 203
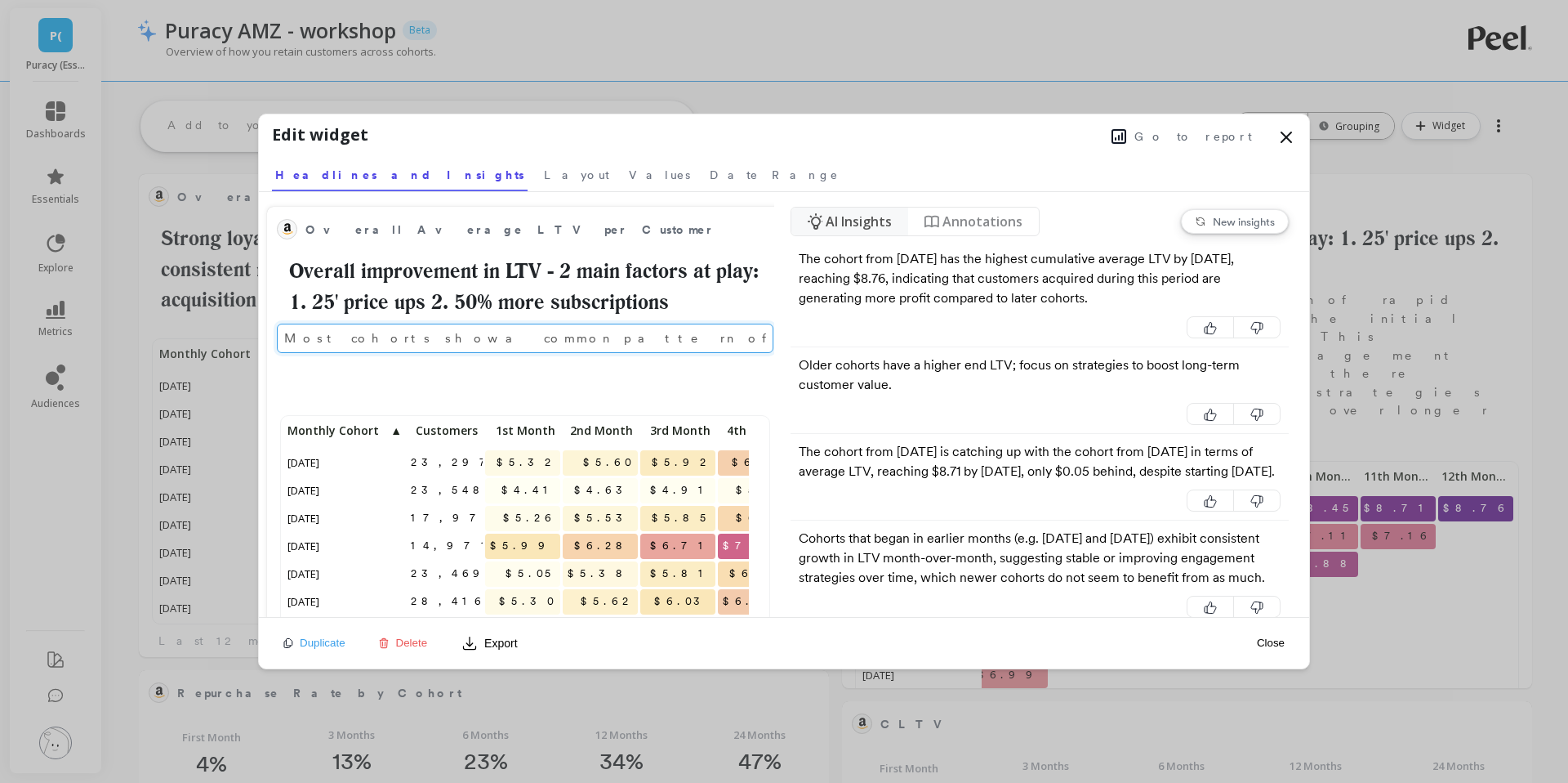
drag, startPoint x: 291, startPoint y: 335, endPoint x: 152, endPoint y: 334, distance: 139.0
click at [145, 331] on div "Edit widget Go to report Select a tab Headlines and Insights Layout Values Date…" at bounding box center [784, 391] width 1568 height 783
click at [286, 343] on input "Most cohorts show a common pattern of rapid growth in average LTV during the in…" at bounding box center [525, 339] width 496 height 29
type input "October peaked with OOS and low acquisition activity, then fluctuated and back …"
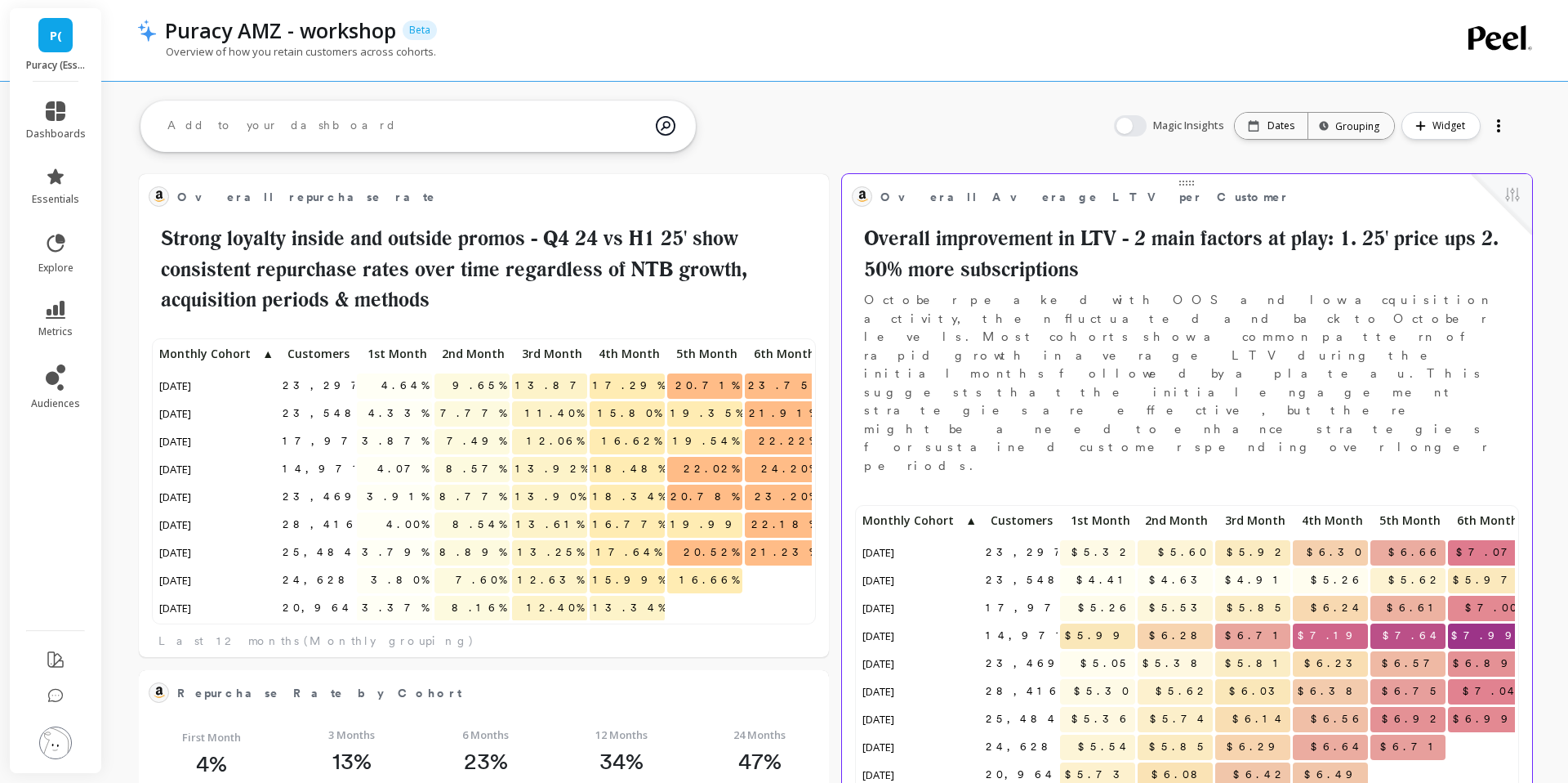
scroll to position [286, 656]
